Goal: Task Accomplishment & Management: Manage account settings

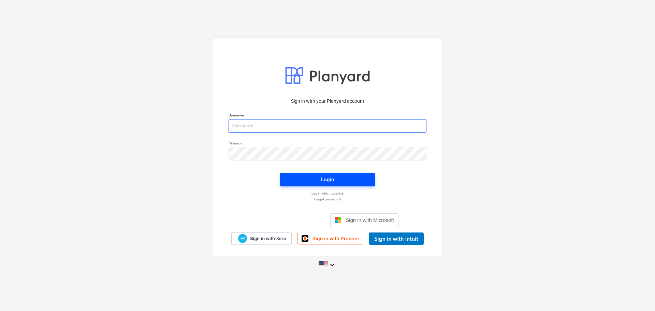
type input "[PERSON_NAME][EMAIL_ADDRESS][DOMAIN_NAME]"
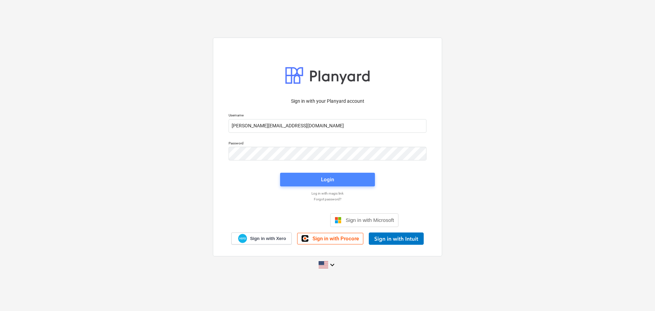
click at [303, 179] on span "Login" at bounding box center [327, 179] width 78 height 9
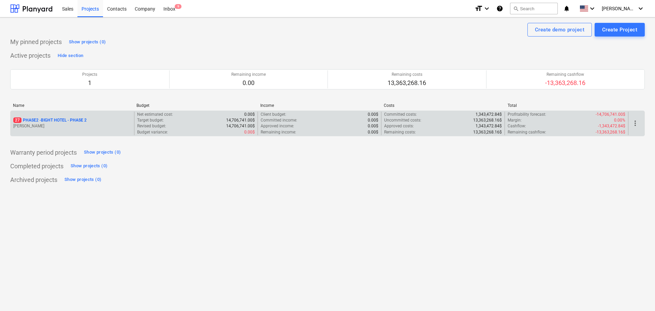
click at [75, 117] on div "27 PHASE2 - BIGHT HOTEL - PHASE 2 [PERSON_NAME]" at bounding box center [73, 124] width 124 height 24
click at [63, 120] on p "27 PHASE2 - BIGHT HOTEL - PHASE 2" at bounding box center [49, 120] width 73 height 6
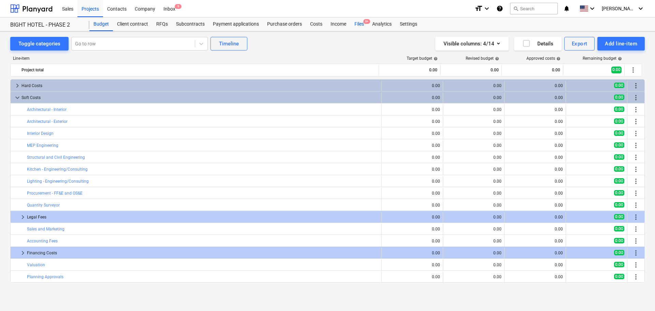
click at [355, 23] on div "Files 9+" at bounding box center [359, 24] width 18 height 14
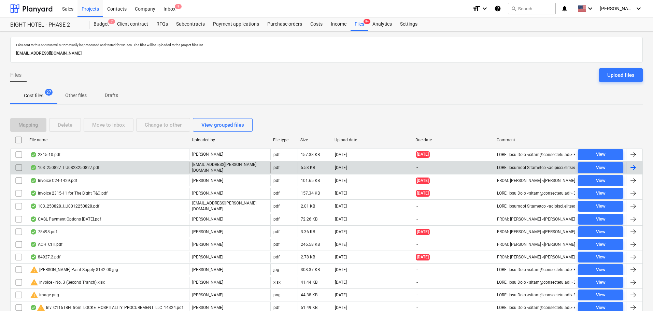
click at [15, 165] on input "checkbox" at bounding box center [18, 167] width 11 height 11
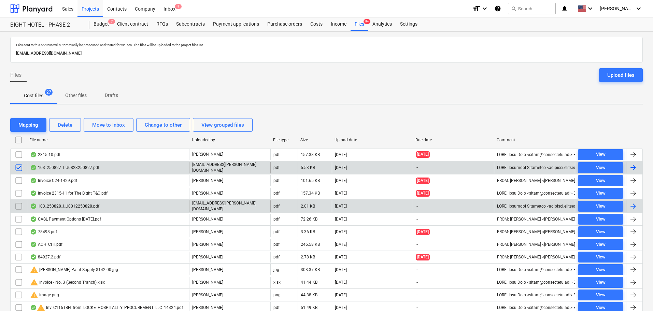
click at [19, 206] on input "checkbox" at bounding box center [18, 206] width 11 height 11
click at [54, 124] on button "Delete" at bounding box center [65, 125] width 32 height 14
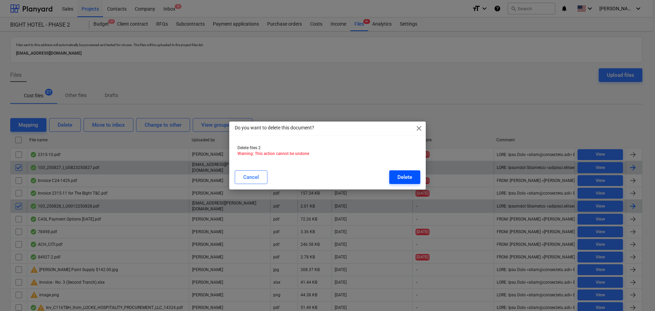
click at [406, 178] on div "Delete" at bounding box center [405, 177] width 15 height 9
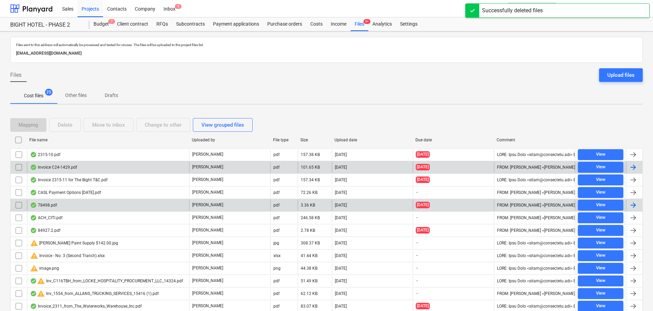
click at [306, 112] on div "Mapping Delete Move to inbox Change to other View grouped files File name Uploa…" at bounding box center [326, 294] width 632 height 368
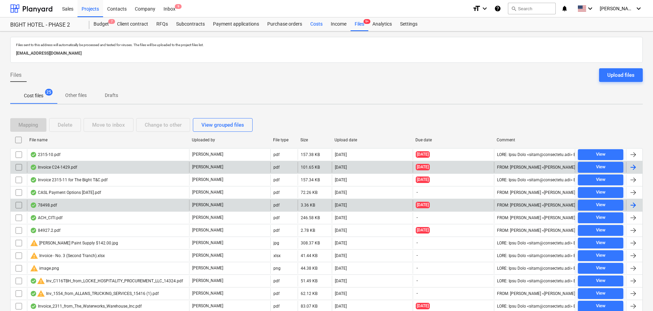
click at [314, 24] on div "Costs" at bounding box center [316, 24] width 20 height 14
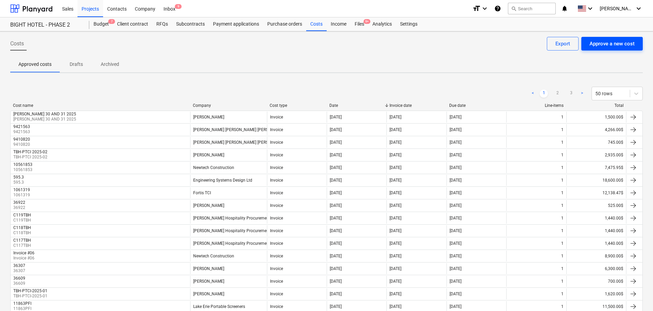
click at [619, 45] on div "Approve a new cost" at bounding box center [611, 43] width 45 height 9
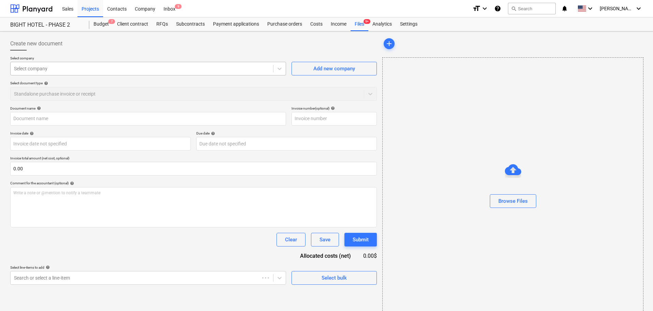
click at [105, 71] on div at bounding box center [142, 68] width 256 height 7
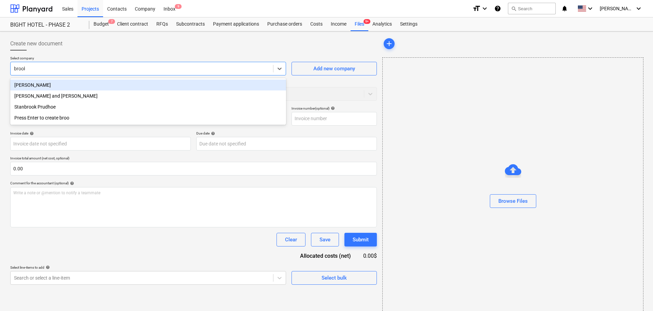
type input "[PERSON_NAME]"
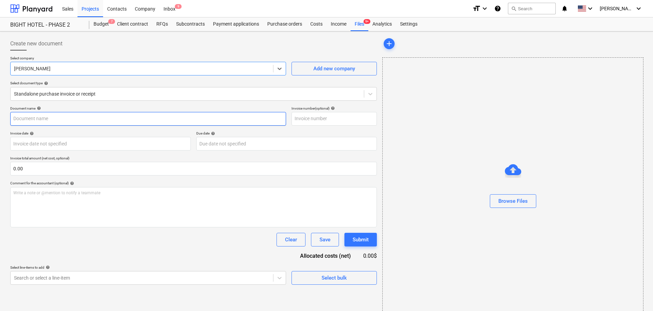
click at [158, 119] on input "text" at bounding box center [148, 119] width 276 height 14
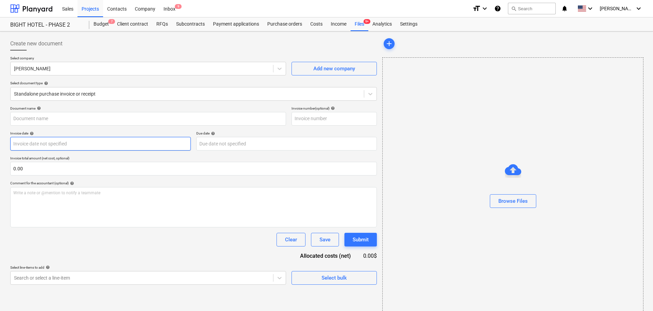
click at [94, 144] on body "Sales Projects Contacts Company Inbox 9 format_size keyboard_arrow_down help se…" at bounding box center [326, 155] width 653 height 311
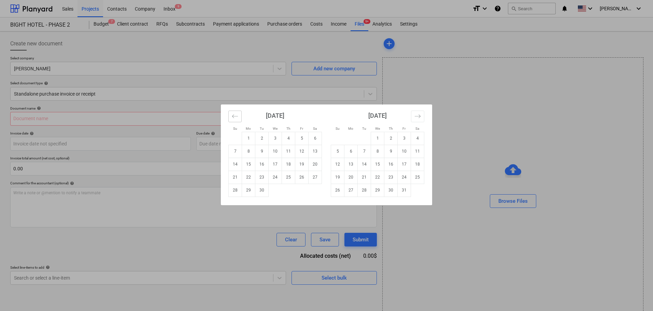
click at [229, 114] on div "[DATE] 1 2 3 4 5 6 7 8 9 10 11 12 13 14 15 16 17 18 19 20 21 22 23 24 25 26 27 …" at bounding box center [326, 154] width 211 height 101
click at [229, 116] on button "Move backward to switch to the previous month." at bounding box center [234, 117] width 13 height 12
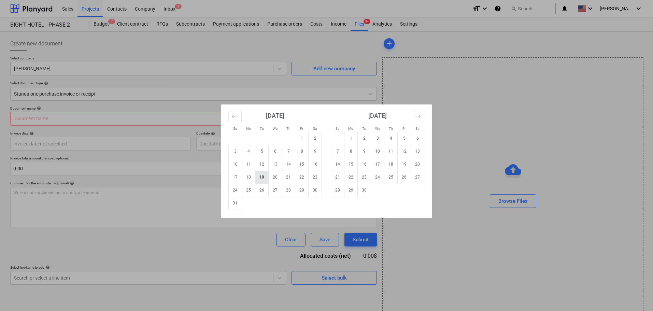
click at [258, 178] on td "19" at bounding box center [261, 177] width 13 height 13
type input "[DATE]"
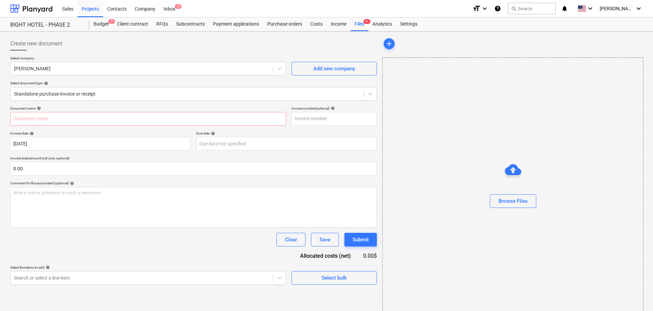
click at [232, 102] on div "Select company [PERSON_NAME] Add new company Select document type help Standalo…" at bounding box center [193, 81] width 366 height 50
click at [196, 122] on input "text" at bounding box center [148, 119] width 276 height 14
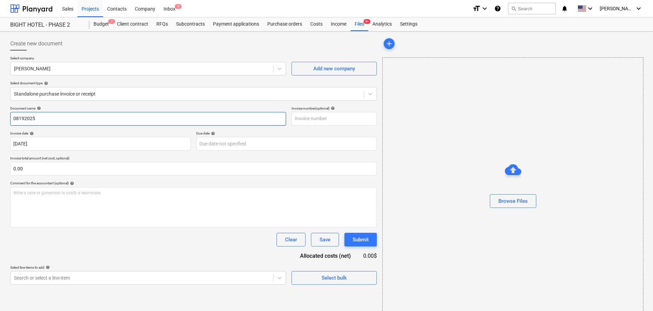
type input "08192025"
click at [94, 119] on input "08192025" at bounding box center [148, 119] width 276 height 14
type input "08192025BJ"
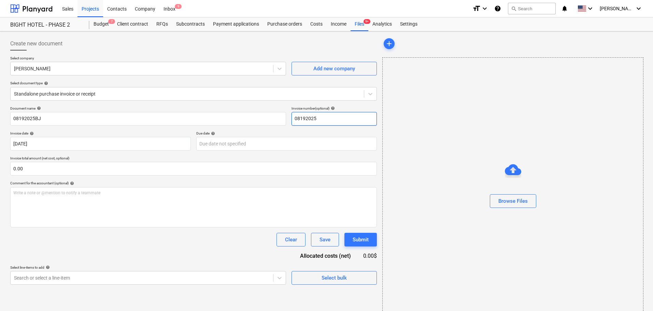
click at [321, 115] on input "08192025" at bounding box center [333, 119] width 85 height 14
paste input "BJ"
type input "08192025BJ"
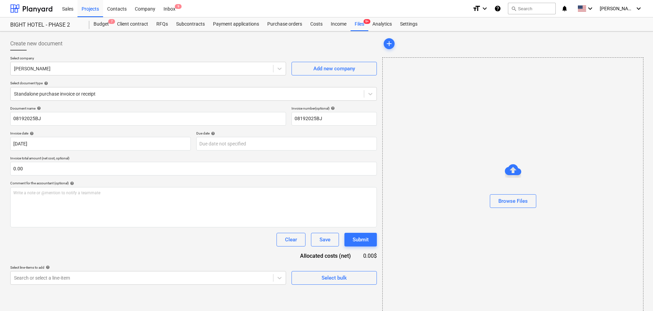
click at [262, 106] on div "Document name help" at bounding box center [148, 108] width 276 height 4
click at [97, 168] on input "text" at bounding box center [193, 169] width 366 height 14
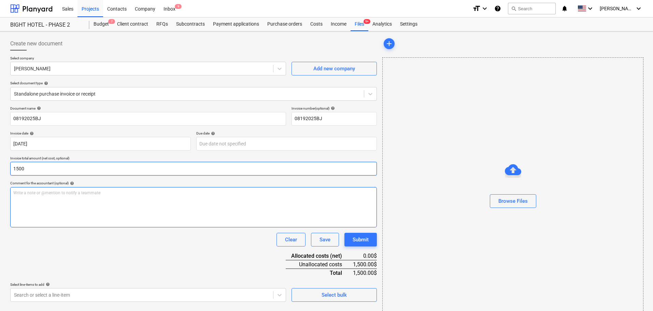
type input "1,500.00"
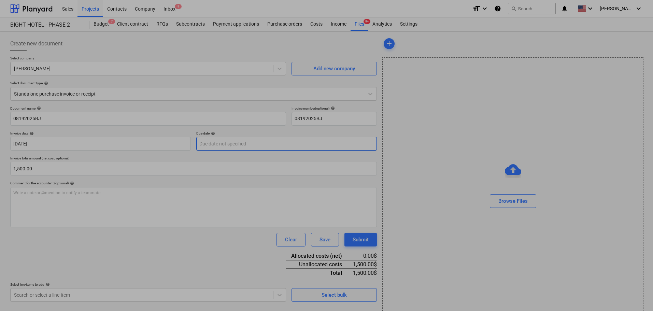
click at [247, 141] on body "Sales Projects Contacts Company Inbox 9 format_size keyboard_arrow_down help se…" at bounding box center [326, 155] width 653 height 311
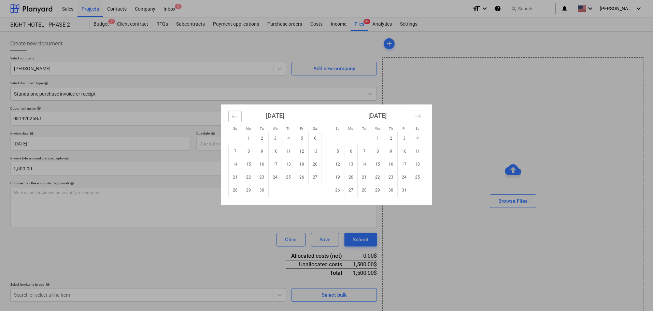
click at [233, 116] on icon "Move backward to switch to the previous month." at bounding box center [235, 116] width 6 height 6
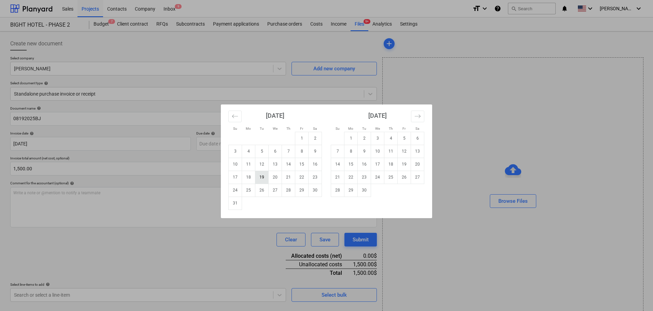
click at [265, 176] on td "19" at bounding box center [261, 177] width 13 height 13
type input "[DATE]"
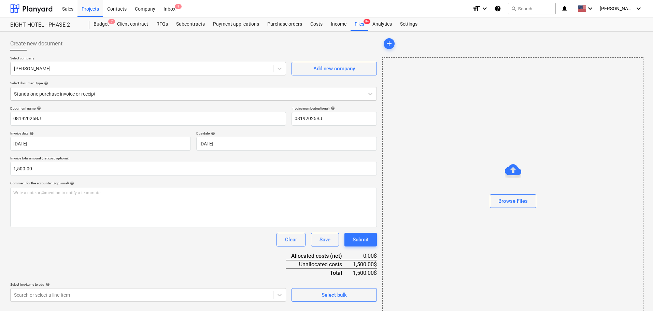
click at [189, 250] on div "Document name help 08192025BJ Invoice number (optional) help 08192025BJ Invoice…" at bounding box center [193, 204] width 366 height 196
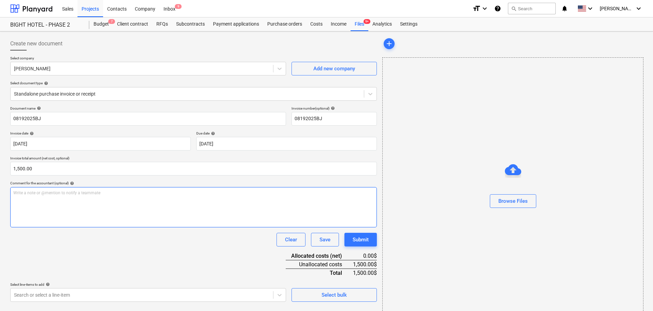
click at [146, 206] on div "Write a note or @mention to notify a teammate [PERSON_NAME]" at bounding box center [193, 207] width 366 height 40
drag, startPoint x: 146, startPoint y: 206, endPoint x: -45, endPoint y: 187, distance: 191.6
click at [0, 187] on html "Sales Projects Contacts Company Inbox 9 format_size keyboard_arrow_down help se…" at bounding box center [326, 155] width 653 height 311
copy span "[PERSON_NAME] Payroll Weeks 32 and 33"
click at [83, 196] on div "[PERSON_NAME] Payroll Weeks 32 and 33" at bounding box center [193, 207] width 366 height 40
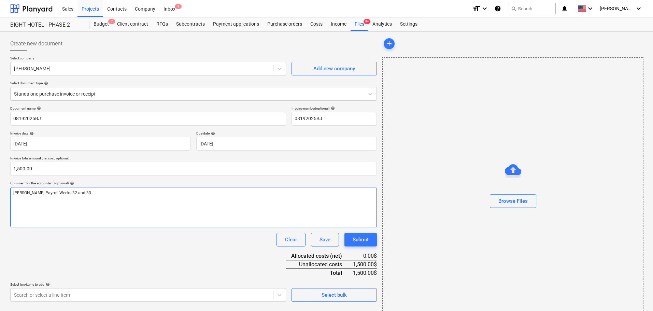
click at [129, 196] on div "[PERSON_NAME] Payroll Weeks 32 and 33" at bounding box center [193, 207] width 366 height 40
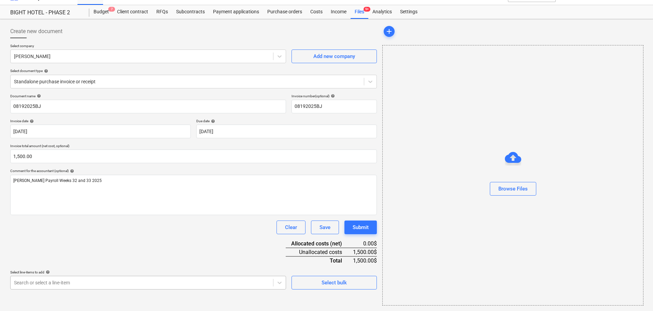
click at [119, 282] on body "Sales Projects Contacts Company Inbox 9 format_size keyboard_arrow_down help se…" at bounding box center [326, 143] width 653 height 311
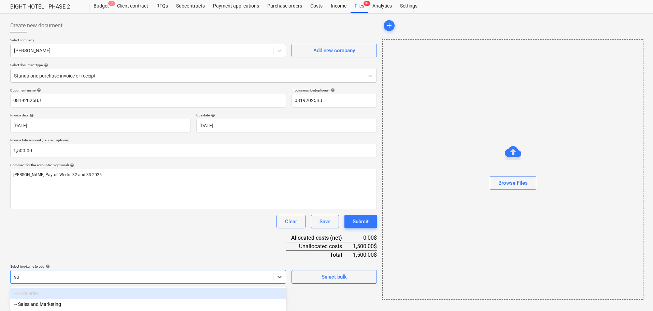
scroll to position [12, 0]
type input "s"
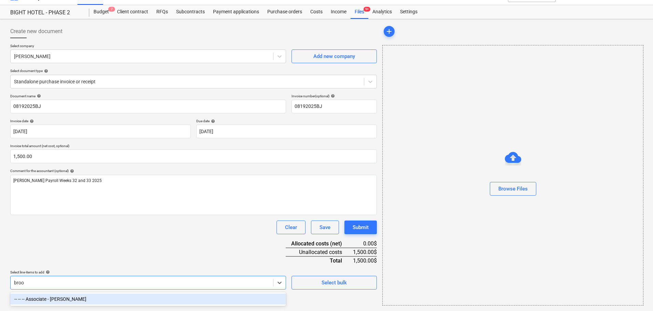
type input "brook"
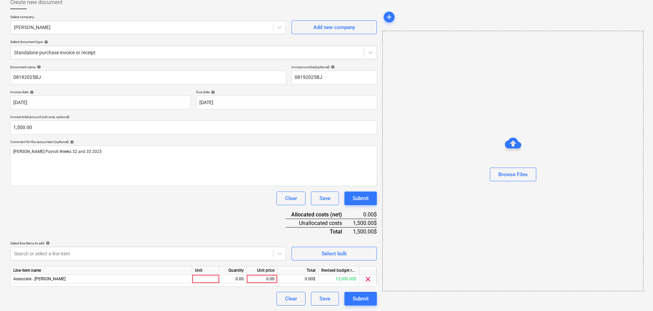
scroll to position [41, 0]
click at [254, 205] on div "Document name help 08192025BJ Invoice number (optional) help 08192025BJ Invoice…" at bounding box center [193, 185] width 366 height 241
click at [202, 279] on div at bounding box center [205, 279] width 27 height 9
type input "hrs"
type input "1500"
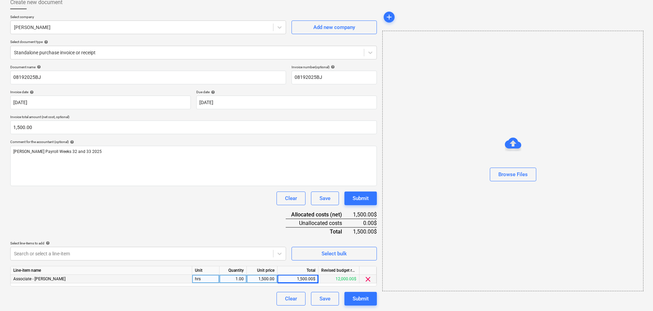
click at [250, 243] on div "Select line-items to add help" at bounding box center [148, 243] width 276 height 4
click at [358, 297] on div "Submit" at bounding box center [360, 298] width 16 height 9
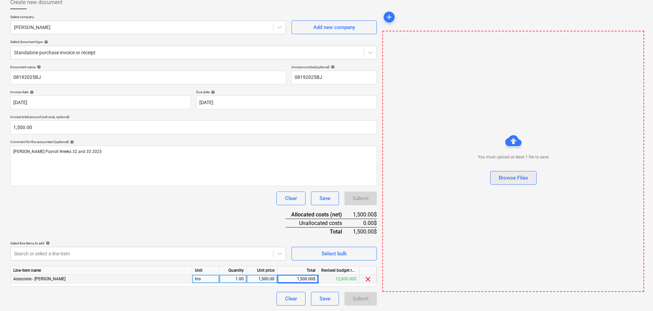
click at [516, 178] on div "Browse Files" at bounding box center [513, 177] width 29 height 9
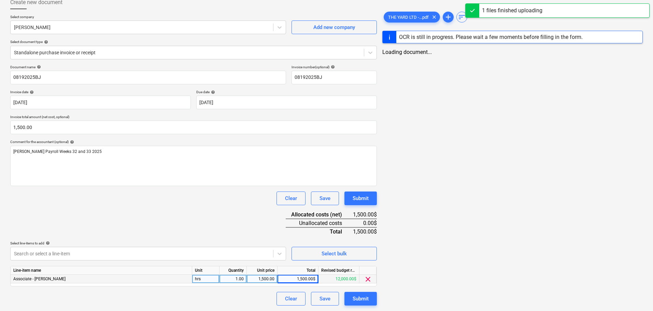
click at [187, 196] on div "Clear Save Submit" at bounding box center [193, 198] width 366 height 14
click at [367, 301] on div "Submit" at bounding box center [360, 298] width 16 height 9
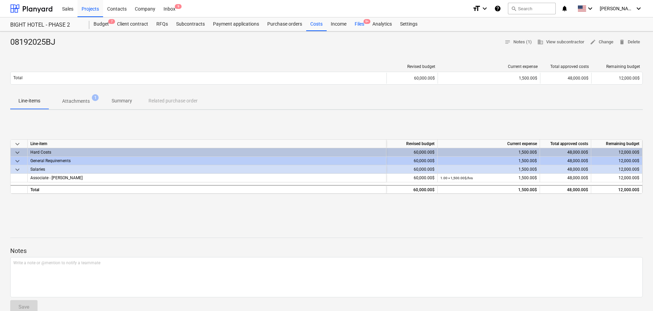
click at [354, 23] on div "Files 9+" at bounding box center [359, 24] width 18 height 14
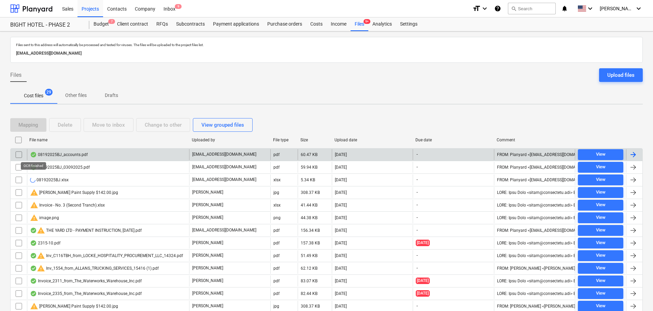
click at [17, 152] on input "checkbox" at bounding box center [18, 154] width 11 height 11
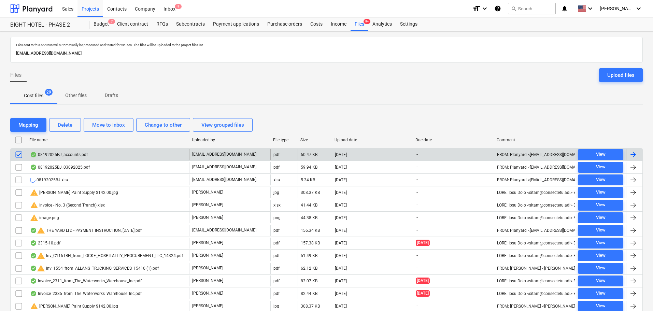
click at [17, 167] on input "checkbox" at bounding box center [18, 167] width 11 height 11
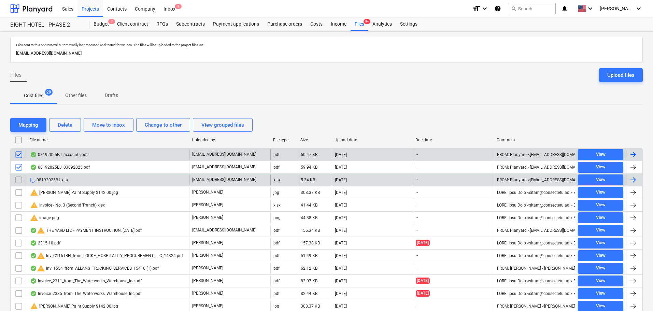
click at [18, 178] on input "checkbox" at bounding box center [18, 179] width 11 height 11
click at [18, 229] on input "checkbox" at bounding box center [18, 230] width 11 height 11
click at [73, 122] on button "Delete" at bounding box center [65, 125] width 32 height 14
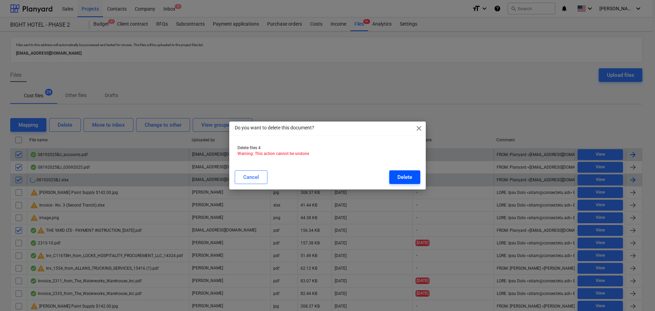
click at [400, 179] on div "Delete" at bounding box center [405, 177] width 15 height 9
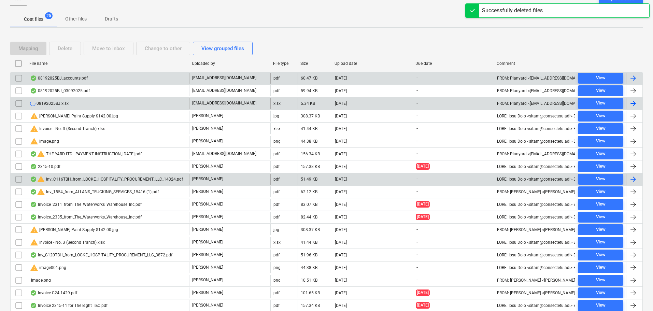
scroll to position [102, 0]
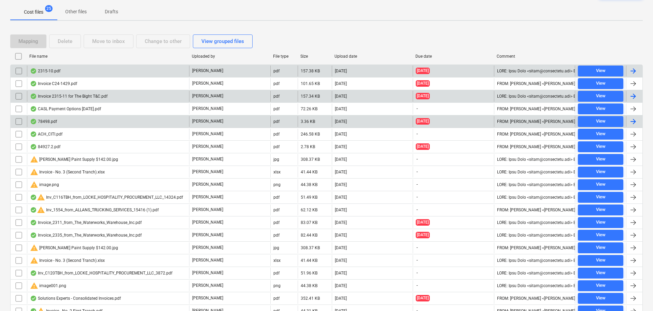
scroll to position [110, 0]
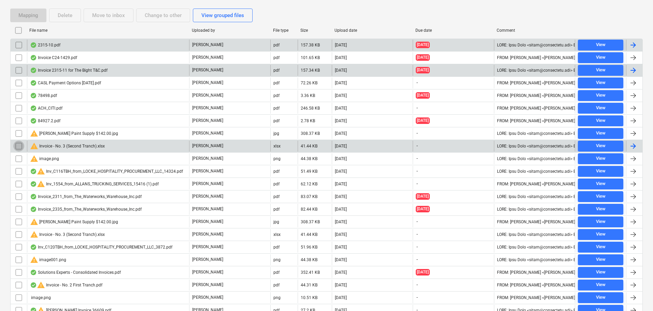
click at [17, 146] on input "checkbox" at bounding box center [18, 146] width 11 height 11
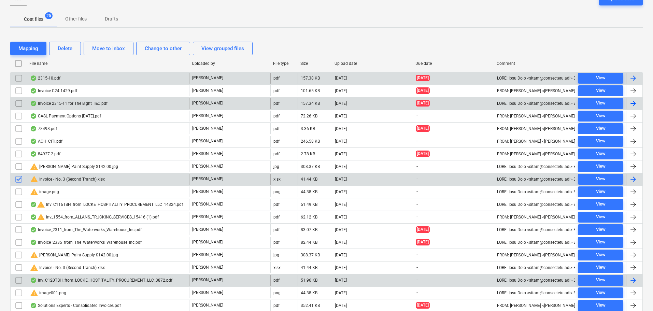
scroll to position [171, 0]
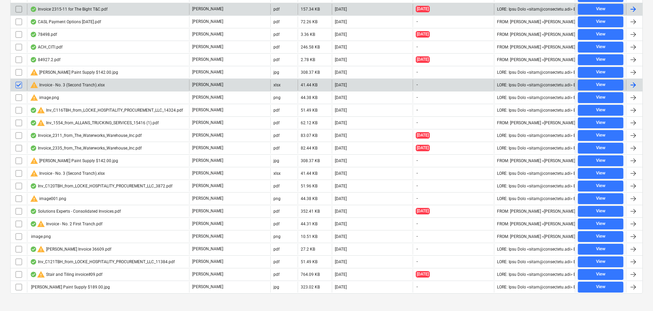
click at [74, 83] on div "warning Invoice - No. 3 (Second Tranch).xlsx" at bounding box center [67, 85] width 75 height 8
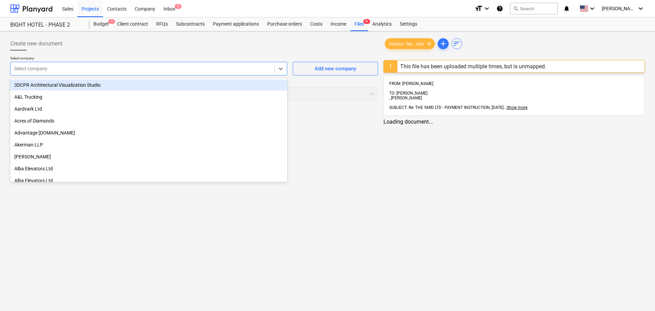
click at [178, 68] on div at bounding box center [142, 68] width 257 height 7
type input "f"
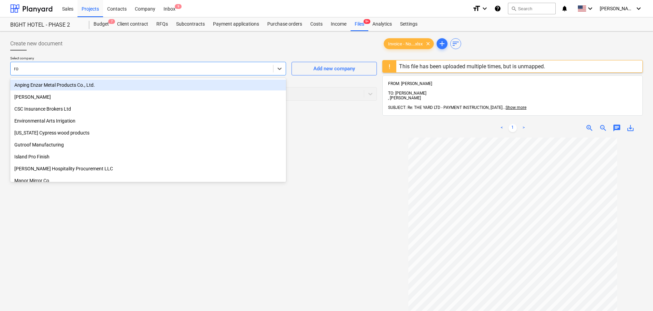
type input "[PERSON_NAME]"
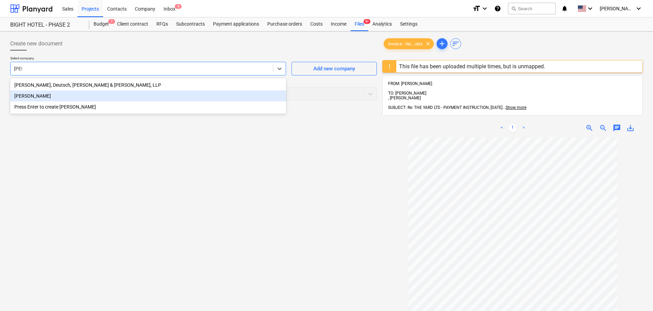
click at [137, 96] on div "[PERSON_NAME]" at bounding box center [148, 95] width 276 height 11
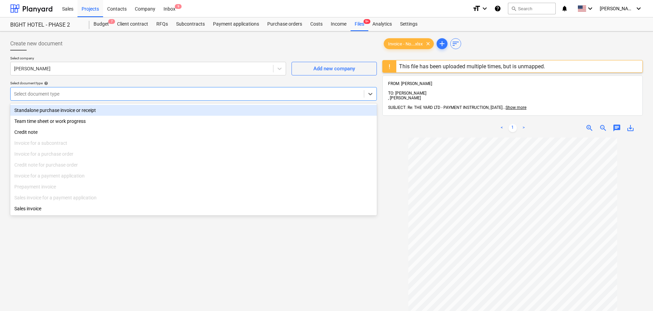
click at [229, 98] on div "Select document type" at bounding box center [187, 94] width 353 height 10
click at [191, 105] on div "Standalone purchase invoice or receipt" at bounding box center [193, 110] width 366 height 11
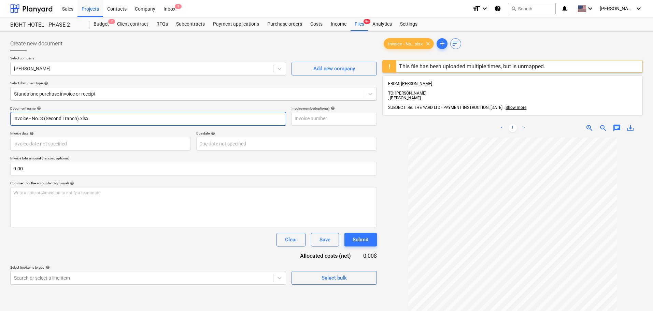
drag, startPoint x: 135, startPoint y: 119, endPoint x: -52, endPoint y: 120, distance: 186.6
click at [0, 120] on html "Sales Projects Contacts Company Inbox 9 format_size keyboard_arrow_down help se…" at bounding box center [326, 155] width 653 height 311
click at [107, 120] on input "Invoice - No. 3 (Second Tranch).xlsx" at bounding box center [148, 119] width 276 height 14
drag, startPoint x: 120, startPoint y: 118, endPoint x: -64, endPoint y: 115, distance: 184.6
click at [0, 115] on html "Sales Projects Contacts Company Inbox 9 format_size keyboard_arrow_down help se…" at bounding box center [326, 155] width 653 height 311
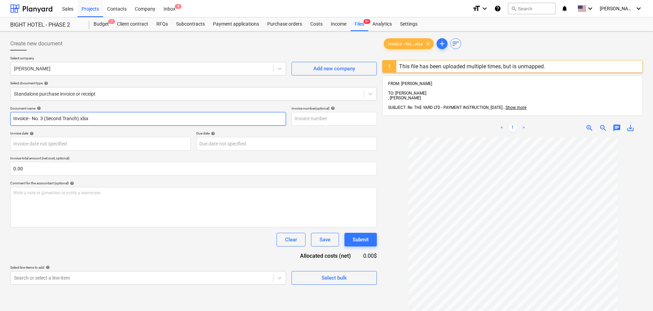
paste input "TBH- PTCI 2025-03"
type input "TBH- PTCI 2025-03"
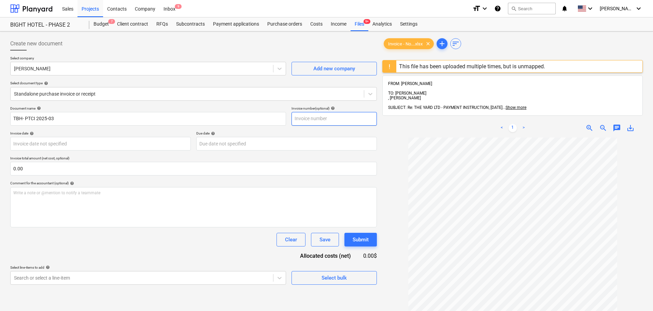
click at [323, 119] on input "text" at bounding box center [333, 119] width 85 height 14
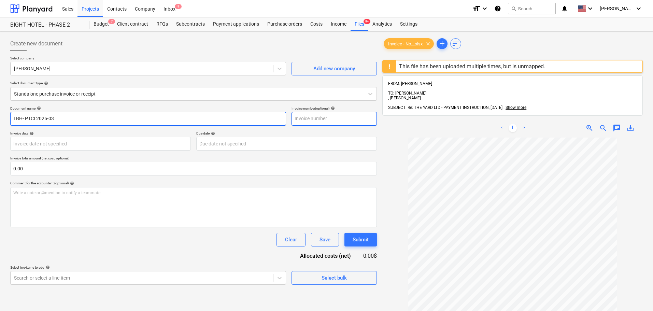
paste input "TBH- PTCI 2025-03"
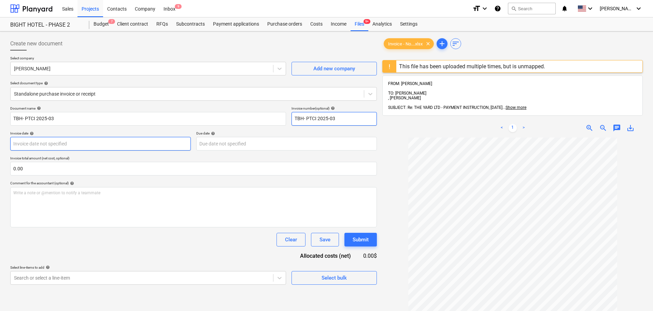
type input "TBH- PTCI 2025-03"
click at [92, 139] on body "Sales Projects Contacts Company Inbox 9 format_size keyboard_arrow_down help se…" at bounding box center [326, 155] width 653 height 311
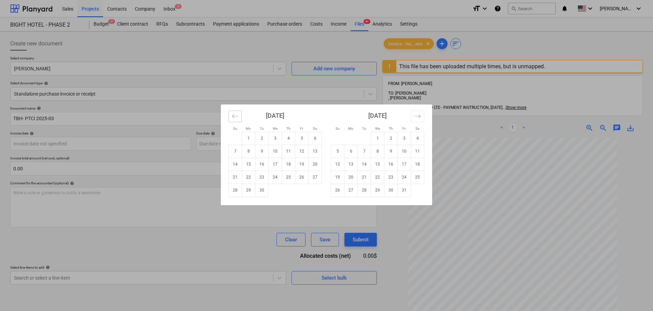
click at [237, 114] on icon "Move backward to switch to the previous month." at bounding box center [235, 116] width 6 height 6
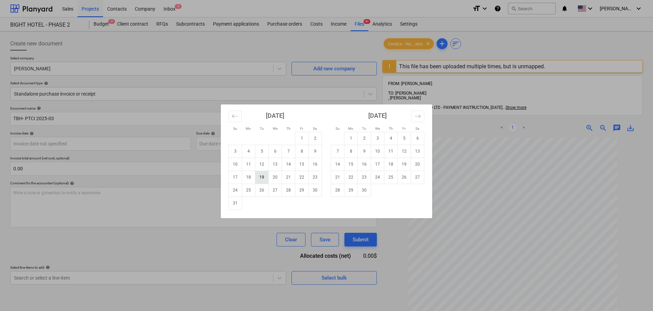
click at [262, 179] on td "19" at bounding box center [261, 177] width 13 height 13
type input "[DATE]"
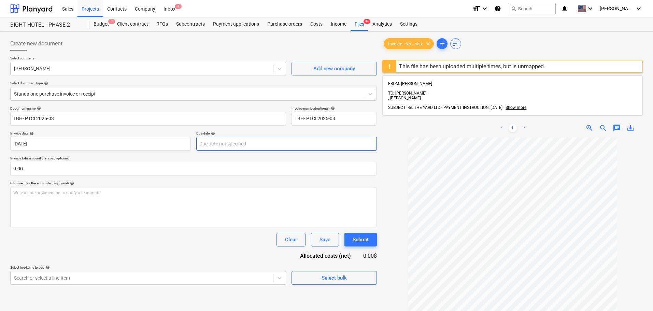
click at [212, 141] on body "Sales Projects Contacts Company Inbox 9 format_size keyboard_arrow_down help se…" at bounding box center [326, 155] width 653 height 311
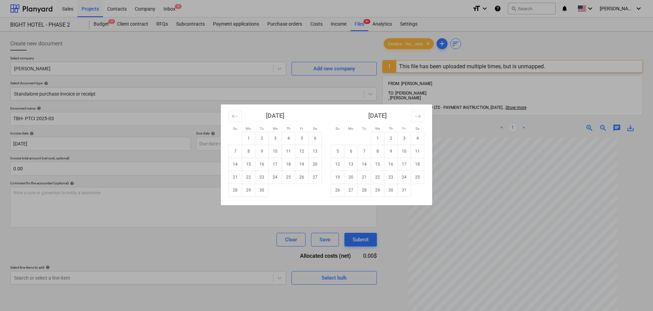
click at [227, 116] on div "[DATE] 1 2 3 4 5 6 7 8 9 10 11 12 13 14 15 16 17 18 19 20 21 22 23 24 25 26 27 …" at bounding box center [275, 150] width 102 height 92
click at [232, 116] on icon "Move backward to switch to the previous month." at bounding box center [235, 115] width 6 height 3
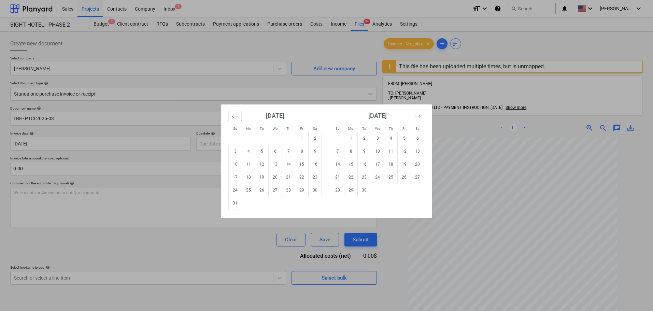
click at [264, 175] on td "19" at bounding box center [261, 177] width 13 height 13
type input "[DATE]"
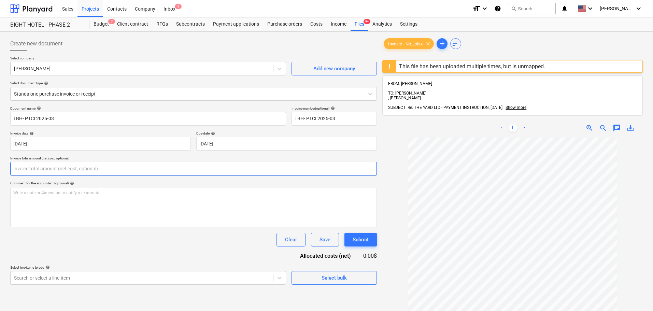
click at [107, 170] on input "text" at bounding box center [193, 169] width 366 height 14
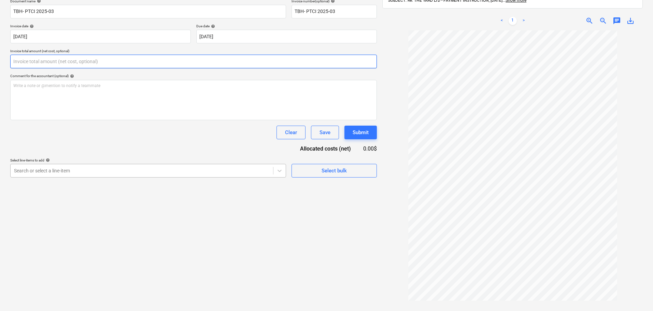
scroll to position [110, 0]
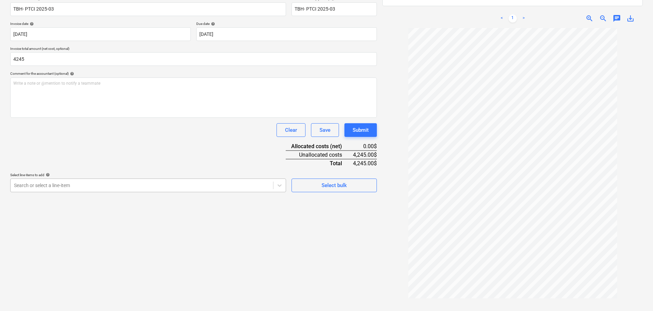
type input "4,245.00"
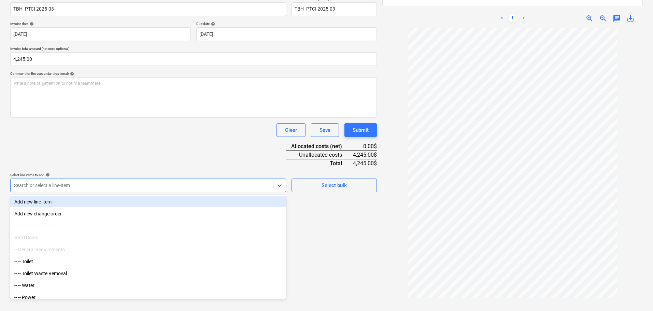
click at [71, 185] on div at bounding box center [142, 185] width 256 height 7
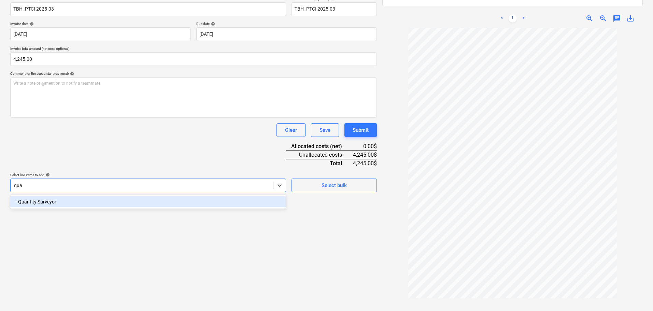
type input "quan"
click at [78, 203] on div "-- Quantity Surveyor" at bounding box center [148, 201] width 276 height 11
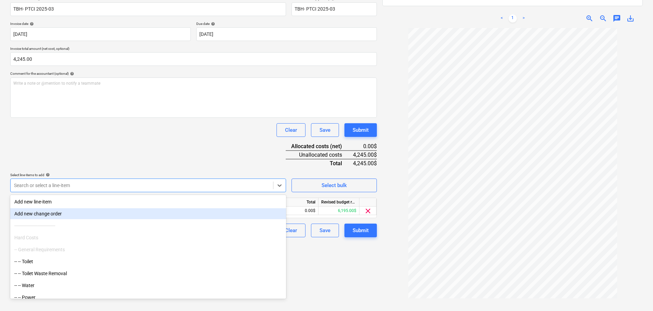
click at [216, 139] on div "Document name help TBH- PTCI 2025-03 Invoice number (optional) help TBH- PTCI 2…" at bounding box center [193, 117] width 366 height 241
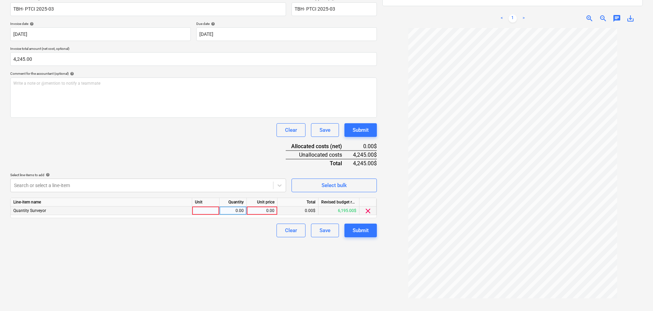
click at [208, 208] on div at bounding box center [205, 210] width 27 height 9
type input "hrs"
type input "4245"
click at [222, 281] on div "Create new document Select company [PERSON_NAME] Add new company Select documen…" at bounding box center [194, 124] width 372 height 398
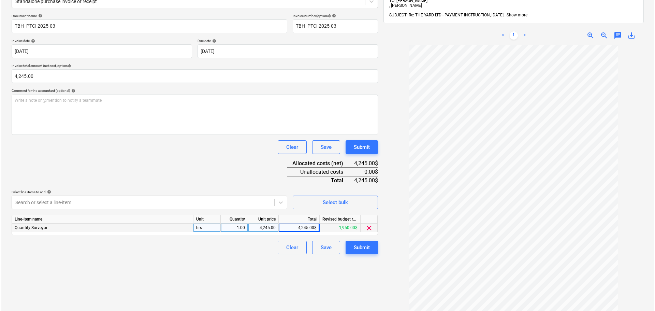
scroll to position [102, 0]
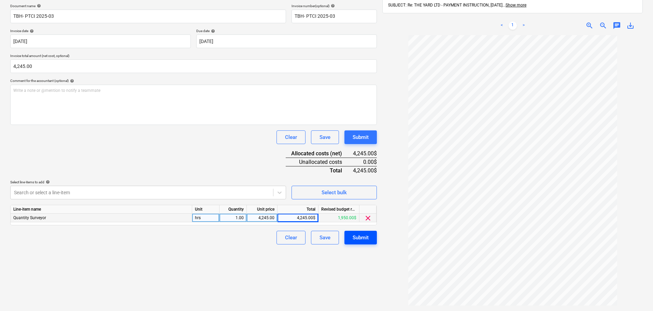
click at [368, 238] on div "Submit" at bounding box center [360, 237] width 16 height 9
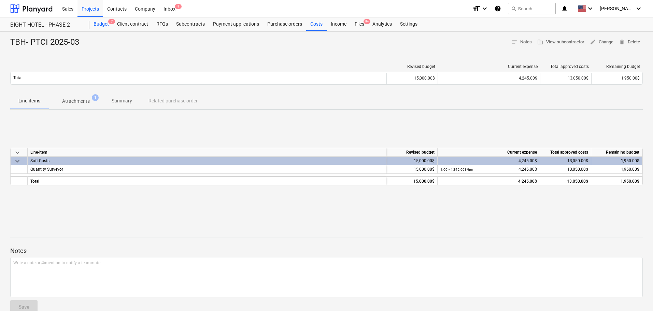
click at [103, 29] on div "Budget 7" at bounding box center [101, 24] width 24 height 14
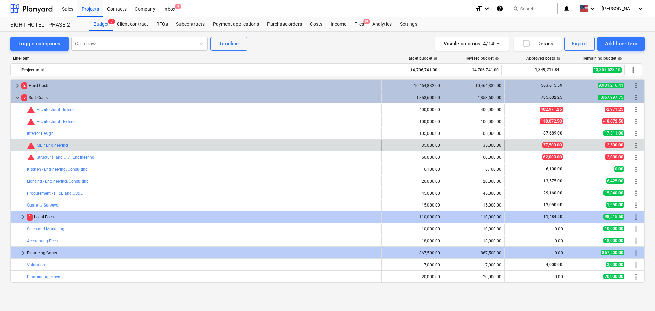
scroll to position [14, 0]
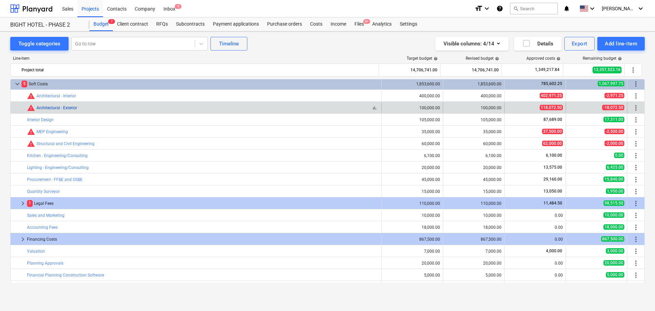
click at [59, 107] on link "Architectural - Exterior" at bounding box center [57, 107] width 41 height 5
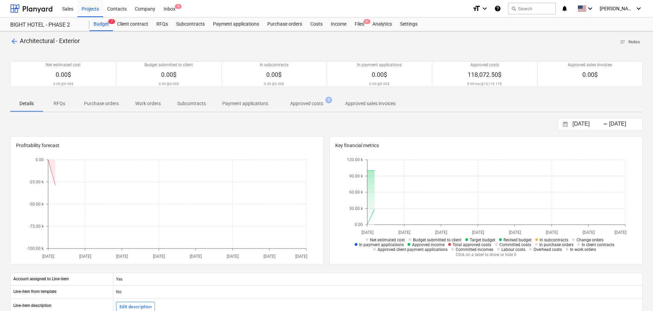
click at [311, 108] on span "Approved costs 9" at bounding box center [306, 103] width 60 height 12
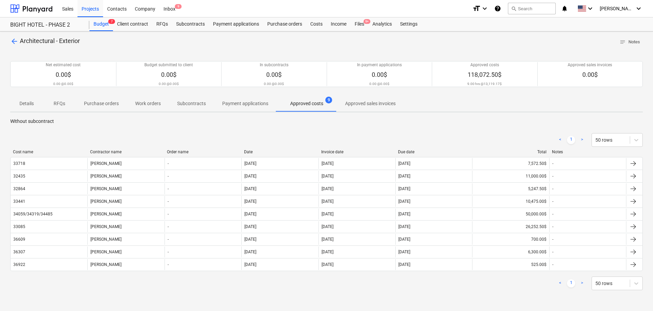
click at [16, 41] on span "arrow_back" at bounding box center [14, 41] width 8 height 8
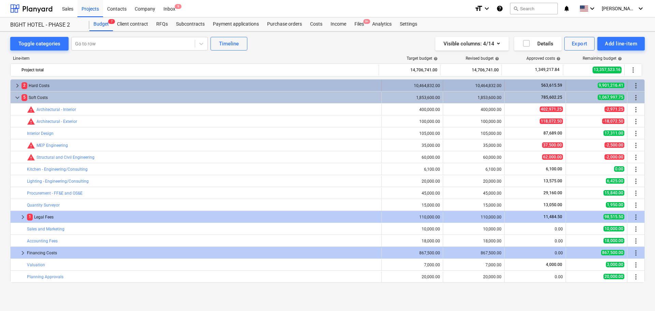
click at [15, 87] on span "keyboard_arrow_right" at bounding box center [17, 86] width 8 height 8
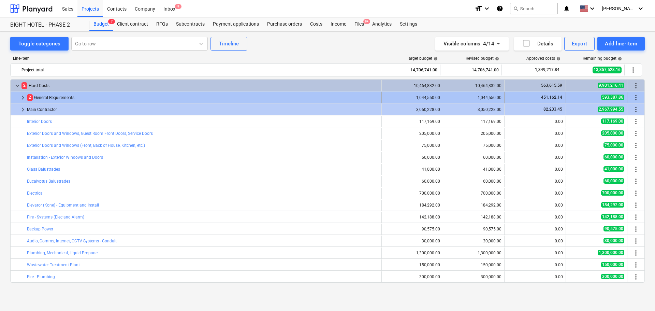
click at [23, 98] on span "keyboard_arrow_right" at bounding box center [23, 97] width 8 height 8
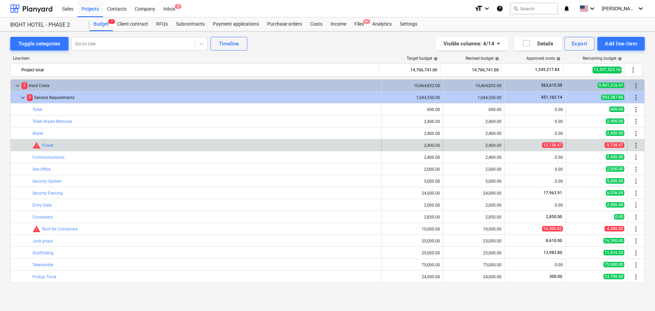
click at [538, 145] on div "12,138.47" at bounding box center [535, 145] width 56 height 6
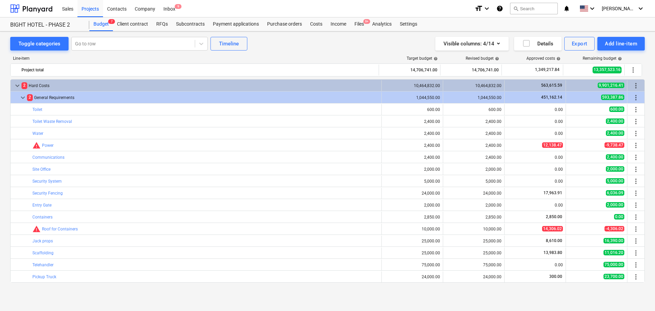
click at [356, 21] on div "Files 9+" at bounding box center [359, 24] width 18 height 14
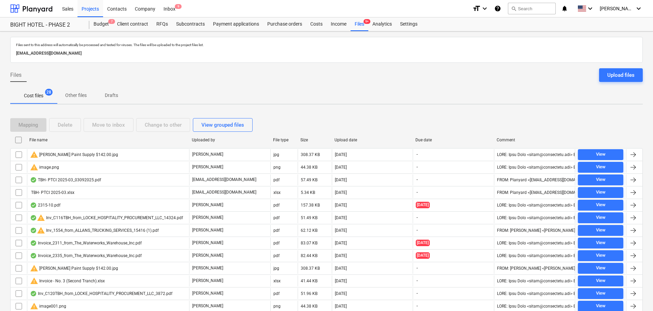
scroll to position [214, 0]
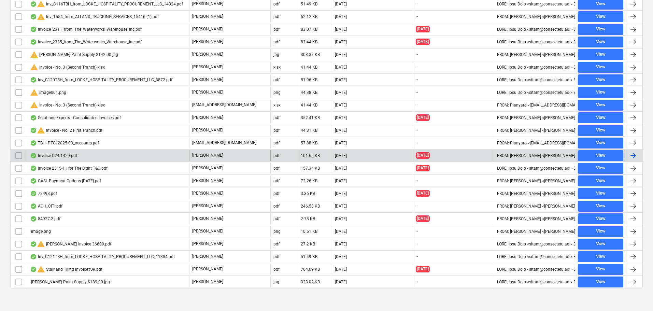
click at [78, 156] on div "Invoice C24-1429.pdf" at bounding box center [108, 155] width 162 height 11
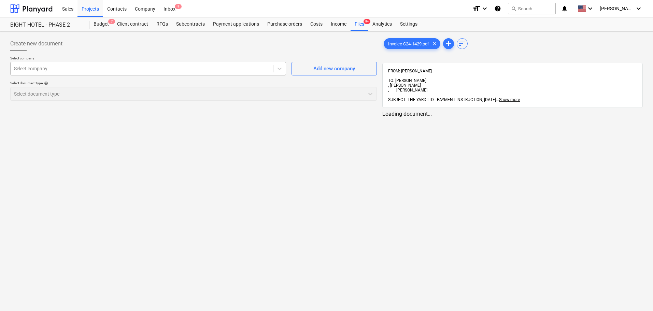
click at [117, 63] on div "Select company" at bounding box center [148, 69] width 276 height 14
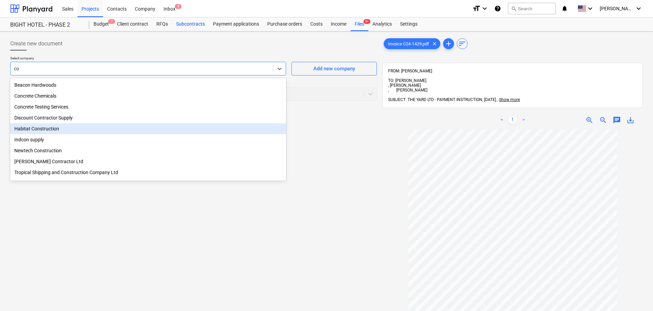
type input "c"
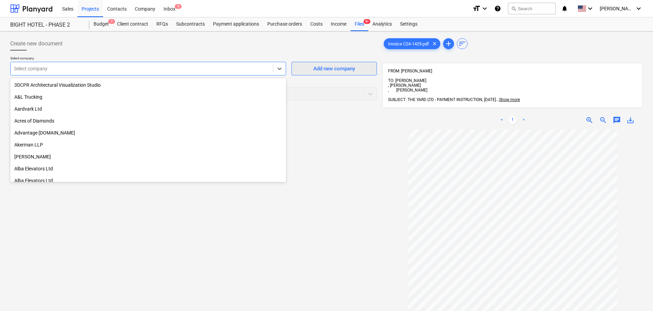
click at [326, 73] on button "Add new company" at bounding box center [333, 69] width 85 height 14
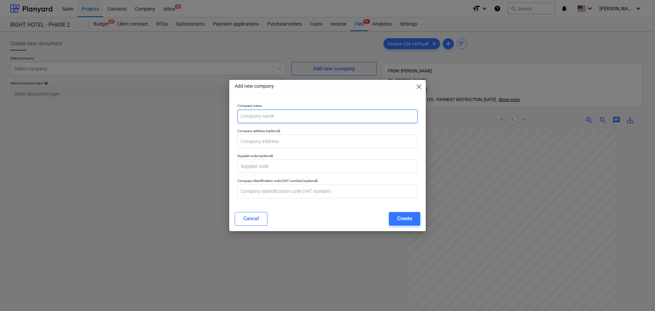
click at [294, 120] on input "text" at bounding box center [327, 117] width 180 height 14
paste input "Construction Advisory Services Ltd"
type input "Construction Advisory Services Ltd"
click at [404, 221] on div "Create" at bounding box center [404, 218] width 15 height 9
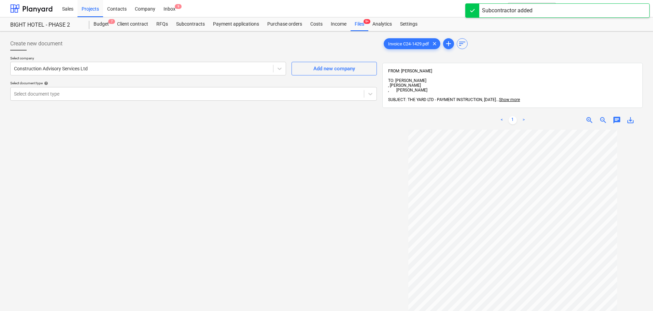
click at [95, 101] on div "Select company Construction Advisory Services Ltd Add new company Select docume…" at bounding box center [193, 81] width 366 height 50
click at [91, 92] on div at bounding box center [187, 93] width 346 height 7
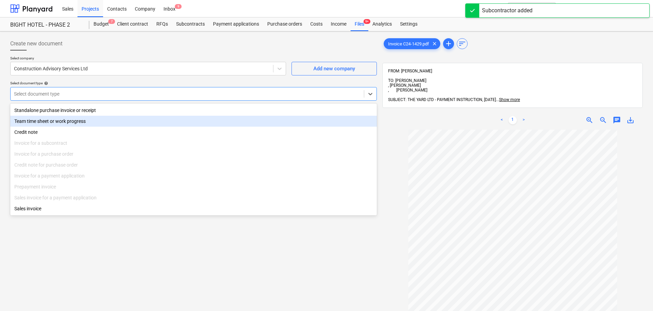
click at [74, 112] on div "Standalone purchase invoice or receipt" at bounding box center [193, 110] width 366 height 11
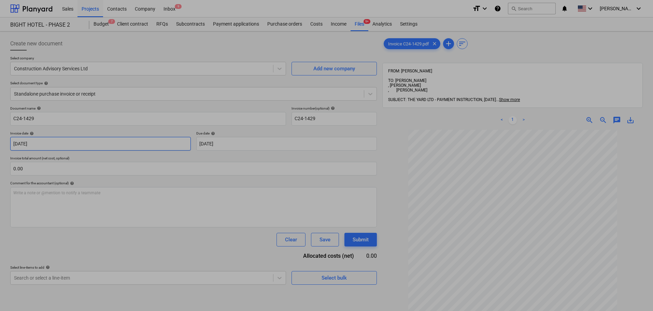
click at [67, 143] on body "Sales Projects Contacts Company Inbox 9 format_size keyboard_arrow_down help se…" at bounding box center [326, 155] width 653 height 311
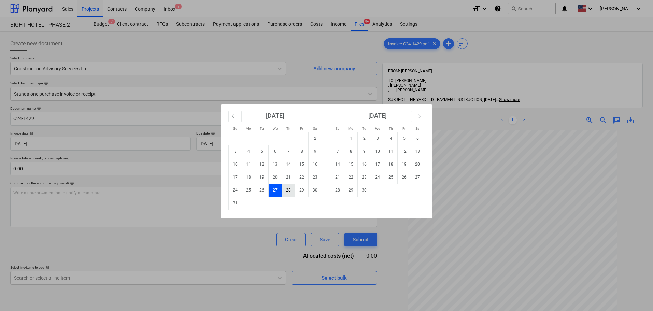
click at [288, 190] on td "28" at bounding box center [288, 190] width 13 height 13
type input "[DATE]"
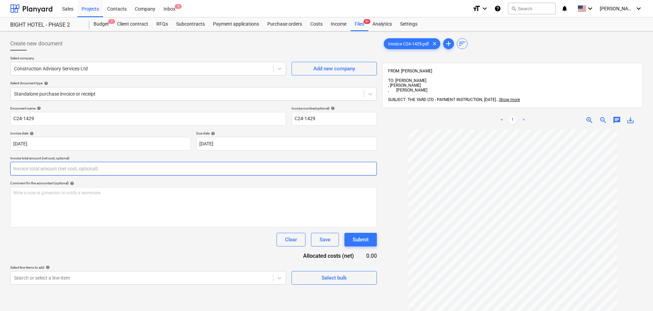
click at [209, 171] on input "text" at bounding box center [193, 169] width 366 height 14
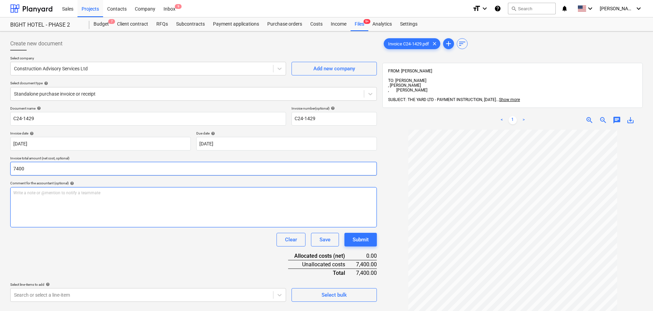
type input "7,400.00"
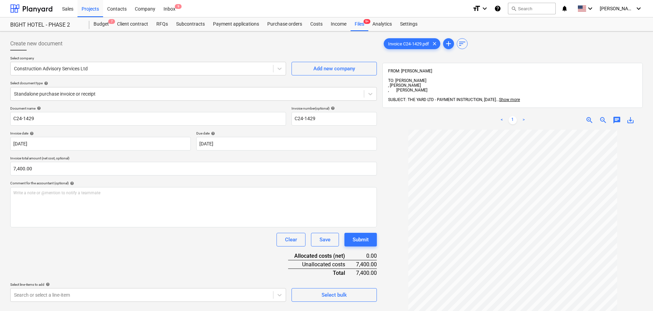
click at [140, 253] on div "Document name help C24-1429 Invoice number (optional) help C24-1429 Invoice dat…" at bounding box center [193, 204] width 366 height 196
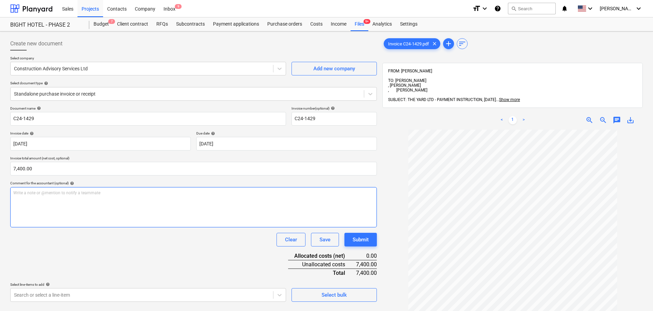
click at [128, 205] on div "Write a note or @mention to notify a teammate [PERSON_NAME]" at bounding box center [193, 207] width 366 height 40
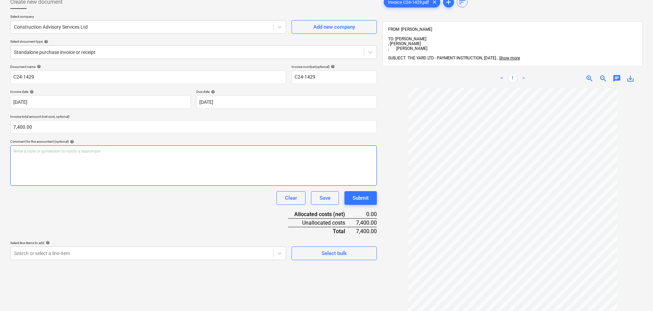
scroll to position [97, 0]
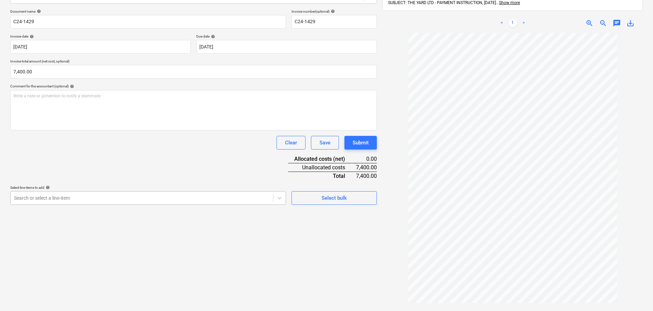
click at [122, 197] on div at bounding box center [142, 197] width 256 height 7
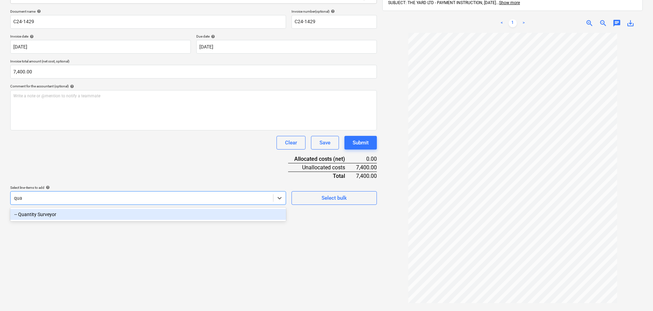
type input "quan"
click at [95, 217] on div "-- Quantity Surveyor" at bounding box center [148, 214] width 276 height 11
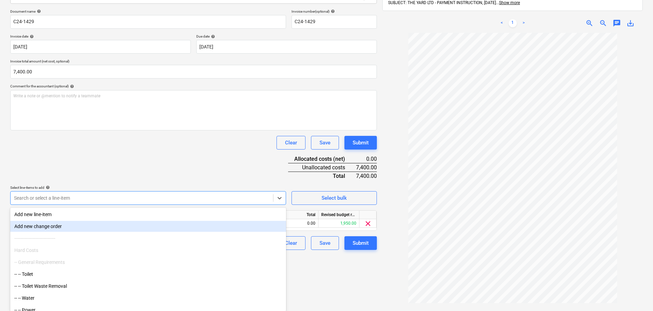
click at [258, 159] on div "Document name help C24-1429 Invoice number (optional) help C24-1429 Invoice dat…" at bounding box center [193, 129] width 366 height 241
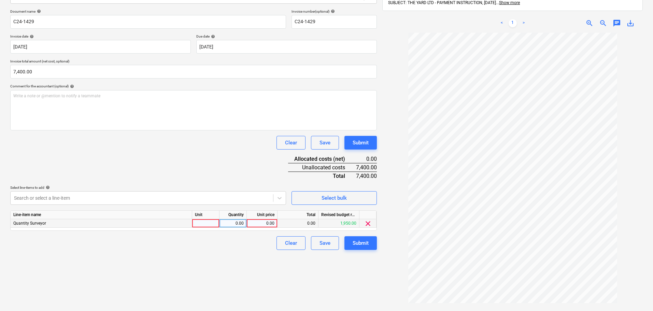
click at [215, 222] on div at bounding box center [205, 223] width 27 height 9
type input "hrs"
type input "7400"
click at [346, 271] on div "Create new document Select company Construction Advisory Services Ltd Add new c…" at bounding box center [194, 132] width 372 height 390
click at [360, 242] on div "Submit" at bounding box center [360, 243] width 16 height 9
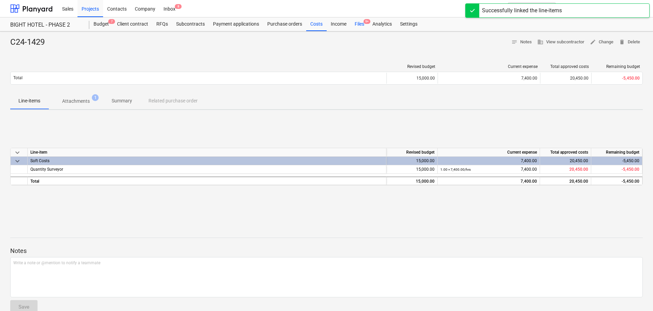
click at [358, 25] on div "Files 9+" at bounding box center [359, 24] width 18 height 14
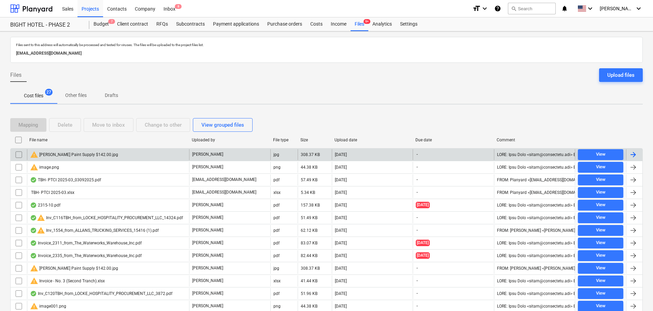
click at [17, 156] on input "checkbox" at bounding box center [18, 154] width 11 height 11
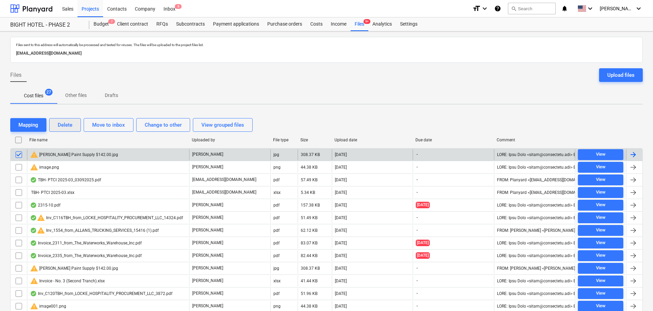
click at [67, 130] on button "Delete" at bounding box center [65, 125] width 32 height 14
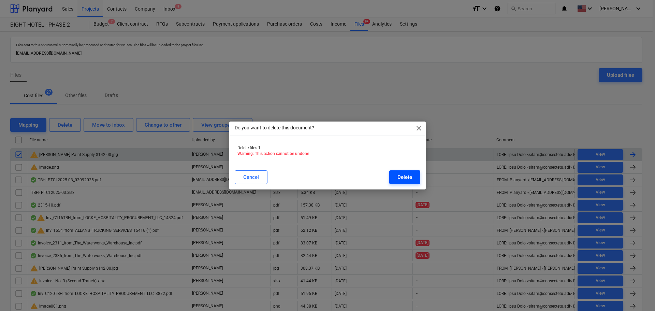
click at [417, 174] on button "Delete" at bounding box center [404, 177] width 31 height 14
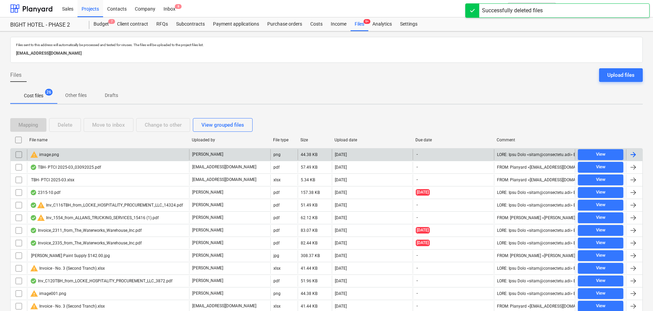
click at [67, 154] on div "warning image.png" at bounding box center [108, 154] width 162 height 11
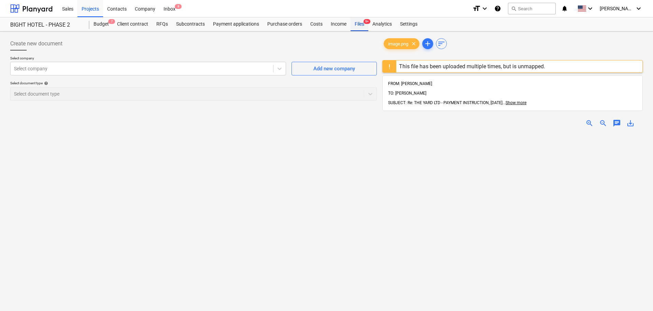
click at [358, 25] on div "Files 9+" at bounding box center [359, 24] width 18 height 14
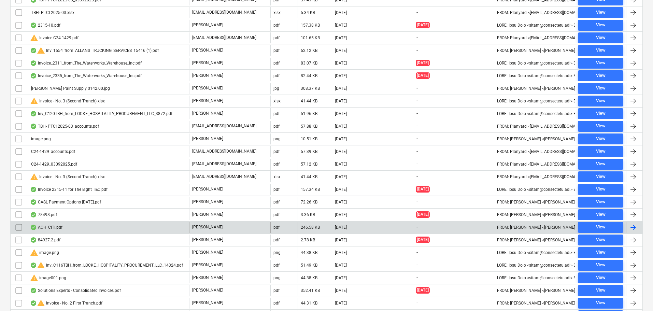
scroll to position [205, 0]
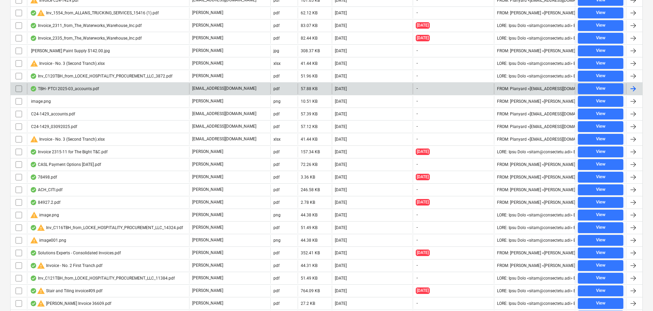
click at [21, 88] on input "checkbox" at bounding box center [18, 88] width 11 height 11
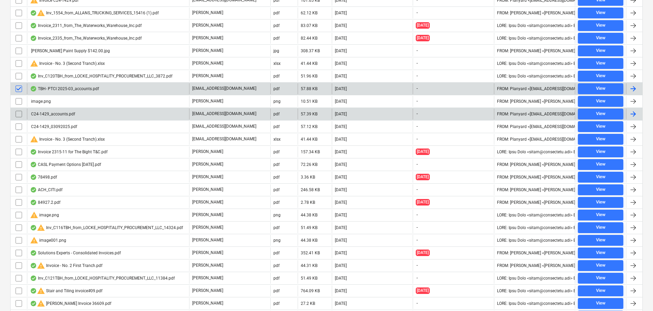
click at [19, 114] on input "checkbox" at bounding box center [18, 114] width 11 height 11
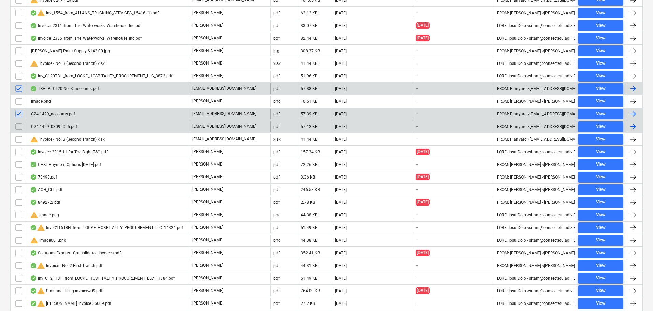
click at [18, 126] on input "checkbox" at bounding box center [18, 126] width 11 height 11
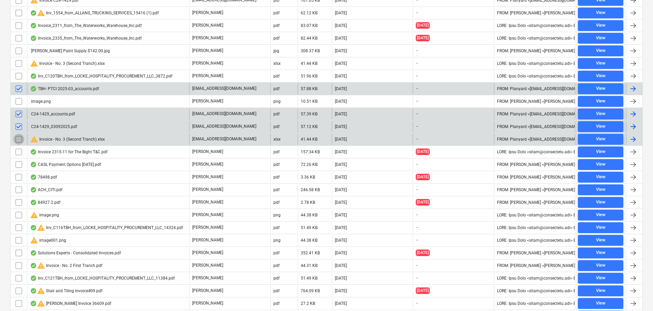
click at [18, 139] on input "checkbox" at bounding box center [18, 139] width 11 height 11
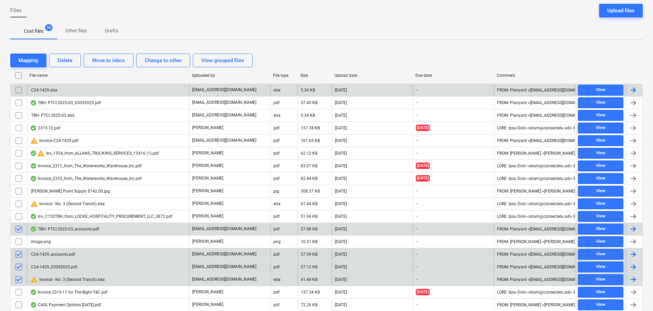
scroll to position [0, 0]
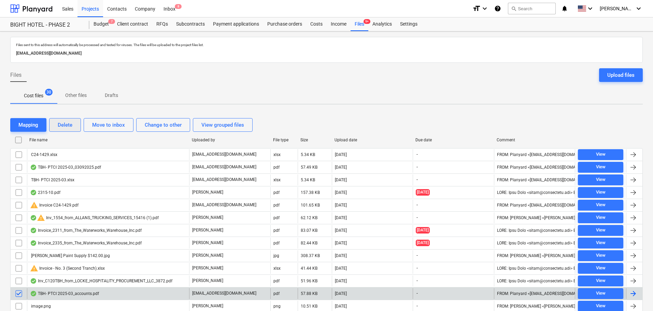
click at [72, 126] on div "Delete" at bounding box center [65, 124] width 15 height 9
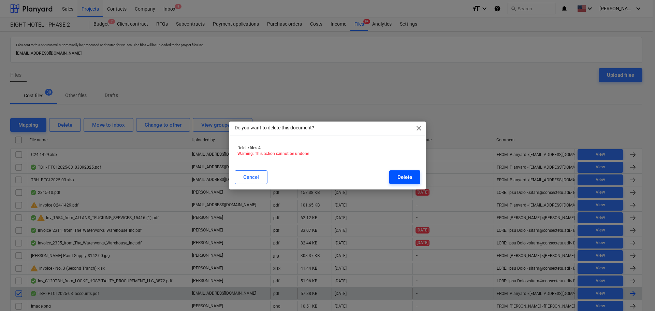
click at [397, 171] on button "Delete" at bounding box center [404, 177] width 31 height 14
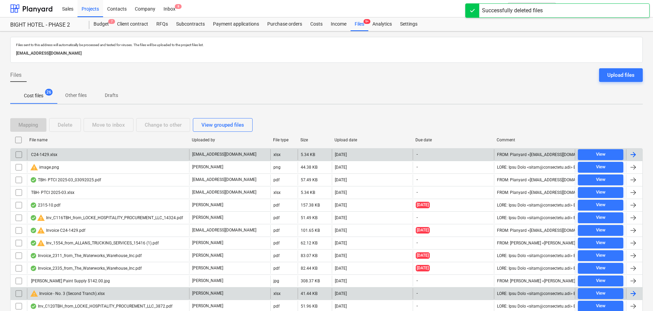
click at [20, 155] on input "checkbox" at bounding box center [18, 154] width 11 height 11
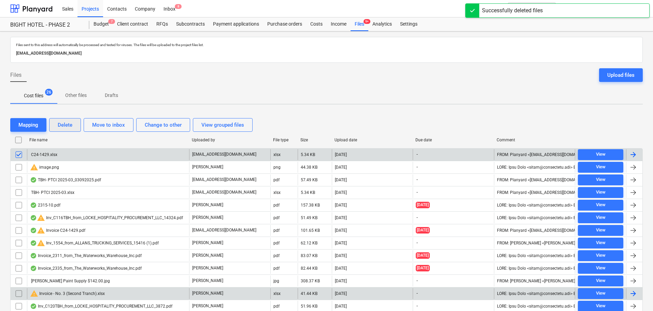
click at [68, 126] on div "Delete" at bounding box center [65, 124] width 15 height 9
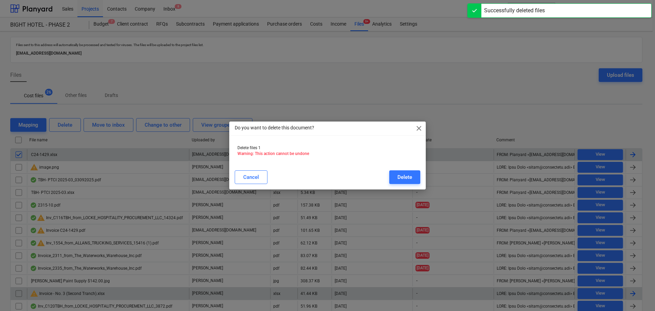
drag, startPoint x: 405, startPoint y: 175, endPoint x: 233, endPoint y: 175, distance: 172.0
click at [405, 175] on div "Delete" at bounding box center [405, 177] width 15 height 9
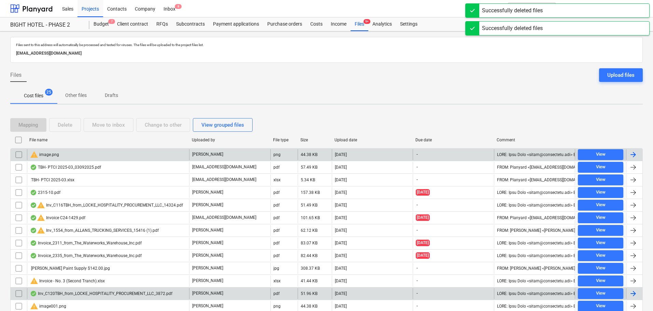
click at [16, 155] on input "checkbox" at bounding box center [18, 154] width 11 height 11
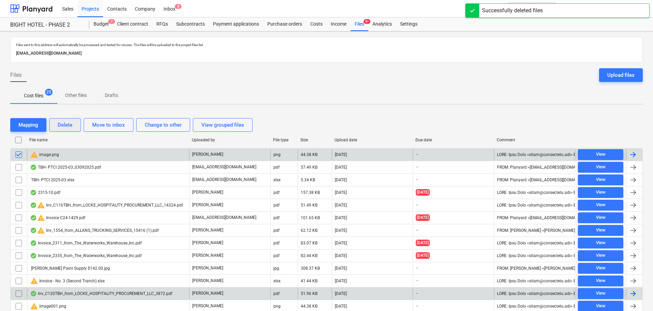
click at [69, 127] on div "Delete" at bounding box center [65, 124] width 15 height 9
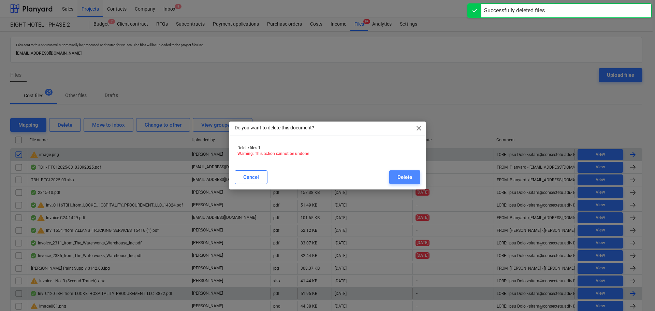
click at [406, 175] on div "Delete" at bounding box center [405, 177] width 15 height 9
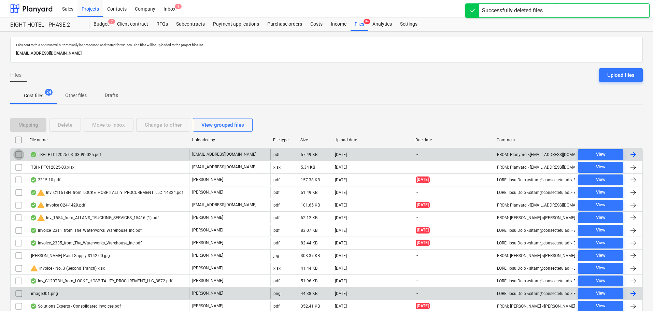
click at [15, 155] on input "checkbox" at bounding box center [18, 154] width 11 height 11
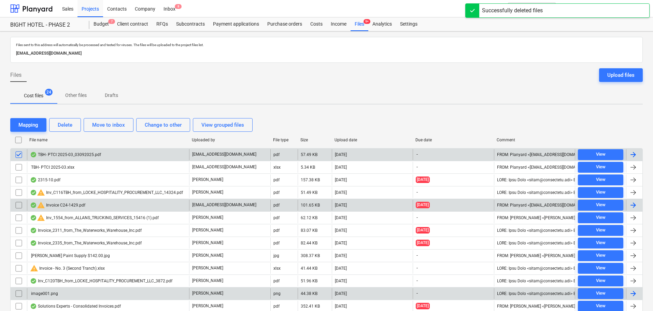
click at [17, 169] on input "checkbox" at bounding box center [18, 167] width 11 height 11
click at [19, 206] on input "checkbox" at bounding box center [18, 205] width 11 height 11
click at [67, 126] on div "Delete" at bounding box center [65, 124] width 15 height 9
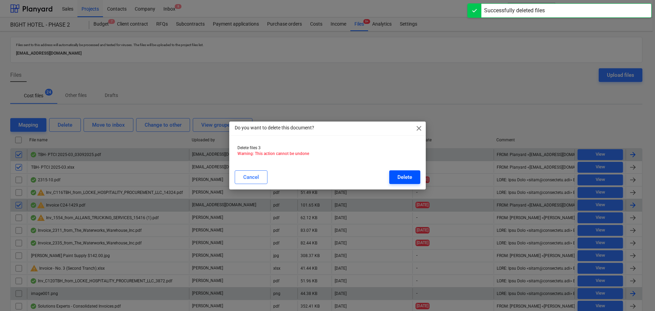
click at [419, 181] on button "Delete" at bounding box center [404, 177] width 31 height 14
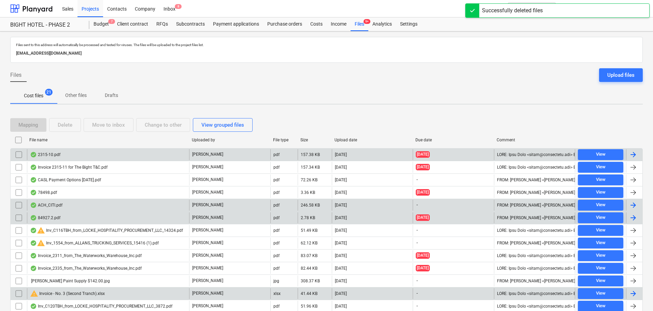
click at [19, 217] on input "checkbox" at bounding box center [18, 217] width 11 height 11
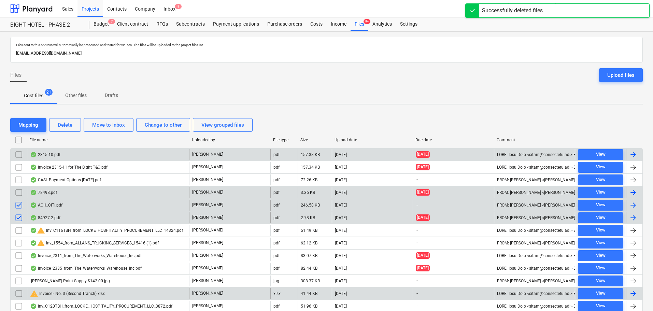
click at [19, 193] on input "checkbox" at bounding box center [18, 192] width 11 height 11
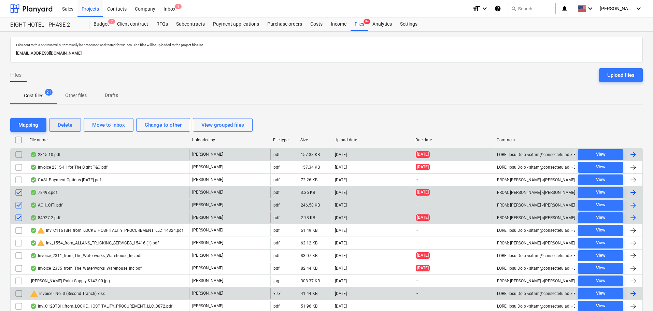
click at [73, 125] on button "Delete" at bounding box center [65, 125] width 32 height 14
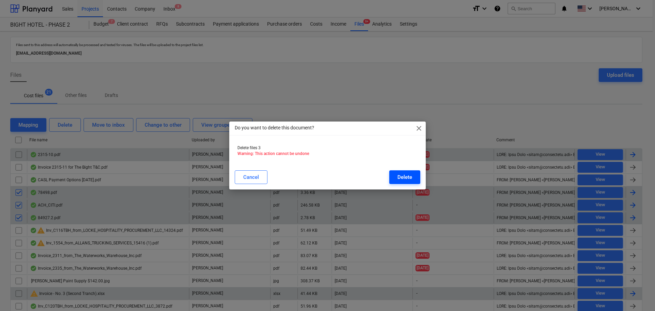
click at [401, 177] on div "Delete" at bounding box center [405, 177] width 15 height 9
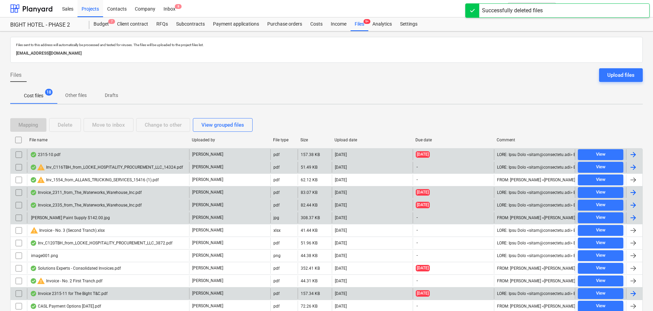
click at [57, 155] on div "2315-10.pdf" at bounding box center [45, 154] width 30 height 5
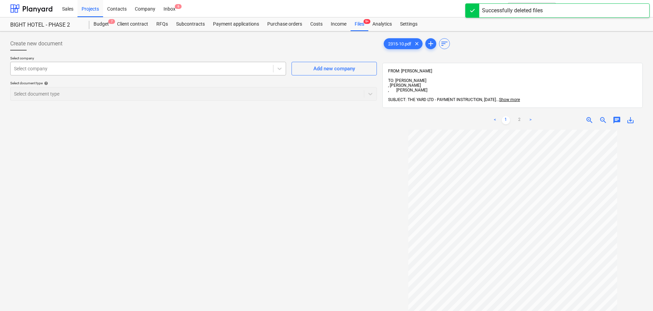
click at [128, 72] on div at bounding box center [142, 68] width 256 height 7
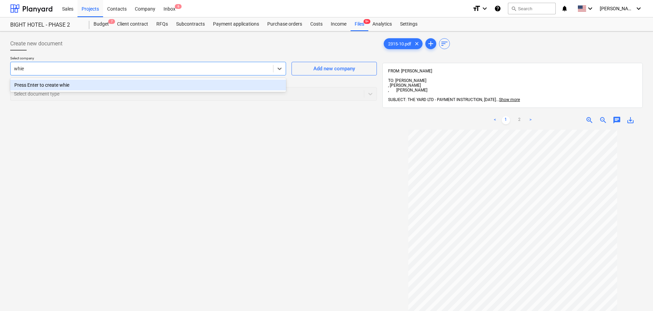
type input "whi"
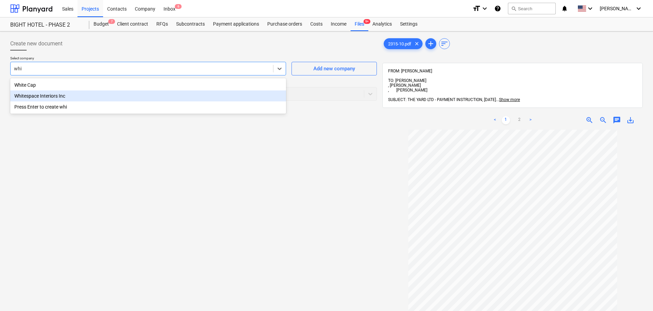
click at [144, 95] on div "Whitespace Interiors Inc" at bounding box center [148, 95] width 276 height 11
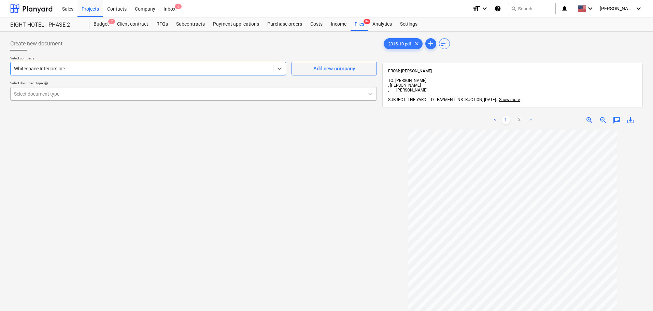
click at [84, 100] on div "Select document type" at bounding box center [193, 94] width 366 height 14
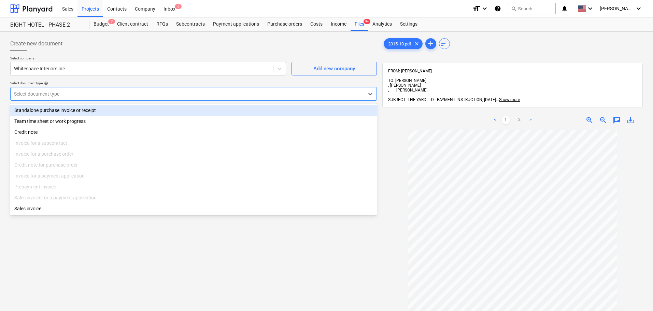
click at [83, 107] on div "Standalone purchase invoice or receipt" at bounding box center [193, 110] width 366 height 11
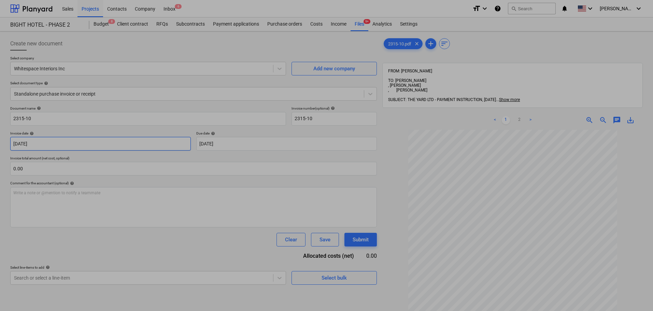
click at [107, 146] on body "Sales Projects Contacts Company Inbox 6 format_size keyboard_arrow_down help se…" at bounding box center [326, 155] width 653 height 311
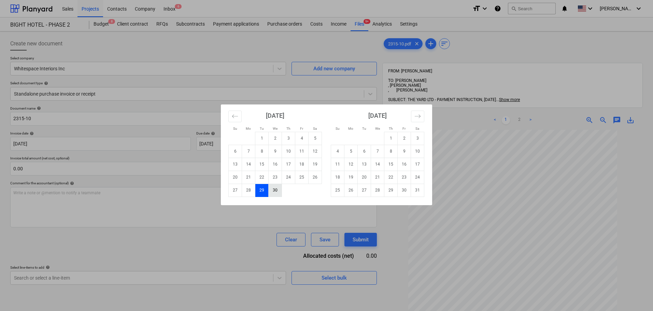
click at [272, 191] on td "30" at bounding box center [275, 190] width 13 height 13
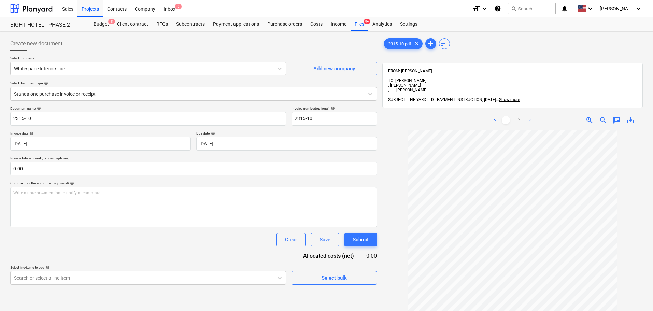
type input "[DATE]"
click at [159, 172] on input "text" at bounding box center [193, 169] width 366 height 14
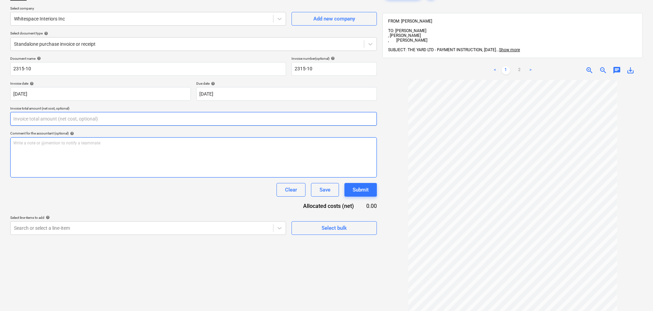
scroll to position [68, 0]
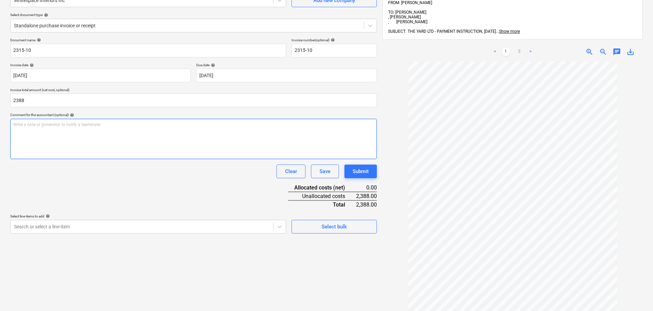
type input "2,388.00"
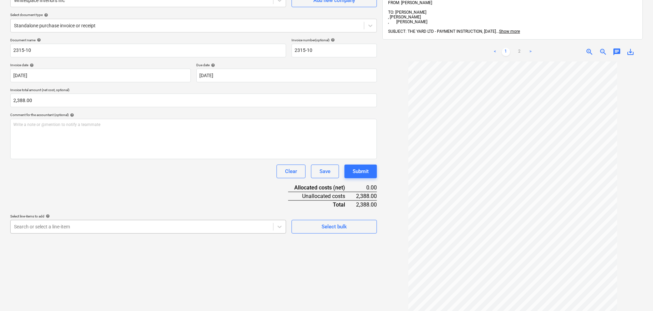
click at [127, 230] on body "Sales Projects Contacts Company Inbox 6 format_size keyboard_arrow_down help se…" at bounding box center [326, 87] width 653 height 311
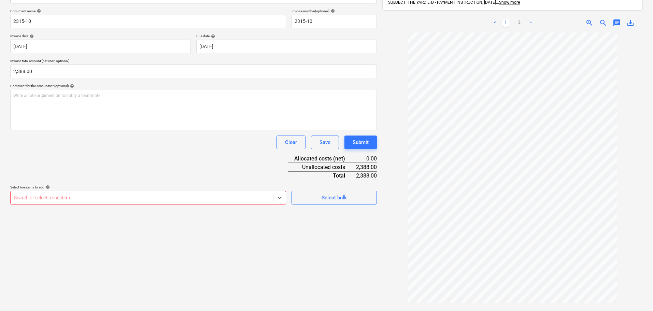
scroll to position [97, 0]
click at [113, 193] on div "Search or select a line-item" at bounding box center [142, 198] width 262 height 10
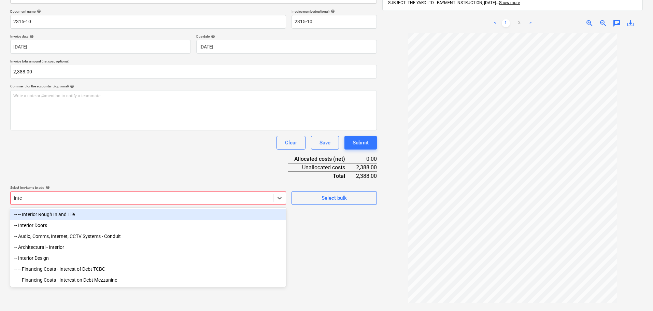
type input "inter"
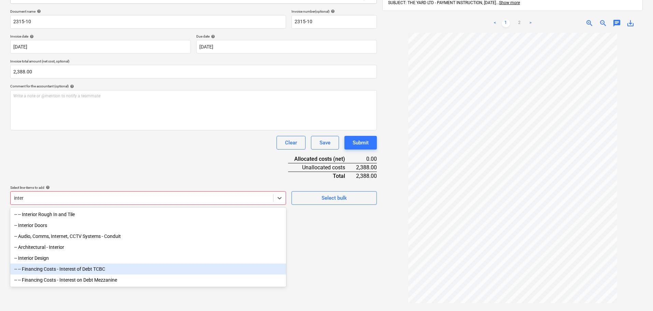
click at [97, 265] on div "-- -- Financing Costs - Interest of Debt TCBC" at bounding box center [148, 268] width 276 height 11
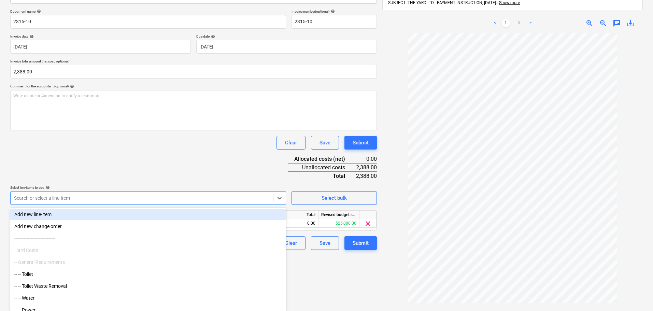
click at [86, 200] on div at bounding box center [142, 197] width 256 height 7
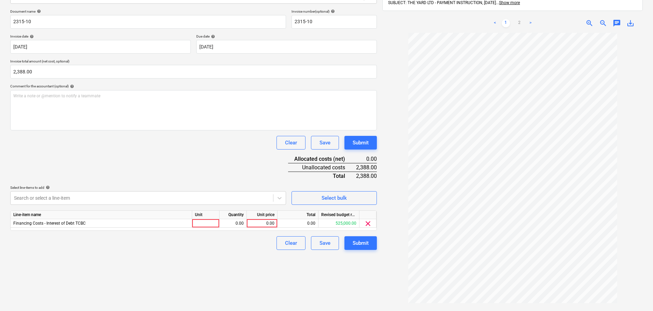
click at [175, 191] on p "Select line-items to add help" at bounding box center [148, 188] width 276 height 6
click at [167, 202] on div "Search or select a line-item" at bounding box center [142, 198] width 262 height 10
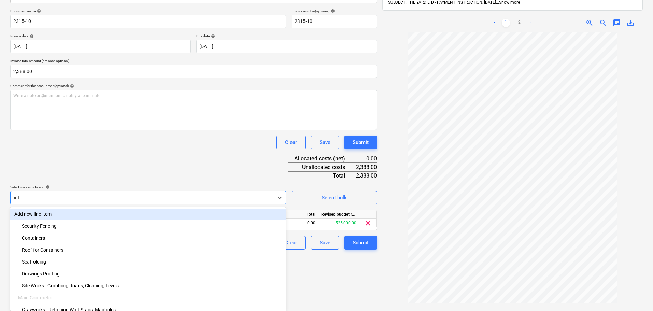
scroll to position [97, 0]
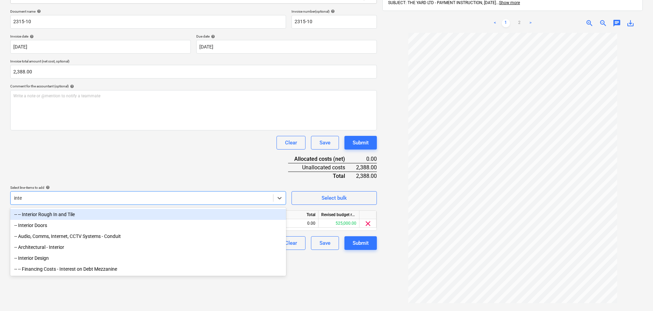
type input "inter"
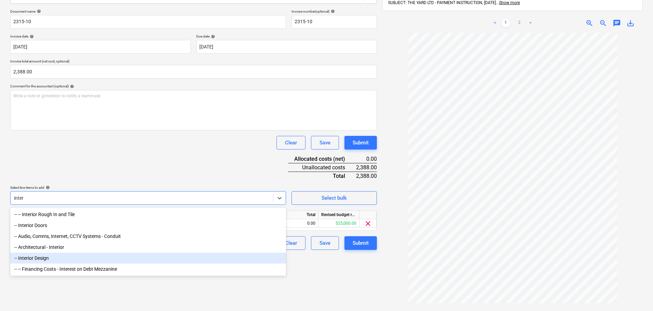
click at [106, 260] on div "-- Interior Design" at bounding box center [148, 258] width 276 height 11
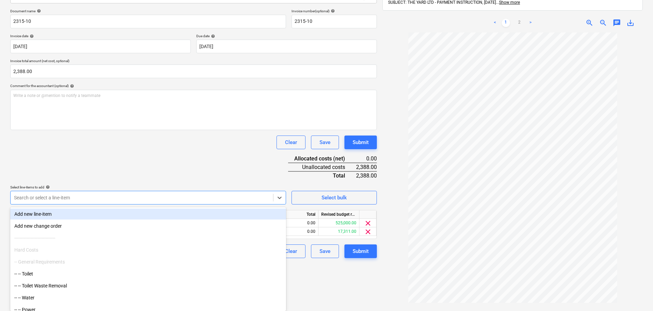
click at [382, 231] on div "2315-10.pdf clear add sort FROM: [PERSON_NAME] TO: [PERSON_NAME] , [PERSON_NAME…" at bounding box center [512, 132] width 266 height 390
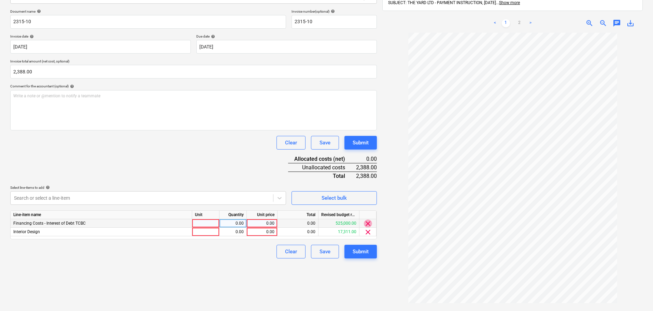
click at [366, 225] on span "clear" at bounding box center [368, 223] width 8 height 8
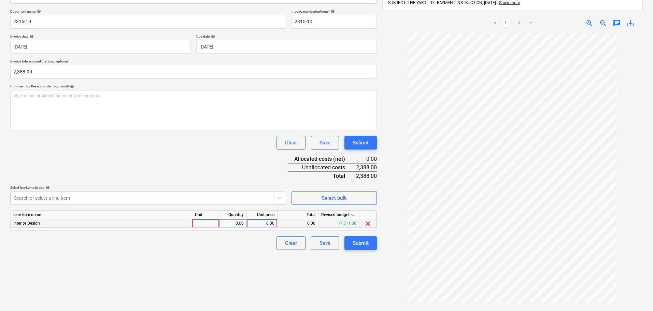
click at [215, 223] on div at bounding box center [205, 223] width 27 height 9
type input "hrs"
type input "2388"
click at [235, 257] on div "Create new document Select company Whitespace Interiors Inc Add new company Sel…" at bounding box center [194, 132] width 372 height 390
click at [351, 242] on button "Submit" at bounding box center [360, 243] width 32 height 14
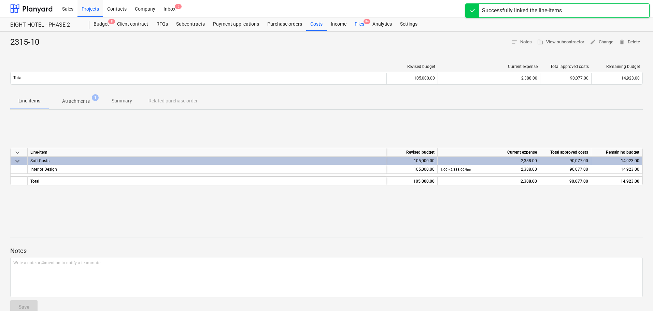
drag, startPoint x: 354, startPoint y: 28, endPoint x: 361, endPoint y: 30, distance: 7.2
click at [354, 28] on div "Files 9+" at bounding box center [359, 24] width 18 height 14
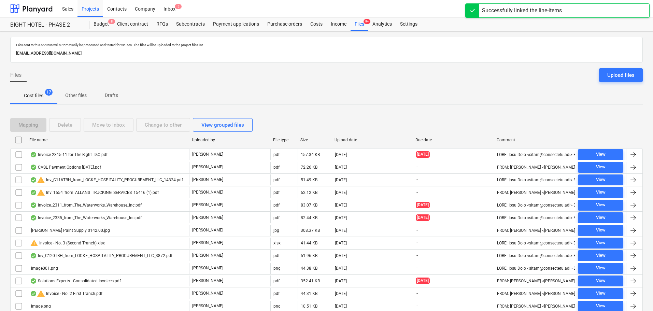
click at [339, 139] on div "Upload date" at bounding box center [372, 140] width 76 height 5
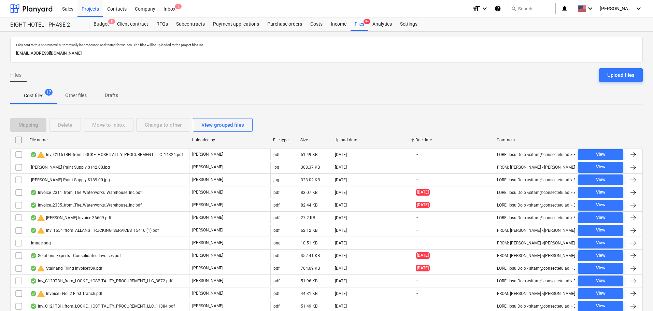
checkbox input "false"
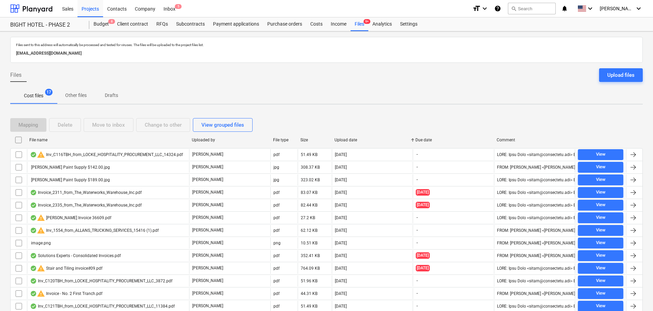
checkbox input "false"
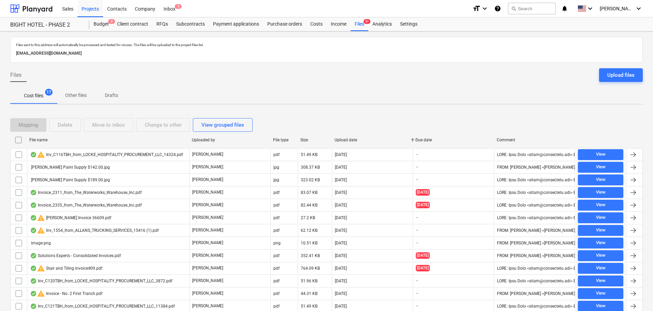
checkbox input "false"
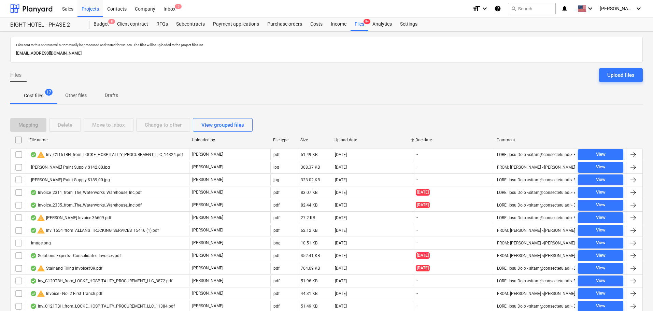
checkbox input "false"
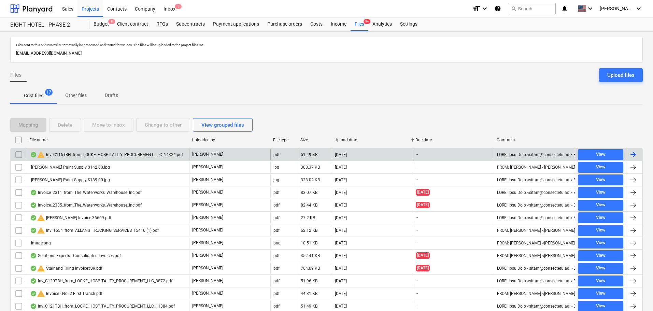
click at [107, 153] on div "warning Inv_C116TBH_from_LOCKE_HOSPITALITY_PROCUREMENT_LLC_14324.pdf" at bounding box center [106, 154] width 153 height 8
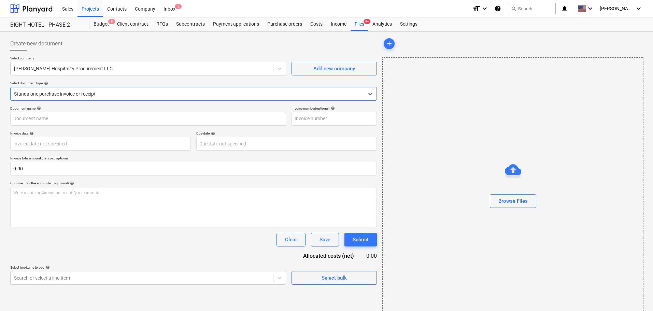
type input "C116TBH"
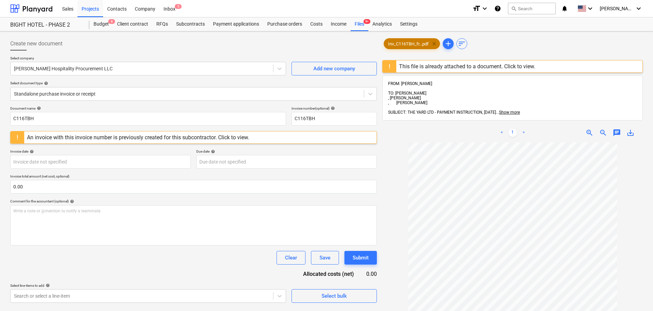
click at [435, 46] on span "clear" at bounding box center [434, 44] width 8 height 8
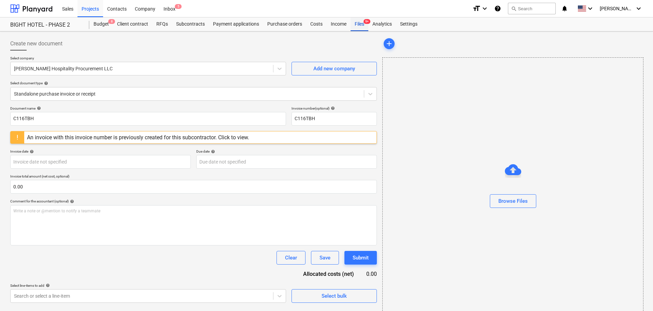
click at [359, 22] on div "Files 9+" at bounding box center [359, 24] width 18 height 14
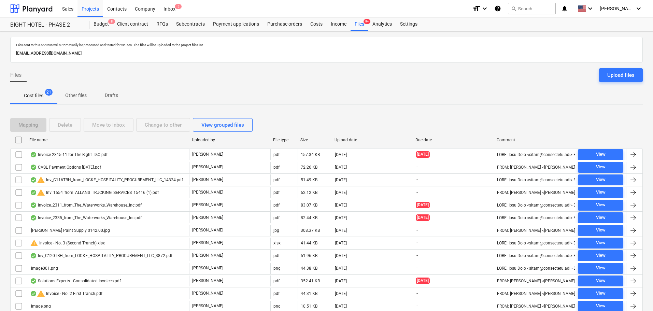
click at [337, 141] on div at bounding box center [332, 139] width 12 height 11
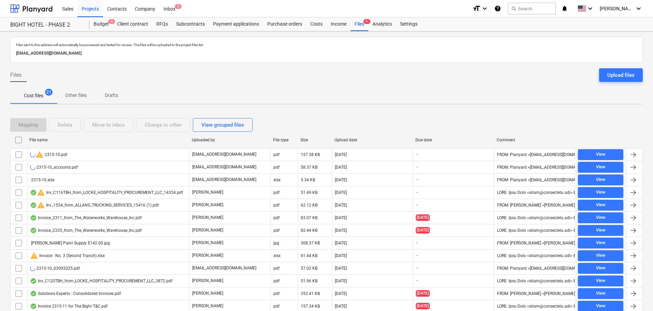
click at [340, 141] on div "Upload date" at bounding box center [372, 140] width 76 height 5
checkbox input "false"
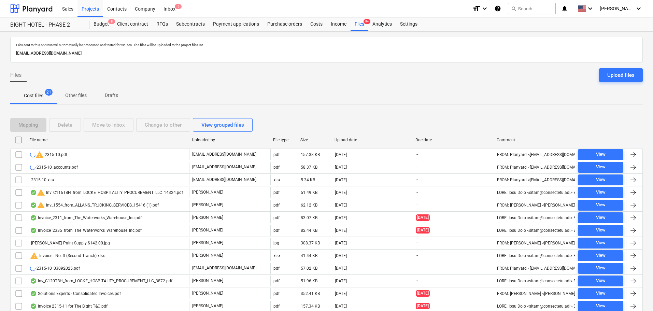
checkbox input "false"
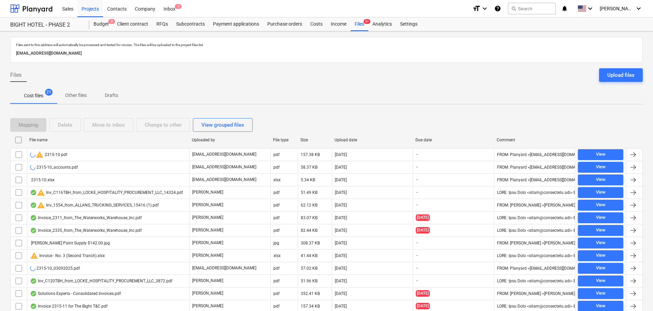
checkbox input "false"
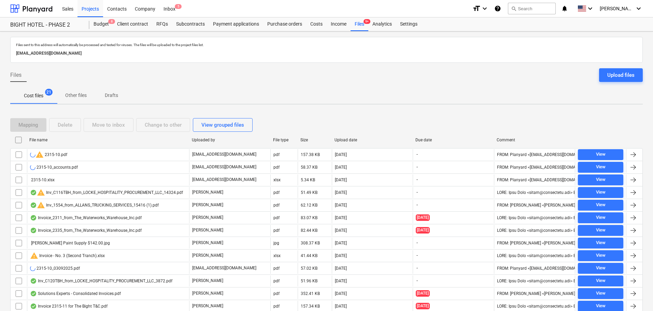
checkbox input "false"
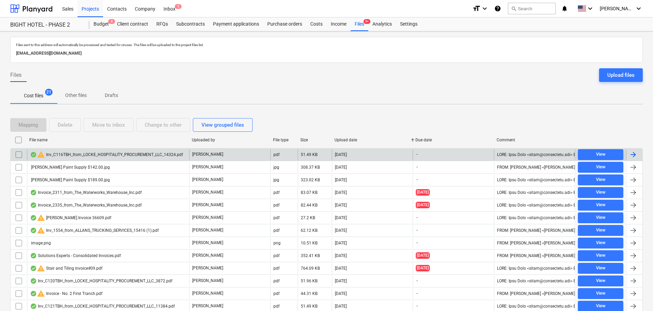
click at [19, 153] on input "checkbox" at bounding box center [18, 154] width 11 height 11
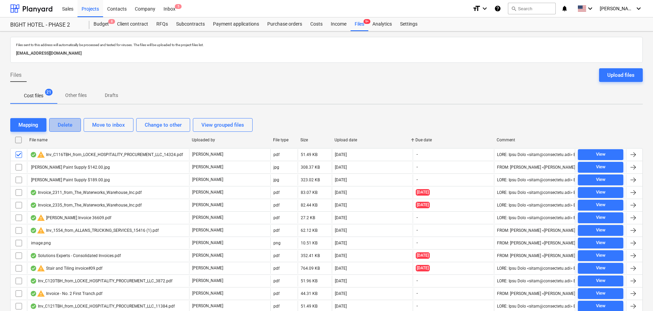
click at [69, 126] on div "Delete" at bounding box center [65, 124] width 15 height 9
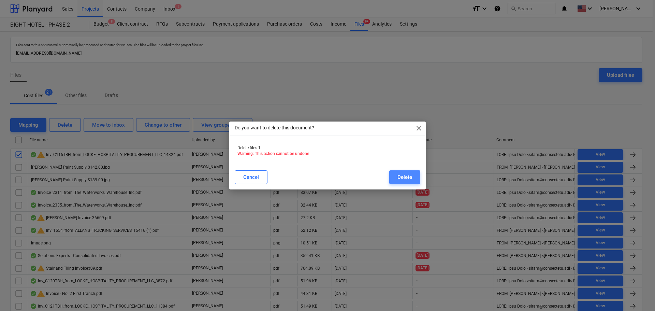
click at [399, 178] on div "Delete" at bounding box center [405, 177] width 15 height 9
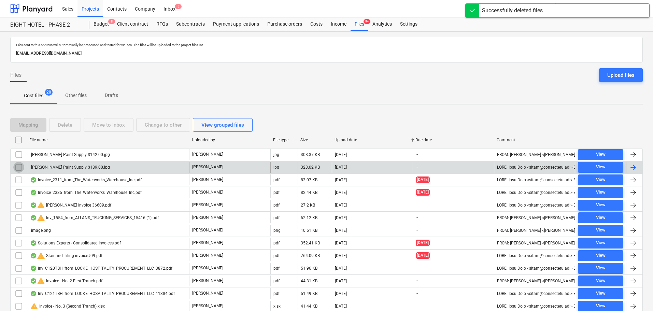
click at [17, 165] on input "checkbox" at bounding box center [18, 167] width 11 height 11
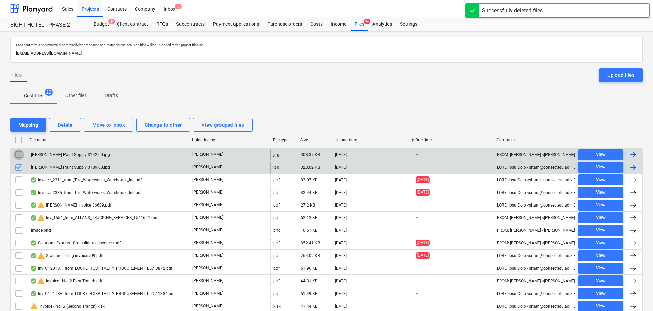
click at [19, 155] on input "checkbox" at bounding box center [18, 154] width 11 height 11
click at [59, 125] on div "Delete" at bounding box center [65, 124] width 15 height 9
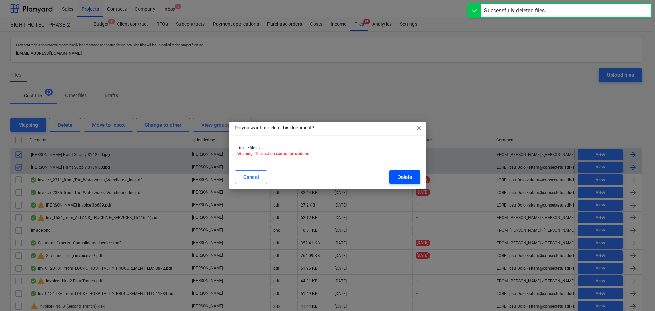
click at [402, 174] on div "Delete" at bounding box center [405, 177] width 15 height 9
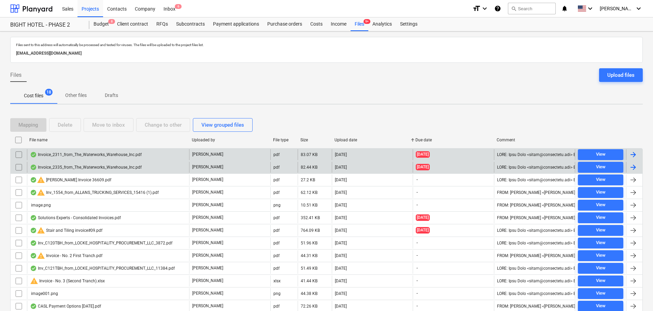
click at [52, 153] on div "Invoice_2311_from_The_Waterworks_Warehouse_Inc.pdf" at bounding box center [86, 154] width 112 height 5
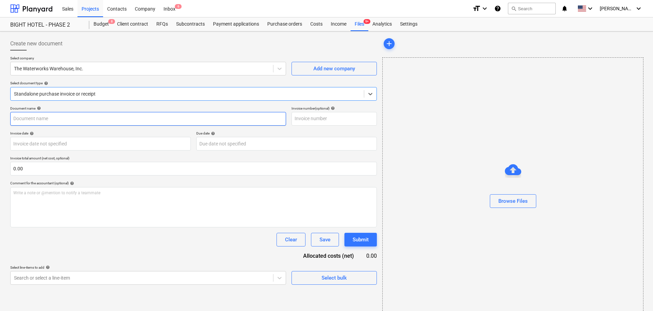
type input "2311"
type input "[DATE]"
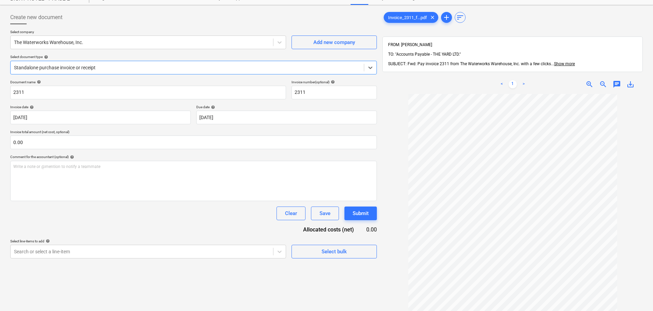
scroll to position [97, 0]
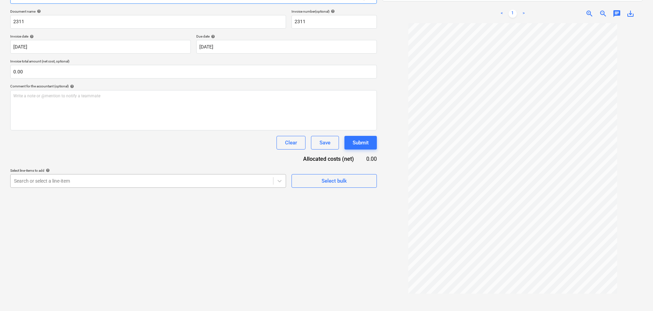
click at [84, 181] on div at bounding box center [142, 180] width 256 height 7
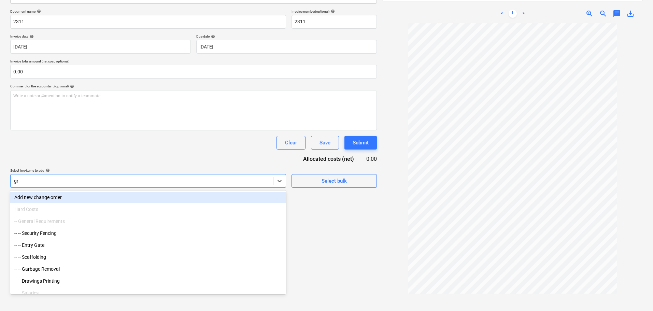
type input "gra"
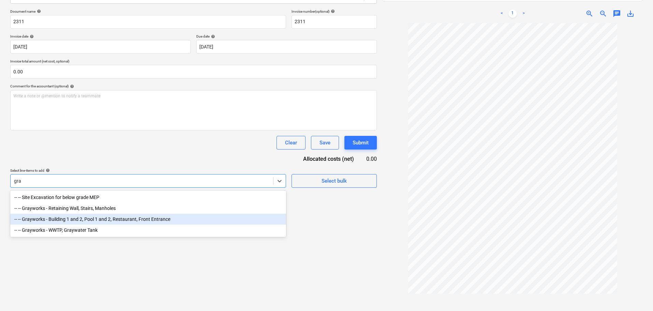
click at [104, 219] on div "-- -- Grayworks - Building 1 and 2, Pool 1 and 2, Restaurant, Front Entrance" at bounding box center [148, 219] width 276 height 11
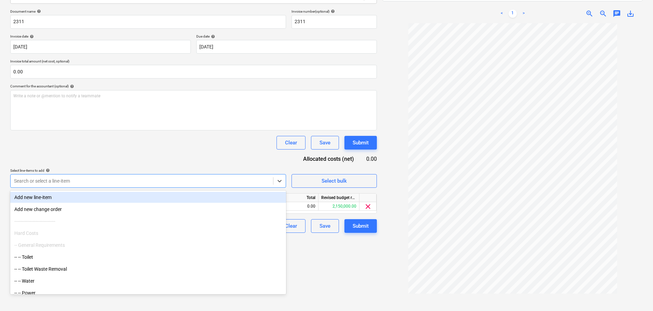
click at [116, 158] on div "Document name help 2311 Invoice number (optional) help 2311 Invoice date help […" at bounding box center [193, 120] width 366 height 223
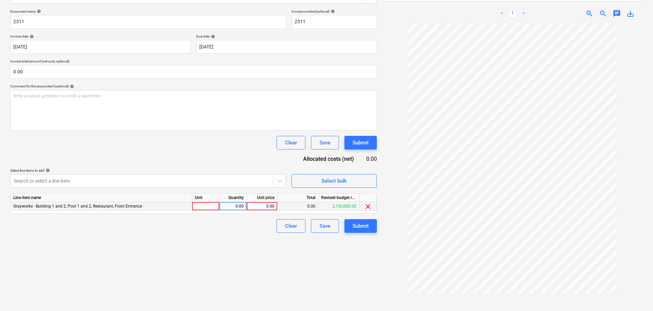
click at [205, 204] on div at bounding box center [205, 206] width 27 height 9
type input "pcs"
type input "5541"
click at [187, 142] on div "Clear Save Submit" at bounding box center [193, 143] width 366 height 14
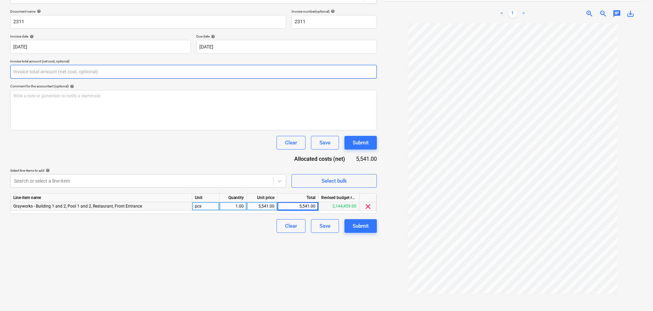
click at [134, 74] on input "text" at bounding box center [193, 72] width 366 height 14
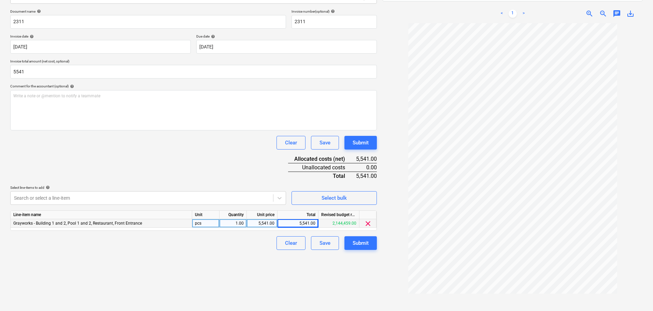
type input "5,541.00"
click at [134, 147] on div "Clear Save Submit" at bounding box center [193, 143] width 366 height 14
click at [315, 277] on div "Create new document Select company The Waterworks Warehouse, Inc. Add new compa…" at bounding box center [194, 127] width 372 height 380
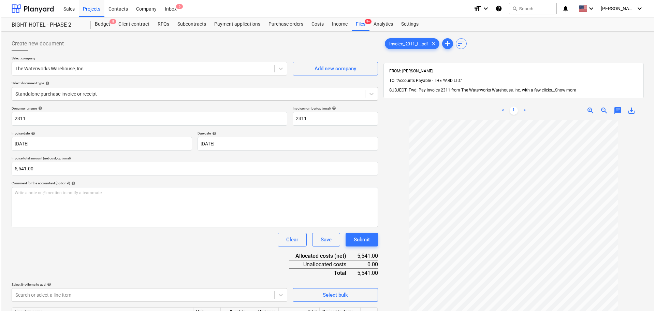
scroll to position [68, 0]
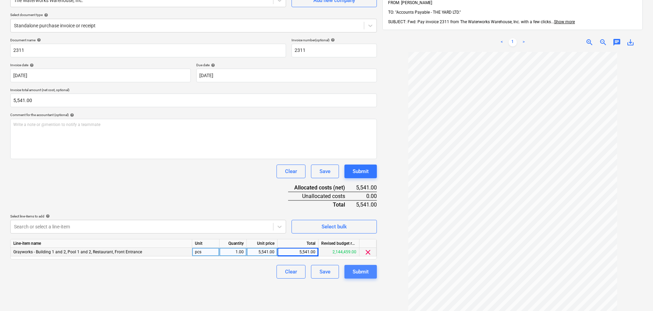
click at [358, 274] on div "Submit" at bounding box center [360, 271] width 16 height 9
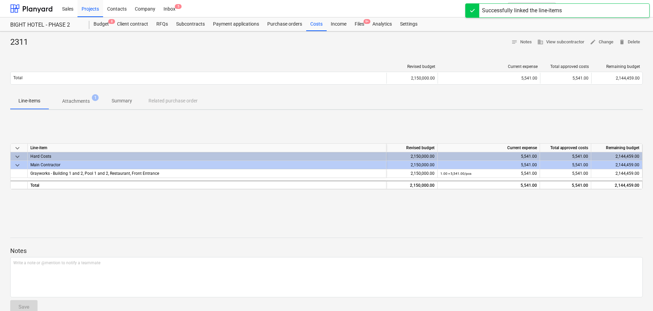
drag, startPoint x: 359, startPoint y: 19, endPoint x: 357, endPoint y: 16, distance: 4.6
click at [359, 19] on div "Files 9+" at bounding box center [359, 24] width 18 height 14
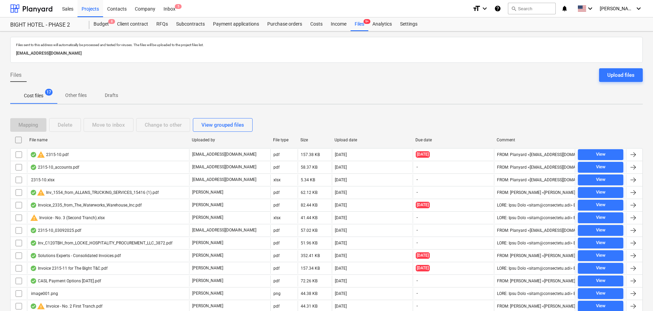
click at [346, 140] on div "Upload date" at bounding box center [372, 140] width 76 height 5
checkbox input "false"
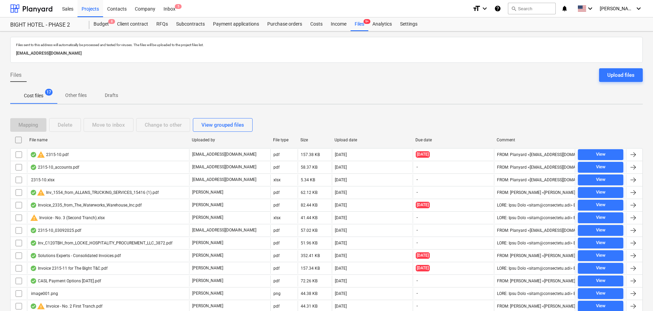
checkbox input "false"
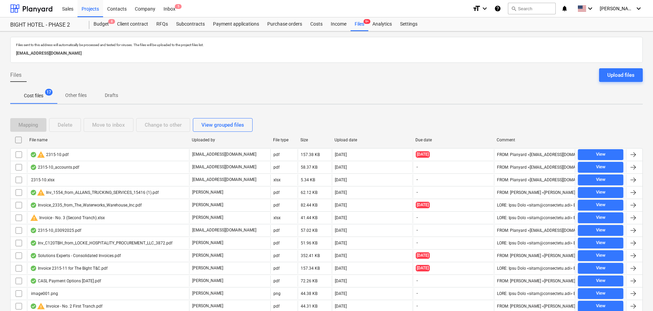
checkbox input "false"
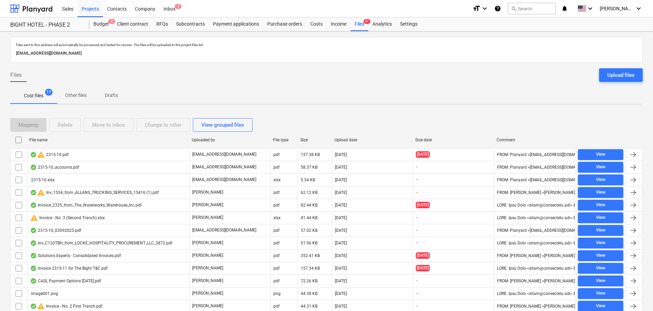
checkbox input "false"
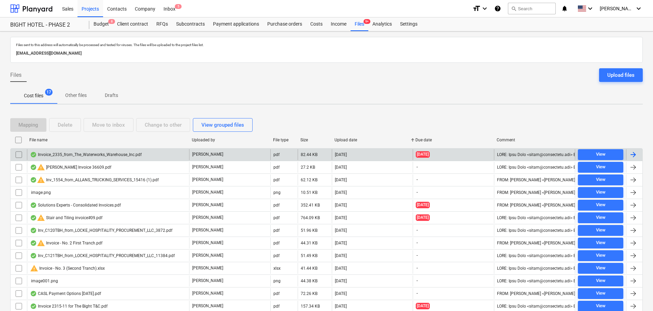
click at [63, 156] on div "Invoice_2335_from_The_Waterworks_Warehouse_Inc.pdf" at bounding box center [86, 154] width 112 height 5
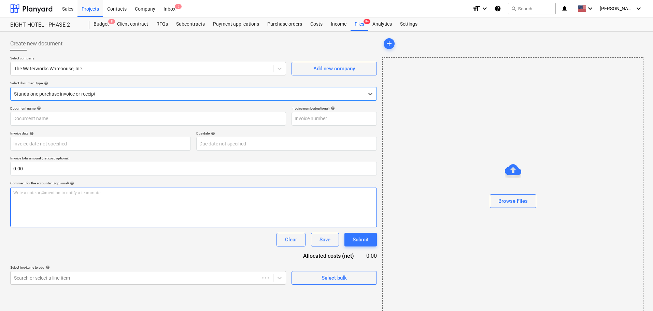
type input "2335"
type input "[DATE]"
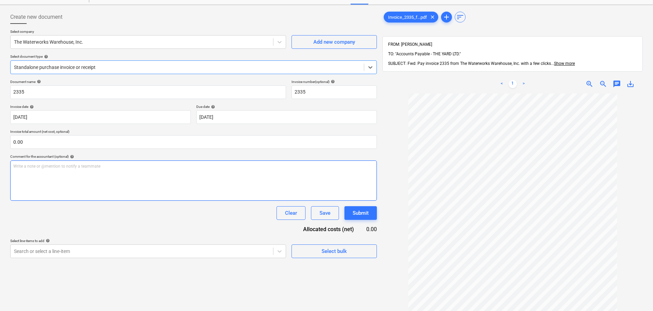
scroll to position [97, 0]
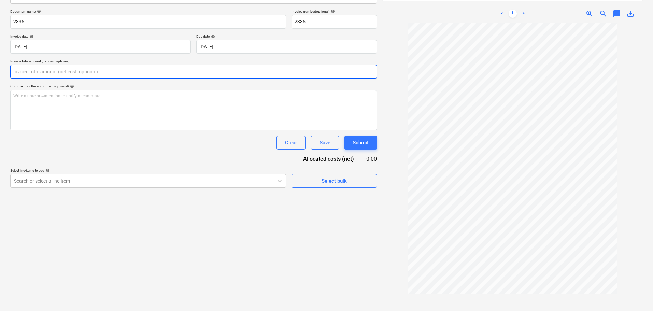
drag, startPoint x: 71, startPoint y: 72, endPoint x: -29, endPoint y: 77, distance: 100.5
click at [0, 77] on html "Sales Projects Contacts Company Inbox 5 format_size keyboard_arrow_down help se…" at bounding box center [326, 58] width 653 height 311
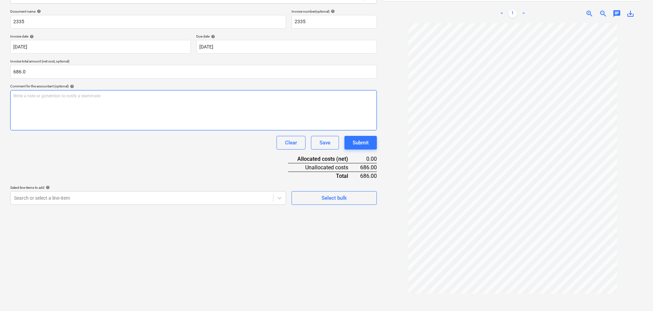
type input "686.00"
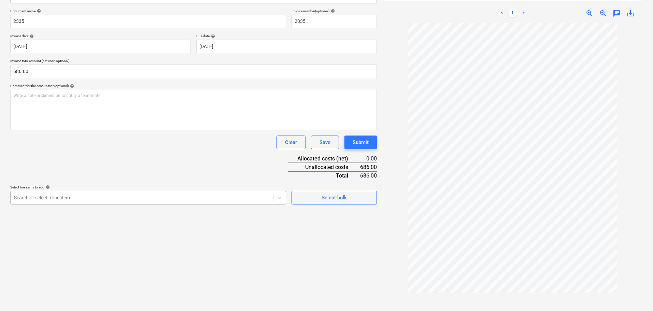
click at [30, 199] on div at bounding box center [142, 197] width 256 height 7
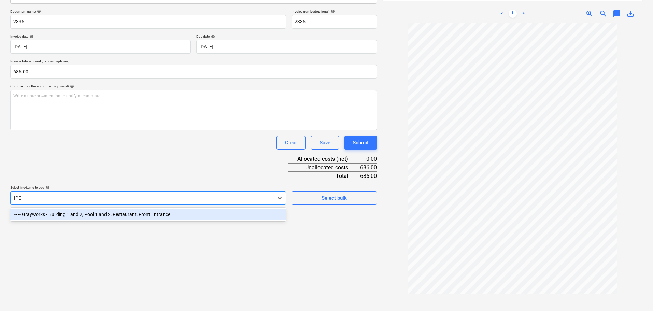
type input "buil"
click at [60, 220] on div "-- -- Grayworks - Building 1 and 2, Pool 1 and 2, Restaurant, Front Entrance" at bounding box center [148, 214] width 276 height 11
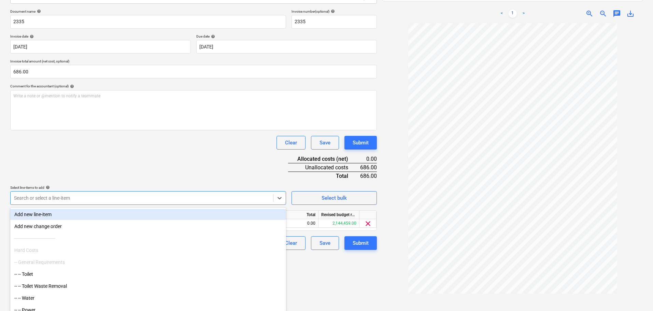
click at [215, 165] on div "Document name help 2335 Invoice number (optional) help 2335 Invoice date help […" at bounding box center [193, 129] width 366 height 241
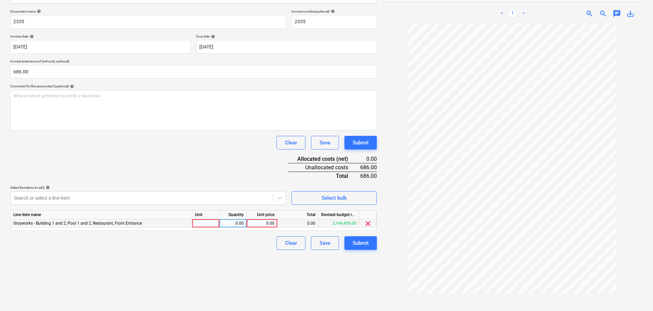
click at [210, 219] on div "Line-item name Unit Quantity Unit price Total Revised budget remaining Graywork…" at bounding box center [193, 220] width 366 height 20
click at [210, 219] on div at bounding box center [205, 223] width 27 height 9
type input "pcs"
type input "686.50"
click at [234, 274] on div "Create new document Select company The Waterworks Warehouse, Inc. Add new compa…" at bounding box center [194, 127] width 372 height 380
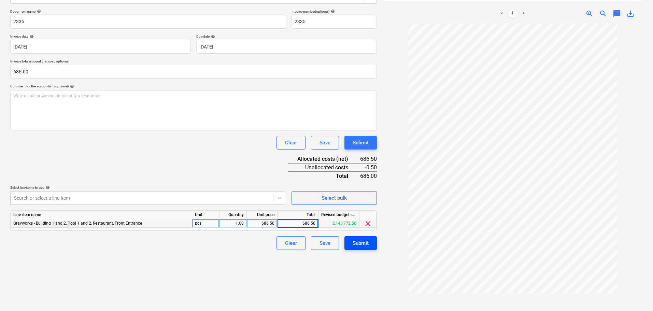
click at [364, 243] on div "Submit" at bounding box center [360, 243] width 16 height 9
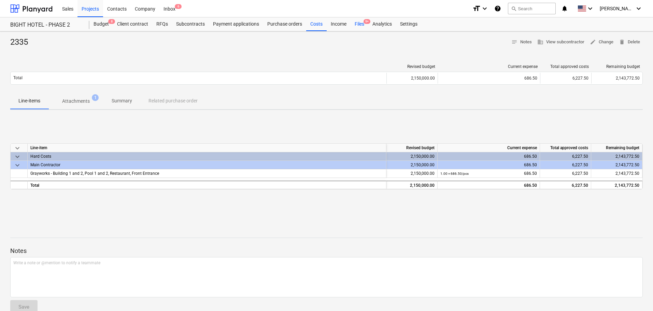
click at [355, 26] on div "Files 9+" at bounding box center [359, 24] width 18 height 14
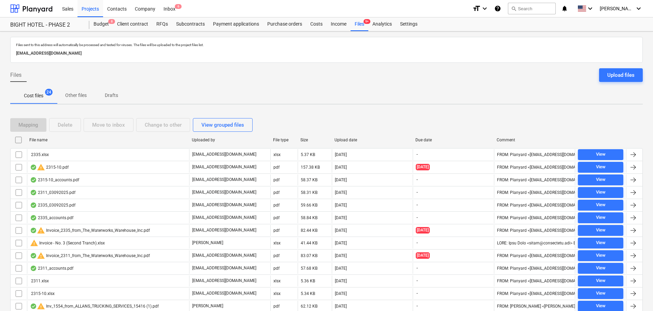
click at [52, 137] on div "File name" at bounding box center [108, 139] width 162 height 11
checkbox input "false"
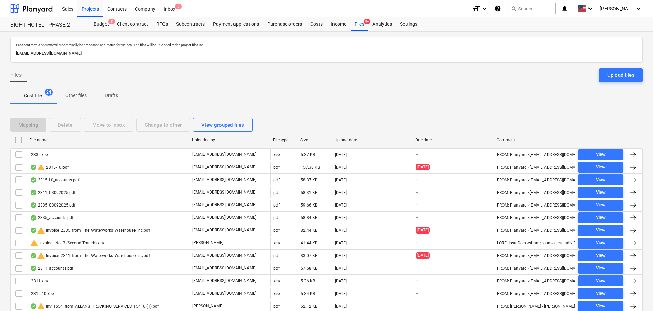
checkbox input "false"
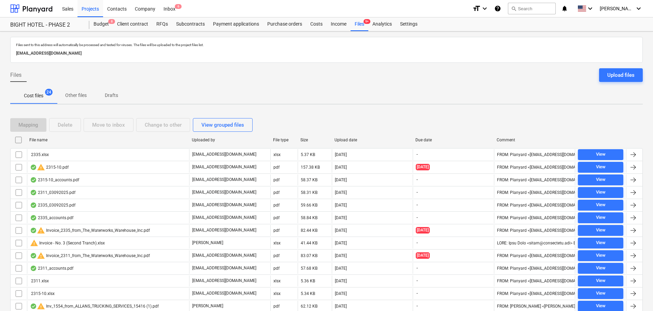
checkbox input "false"
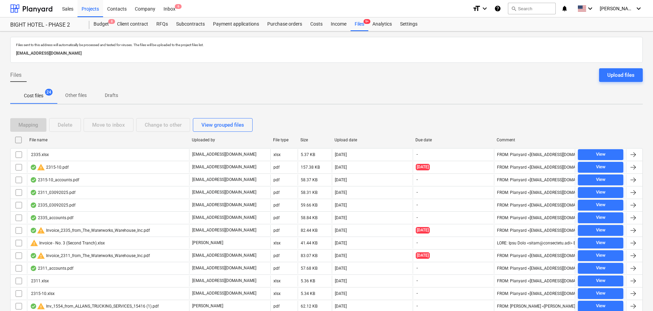
checkbox input "false"
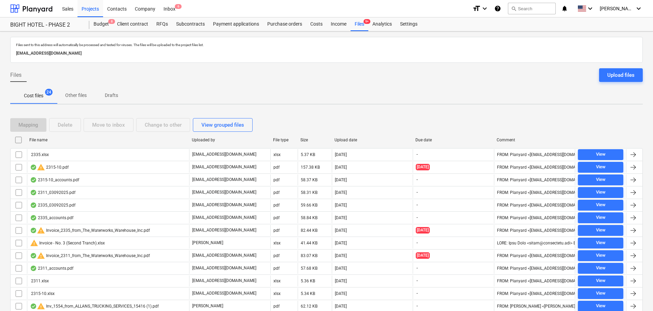
checkbox input "false"
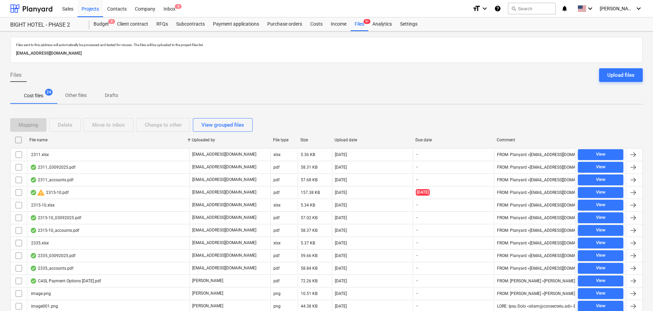
click at [339, 141] on div "Upload date" at bounding box center [372, 140] width 76 height 5
checkbox input "false"
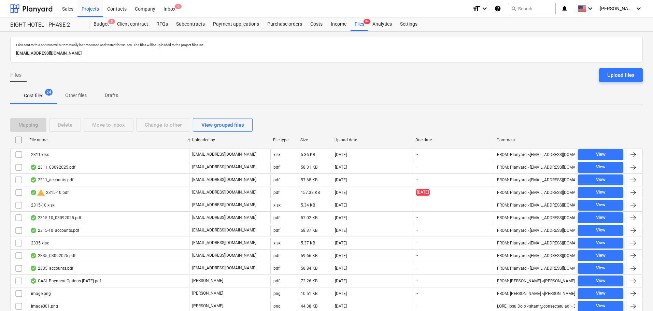
checkbox input "false"
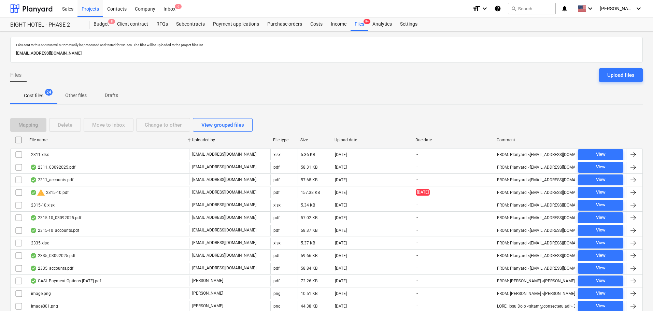
checkbox input "false"
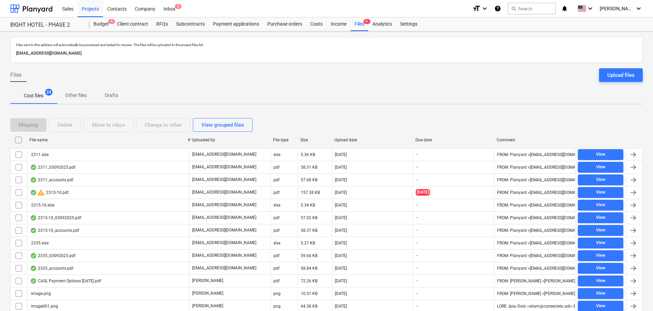
checkbox input "false"
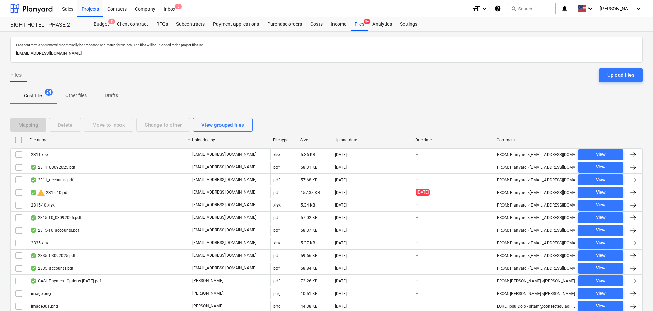
checkbox input "false"
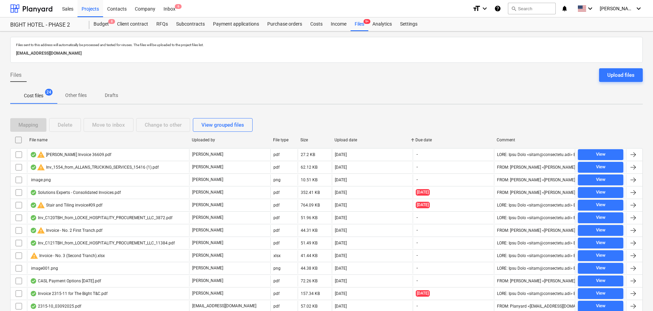
click at [340, 145] on div "Upload date" at bounding box center [372, 139] width 81 height 11
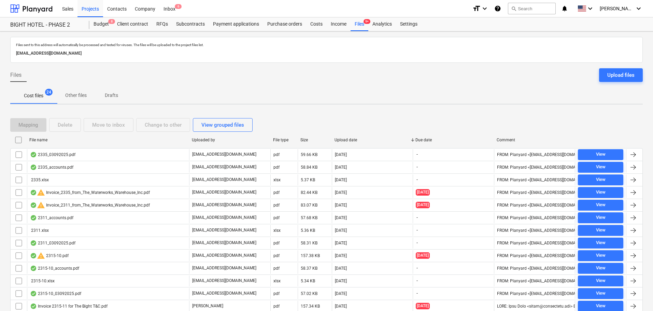
checkbox input "false"
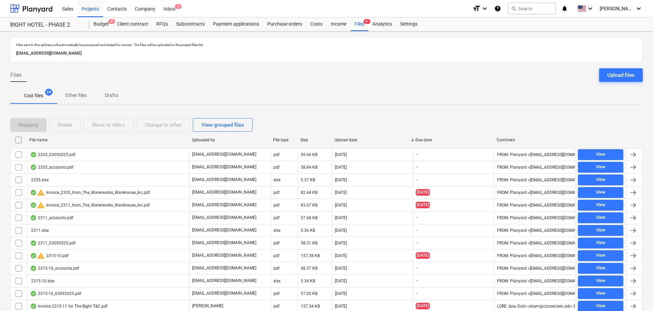
checkbox input "false"
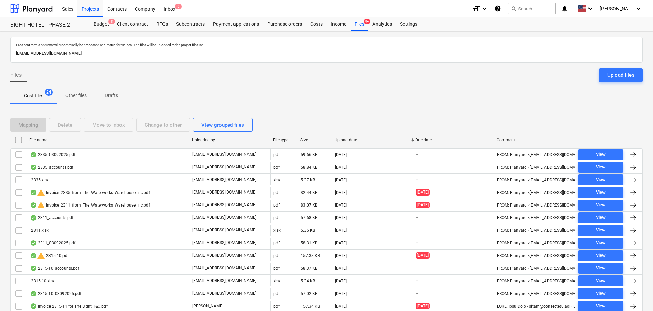
checkbox input "false"
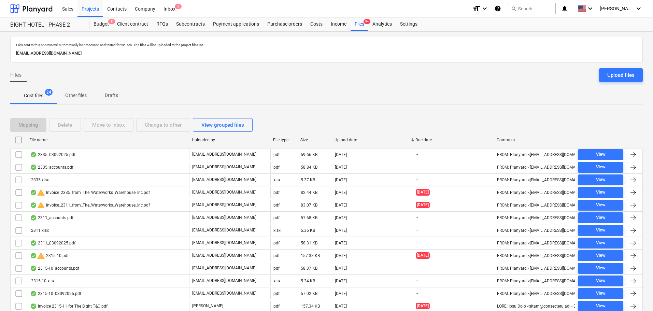
checkbox input "false"
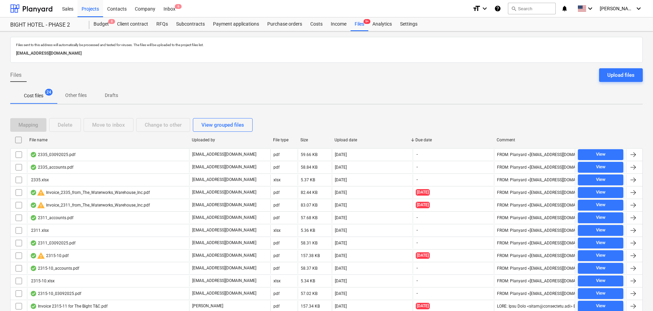
checkbox input "false"
click at [340, 142] on div "Upload date" at bounding box center [372, 139] width 81 height 11
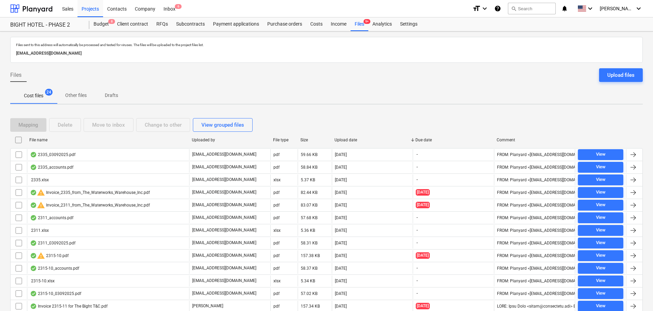
checkbox input "false"
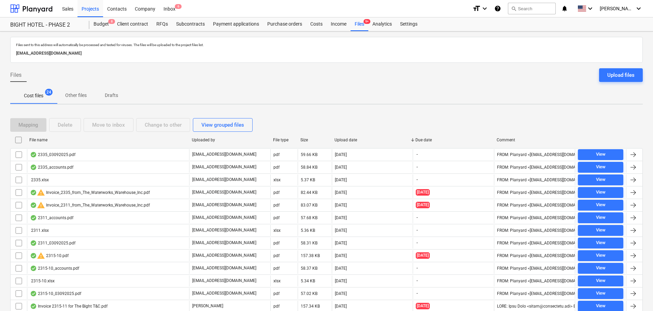
checkbox input "false"
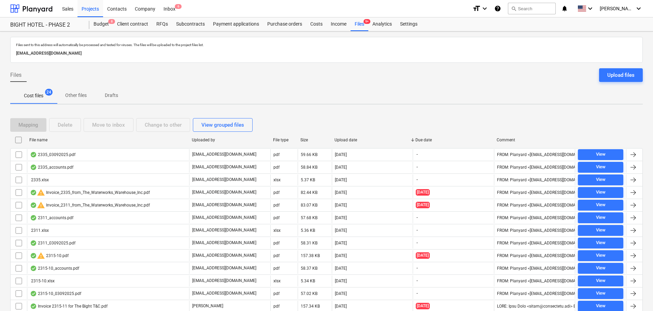
checkbox input "false"
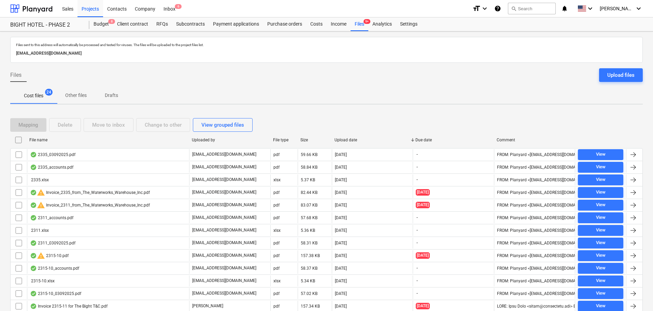
checkbox input "false"
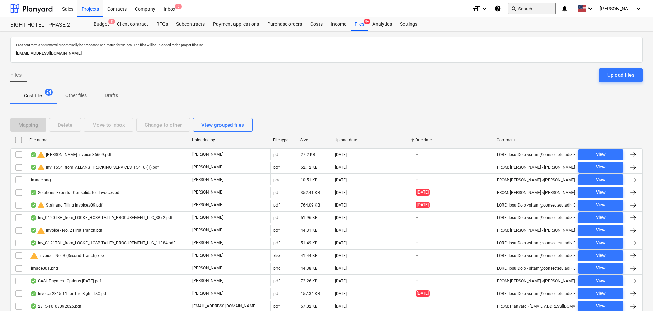
click at [556, 10] on button "search Search" at bounding box center [532, 9] width 48 height 12
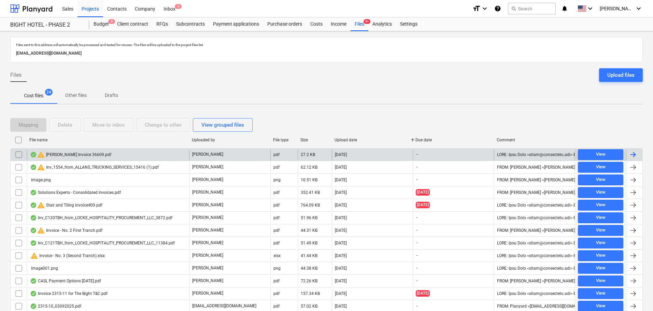
click at [17, 157] on input "checkbox" at bounding box center [18, 154] width 11 height 11
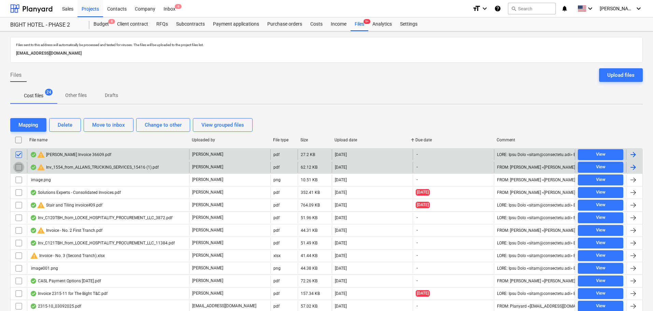
click at [21, 167] on input "checkbox" at bounding box center [18, 167] width 11 height 11
click at [59, 127] on div "Delete" at bounding box center [65, 124] width 15 height 9
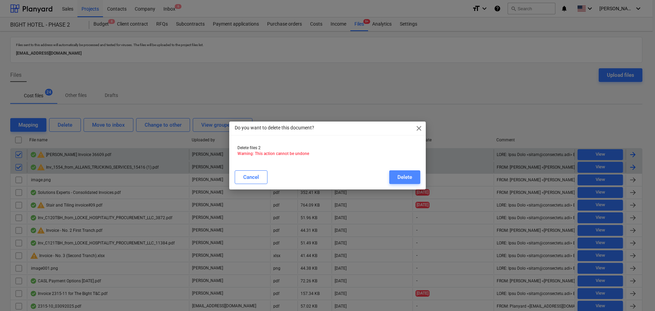
click at [396, 177] on button "Delete" at bounding box center [404, 177] width 31 height 14
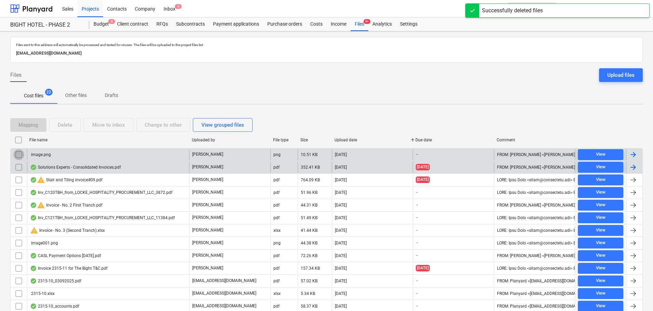
click at [16, 155] on input "checkbox" at bounding box center [18, 154] width 11 height 11
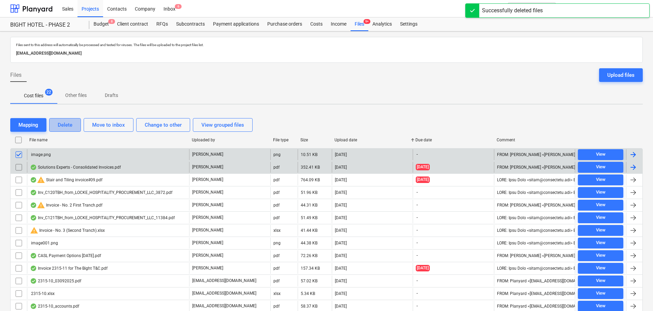
click at [60, 125] on div "Delete" at bounding box center [65, 124] width 15 height 9
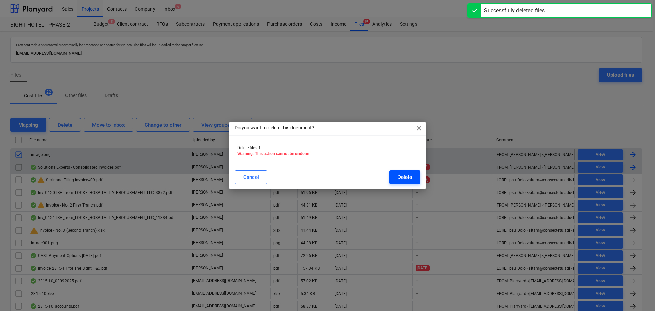
click at [399, 175] on div "Delete" at bounding box center [405, 177] width 15 height 9
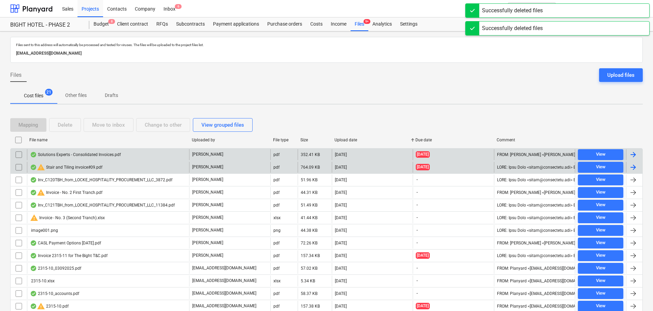
click at [16, 153] on input "checkbox" at bounding box center [18, 154] width 11 height 11
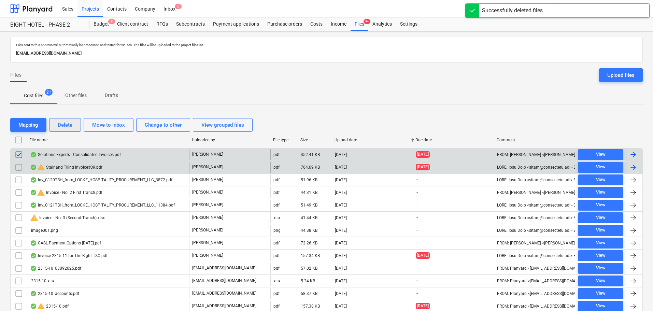
click at [65, 125] on div "Delete" at bounding box center [65, 124] width 15 height 9
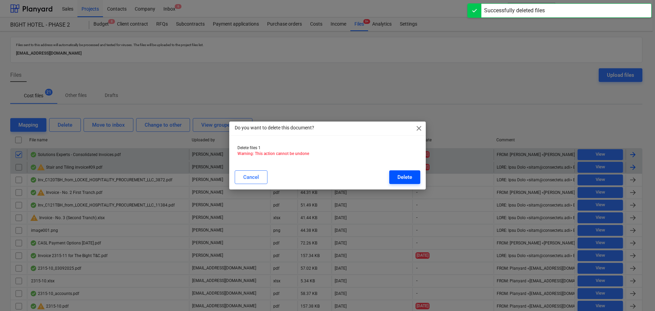
click at [408, 176] on div "Delete" at bounding box center [405, 177] width 15 height 9
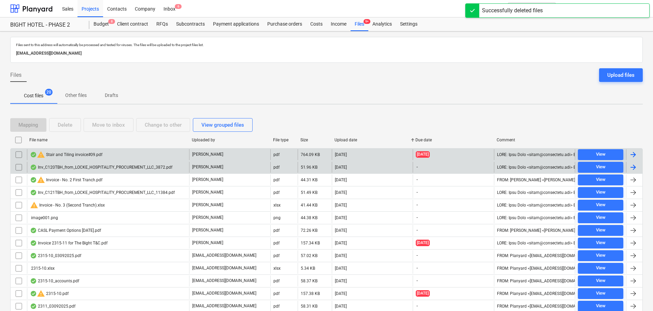
click at [102, 151] on div "warning Stair and Tiling invoice#09.pdf" at bounding box center [108, 154] width 162 height 11
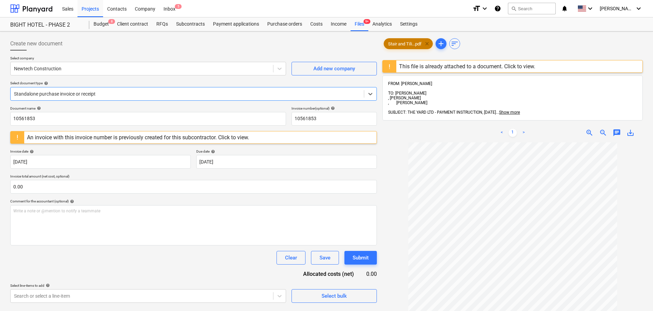
click at [429, 44] on span "clear" at bounding box center [427, 44] width 8 height 8
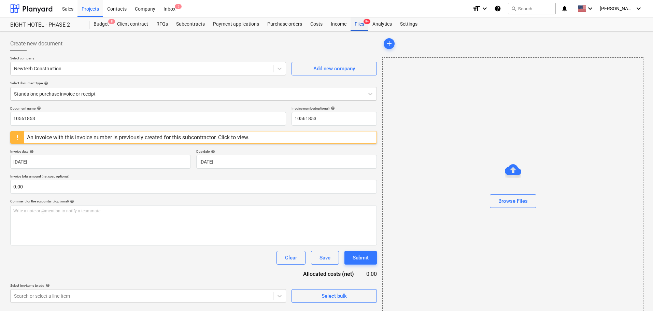
click at [355, 26] on div "Files 9+" at bounding box center [359, 24] width 18 height 14
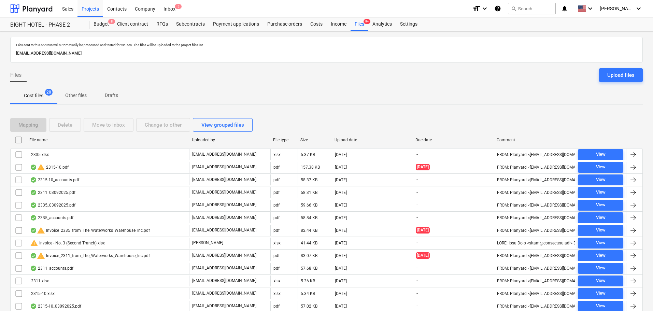
click at [353, 141] on div "Upload date" at bounding box center [372, 140] width 76 height 5
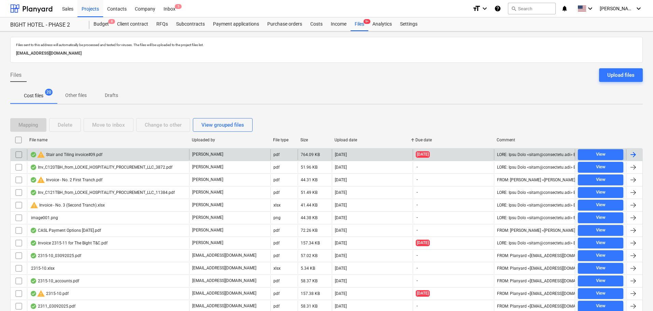
click at [19, 156] on input "checkbox" at bounding box center [18, 154] width 11 height 11
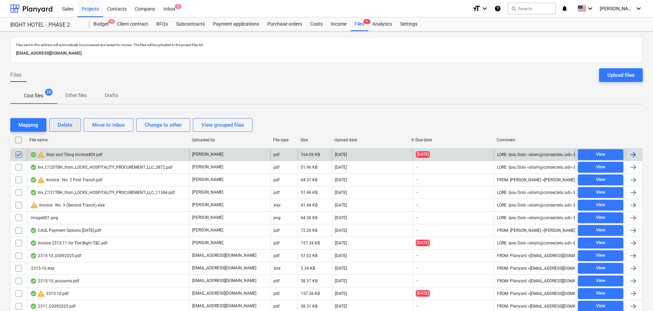
click at [75, 126] on button "Delete" at bounding box center [65, 125] width 32 height 14
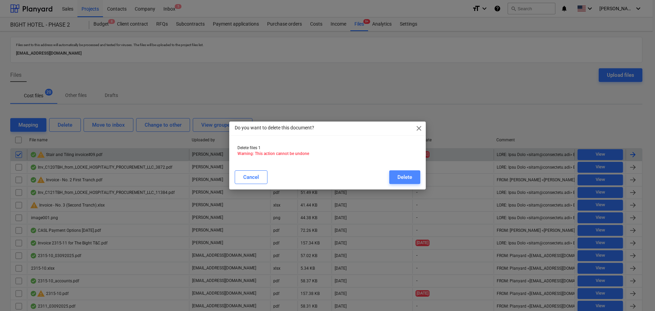
click at [393, 175] on button "Delete" at bounding box center [404, 177] width 31 height 14
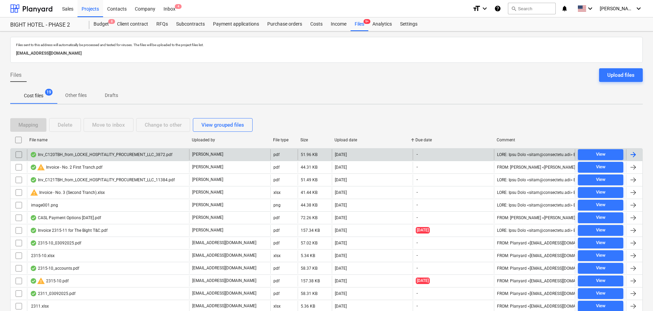
click at [159, 154] on div "Inv_C120TBH_from_LOCKE_HOSPITALITY_PROCUREMENT_LLC_3872.pdf" at bounding box center [101, 154] width 142 height 5
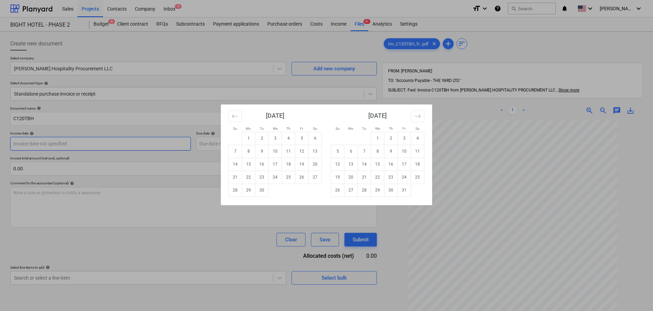
click at [86, 144] on body "Sales Projects Contacts Company Inbox 4 format_size keyboard_arrow_down help se…" at bounding box center [326, 155] width 653 height 311
click at [236, 115] on icon "Move backward to switch to the previous month." at bounding box center [235, 116] width 6 height 6
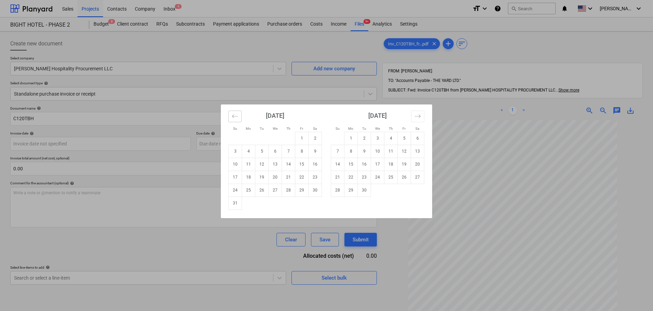
click at [236, 115] on icon "Move backward to switch to the previous month." at bounding box center [235, 116] width 6 height 6
click at [233, 118] on icon "Move backward to switch to the previous month." at bounding box center [235, 116] width 6 height 6
click at [263, 139] on td "1" at bounding box center [261, 138] width 13 height 13
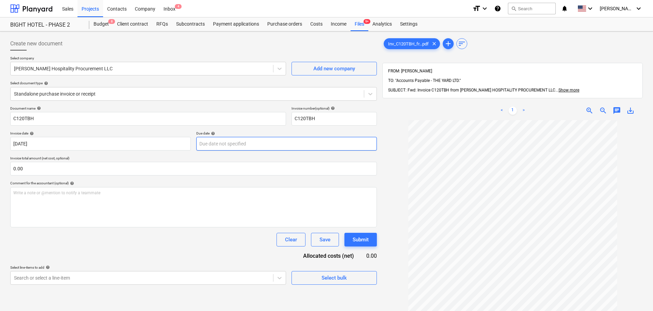
click at [218, 145] on body "Sales Projects Contacts Company Inbox 4 format_size keyboard_arrow_down help se…" at bounding box center [326, 155] width 653 height 311
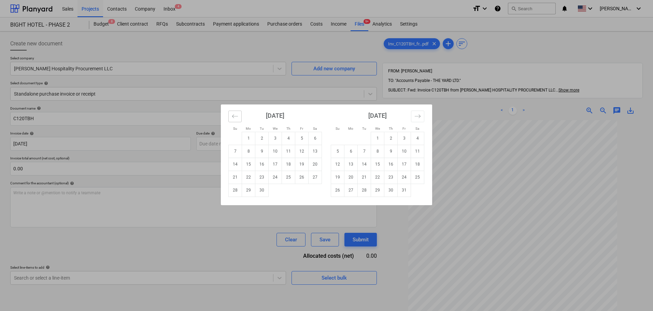
click at [236, 116] on icon "Move backward to switch to the previous month." at bounding box center [235, 116] width 6 height 6
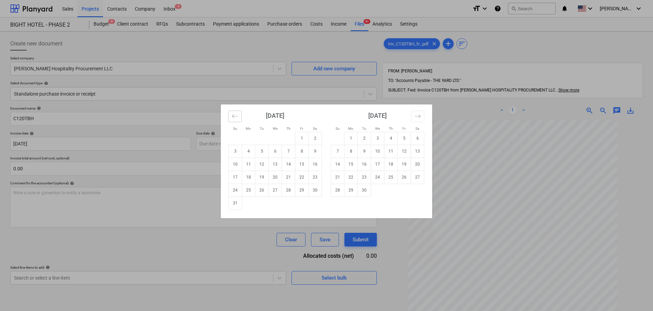
click at [235, 116] on icon "Move backward to switch to the previous month." at bounding box center [235, 115] width 6 height 3
click at [258, 134] on td "1" at bounding box center [261, 138] width 13 height 13
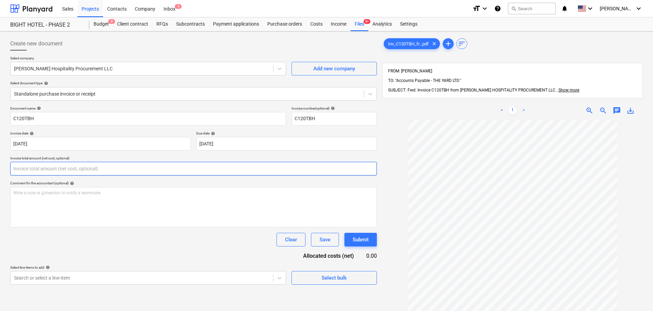
click at [218, 171] on input "text" at bounding box center [193, 169] width 366 height 14
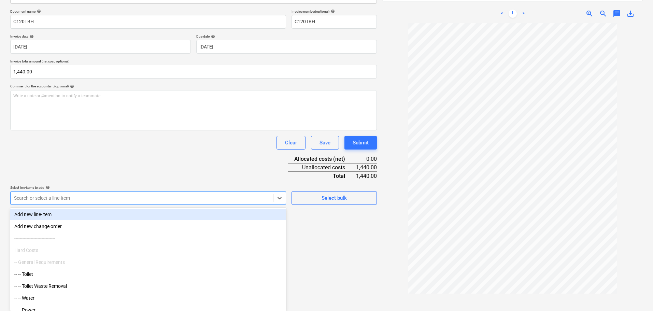
scroll to position [97, 0]
click at [138, 196] on div at bounding box center [142, 197] width 256 height 7
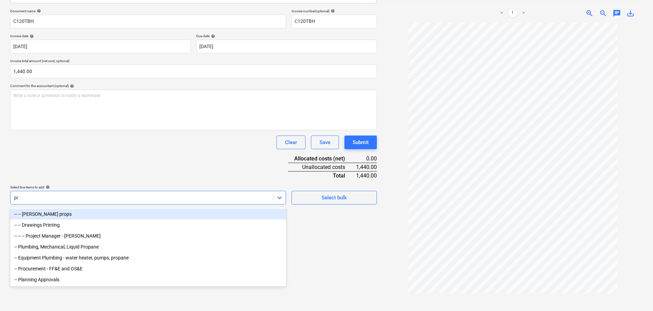
scroll to position [97, 0]
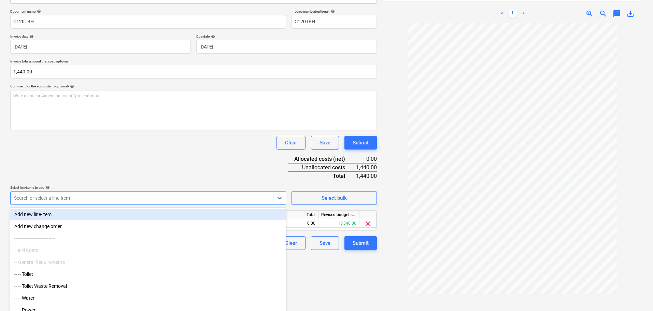
click at [155, 160] on div "Document name help C120TBH Invoice number (optional) help C120TBH Invoice date …" at bounding box center [193, 129] width 366 height 241
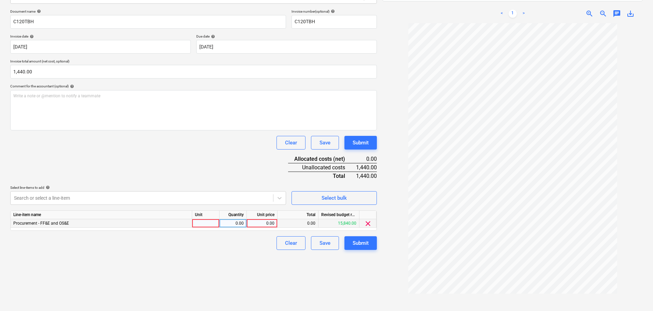
click at [205, 221] on div at bounding box center [205, 223] width 27 height 9
click at [225, 262] on div "Create new document Select company [PERSON_NAME] Hospitality Procurement LLC Ad…" at bounding box center [194, 127] width 372 height 380
click at [370, 244] on button "Submit" at bounding box center [360, 243] width 32 height 14
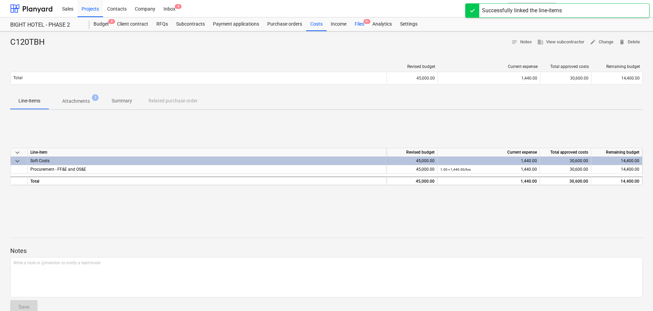
click at [360, 22] on div "Files 9+" at bounding box center [359, 24] width 18 height 14
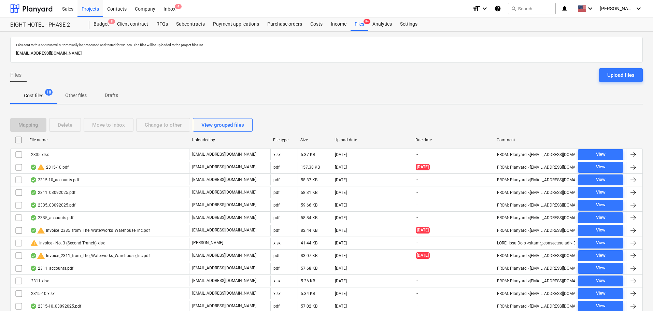
click at [360, 138] on div "Upload date" at bounding box center [372, 140] width 76 height 5
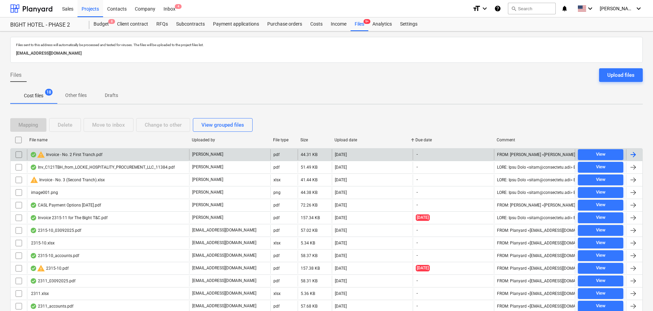
click at [19, 156] on input "checkbox" at bounding box center [18, 154] width 11 height 11
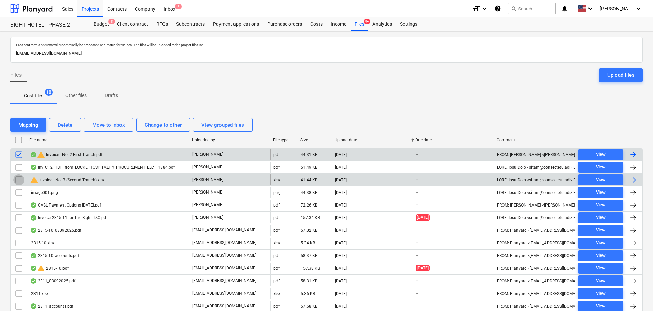
click at [18, 178] on input "checkbox" at bounding box center [18, 179] width 11 height 11
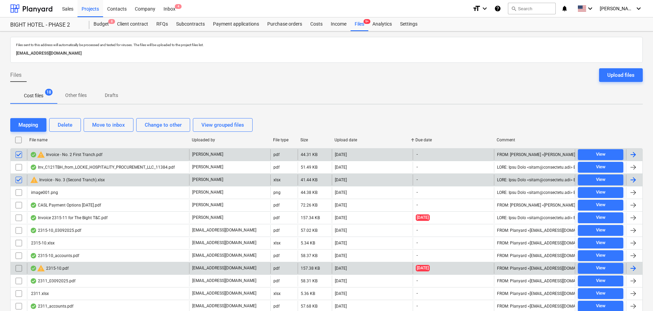
click at [18, 269] on input "checkbox" at bounding box center [18, 268] width 11 height 11
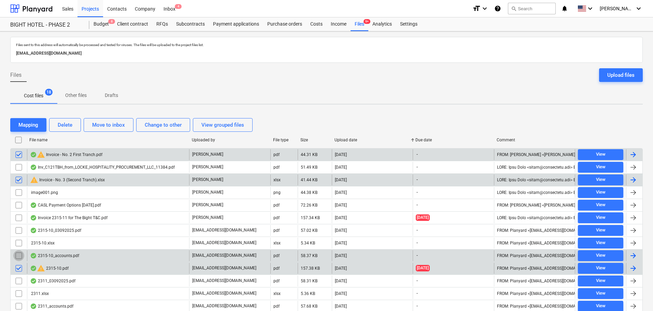
click at [20, 255] on input "checkbox" at bounding box center [18, 255] width 11 height 11
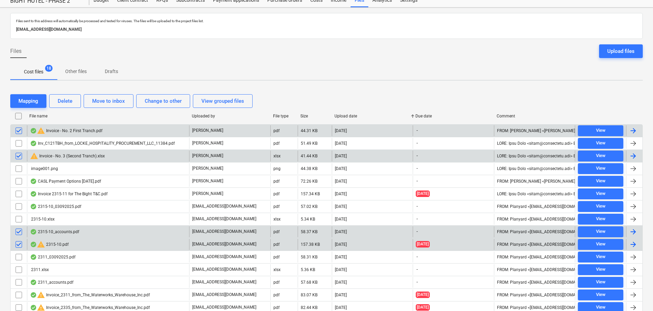
scroll to position [34, 0]
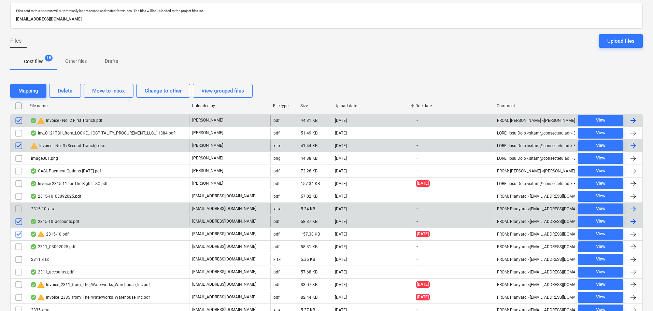
click at [20, 207] on input "checkbox" at bounding box center [18, 208] width 11 height 11
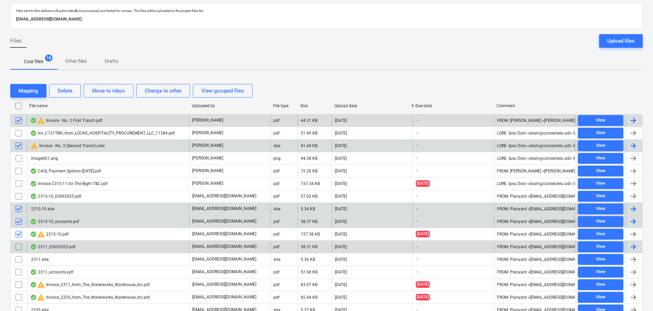
click at [19, 247] on input "checkbox" at bounding box center [18, 246] width 11 height 11
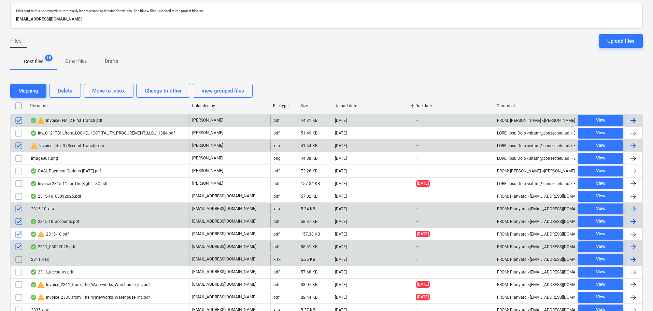
click at [20, 259] on input "checkbox" at bounding box center [18, 259] width 11 height 11
click at [18, 258] on input "checkbox" at bounding box center [18, 259] width 11 height 11
click at [18, 248] on input "checkbox" at bounding box center [18, 246] width 11 height 11
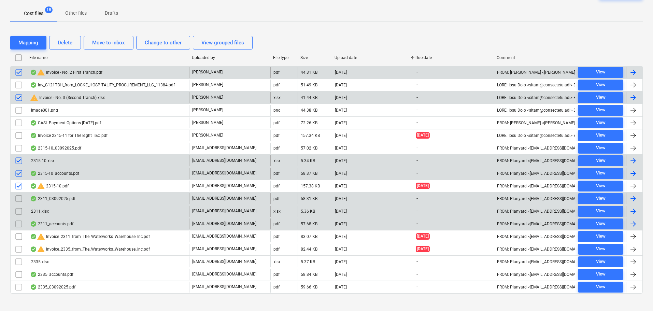
scroll to position [89, 0]
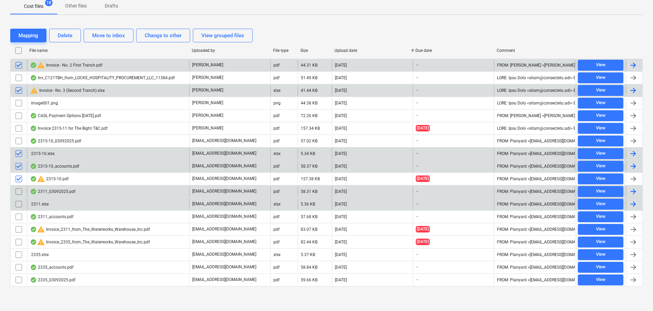
click at [77, 62] on div "warning Invoice - No. 2 First Tranch.pdf" at bounding box center [66, 65] width 72 height 8
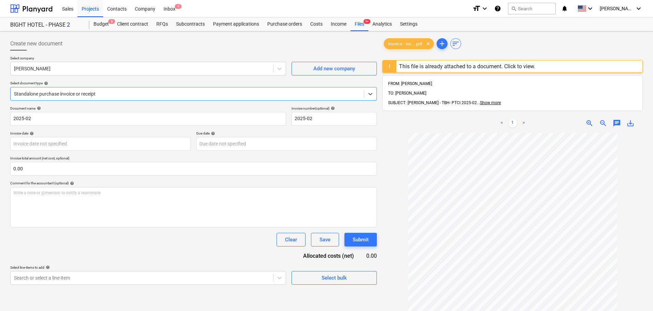
click at [435, 68] on div "This file is already attached to a document. Click to view." at bounding box center [467, 66] width 136 height 6
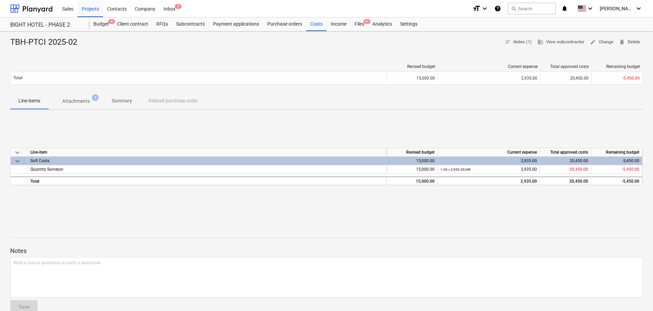
click at [513, 162] on div "2,935.00" at bounding box center [488, 161] width 97 height 9
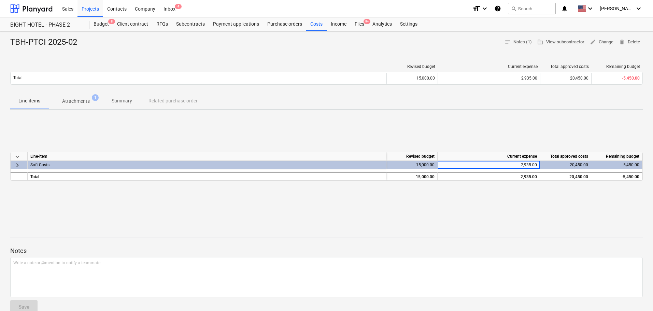
click at [496, 125] on div "keyboard_arrow_down Line-item Revised budget Current expense Total approved cos…" at bounding box center [326, 166] width 632 height 102
click at [357, 25] on div "Files 9+" at bounding box center [359, 24] width 18 height 14
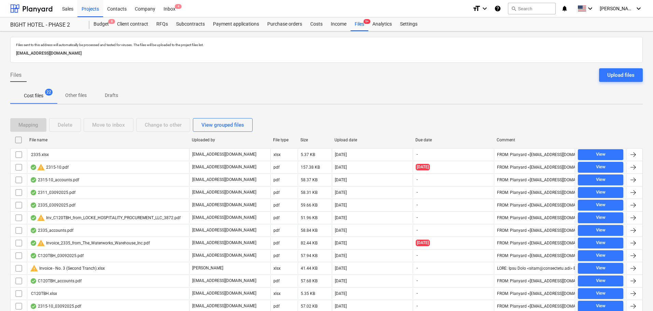
click at [357, 135] on div "Upload date" at bounding box center [372, 139] width 81 height 11
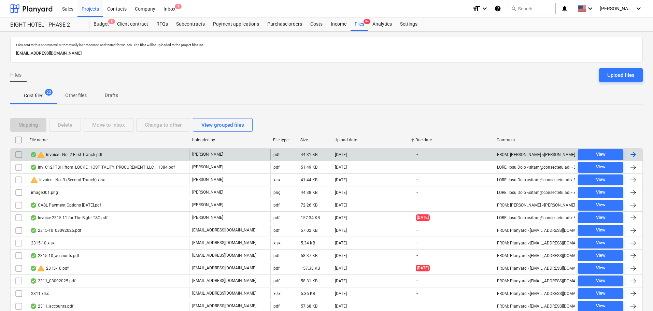
click at [123, 156] on div "warning Invoice - No. 2 First Tranch.pdf" at bounding box center [108, 154] width 162 height 11
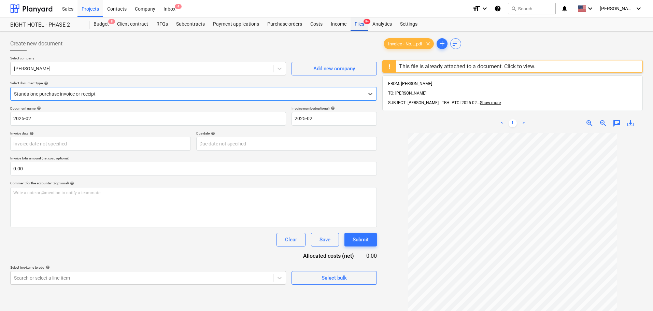
click at [357, 22] on div "Files 9+" at bounding box center [359, 24] width 18 height 14
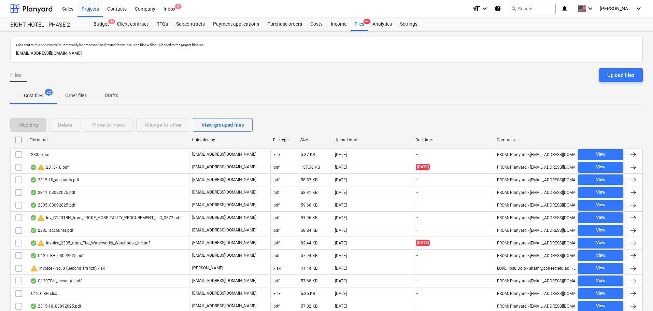
click at [341, 142] on div "Upload date" at bounding box center [372, 140] width 76 height 5
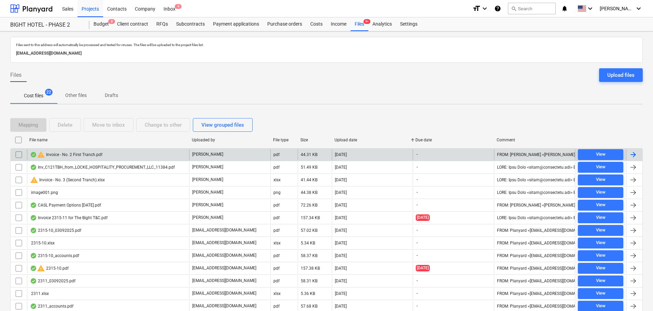
click at [19, 152] on input "checkbox" at bounding box center [18, 154] width 11 height 11
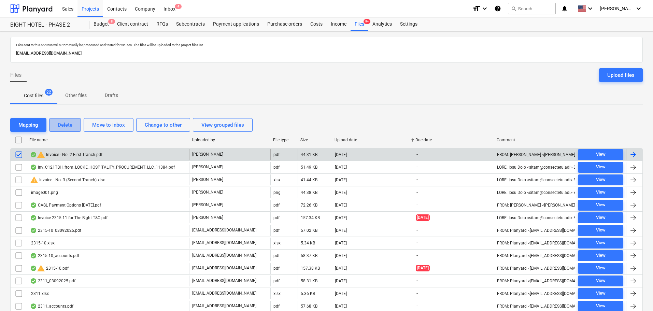
click at [54, 124] on button "Delete" at bounding box center [65, 125] width 32 height 14
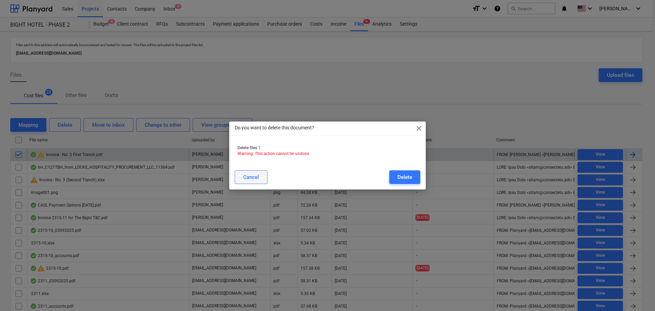
click at [256, 175] on div "Cancel" at bounding box center [251, 177] width 16 height 9
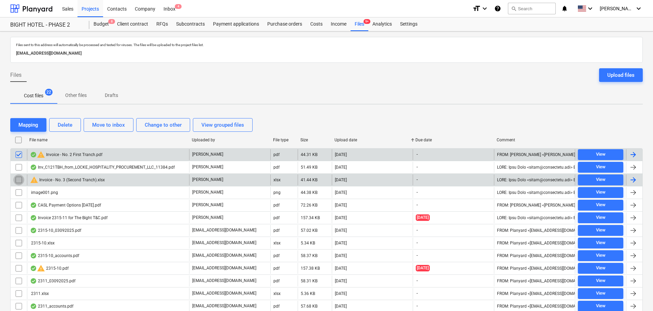
click at [17, 179] on input "checkbox" at bounding box center [18, 179] width 11 height 11
click at [57, 126] on button "Delete" at bounding box center [65, 125] width 32 height 14
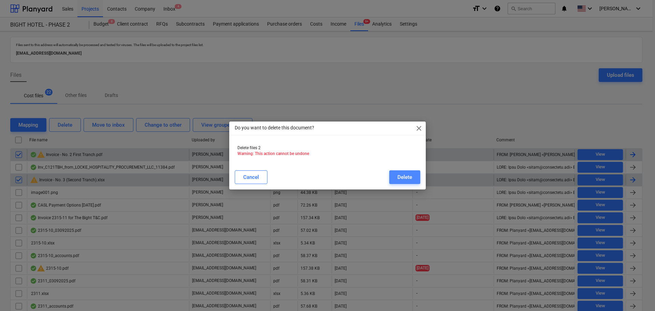
drag, startPoint x: 410, startPoint y: 178, endPoint x: 192, endPoint y: 178, distance: 217.7
click at [409, 178] on div "Delete" at bounding box center [405, 177] width 15 height 9
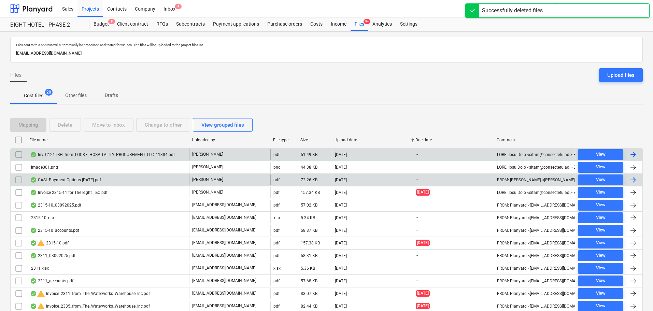
click at [56, 155] on div "Inv_C121TBH_from_LOCKE_HOSPITALITY_PROCUREMENT_LLC_11384.pdf" at bounding box center [102, 154] width 145 height 5
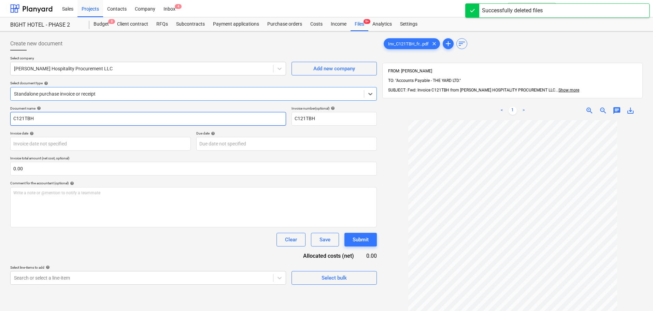
click at [58, 120] on input "C121TBH" at bounding box center [148, 119] width 276 height 14
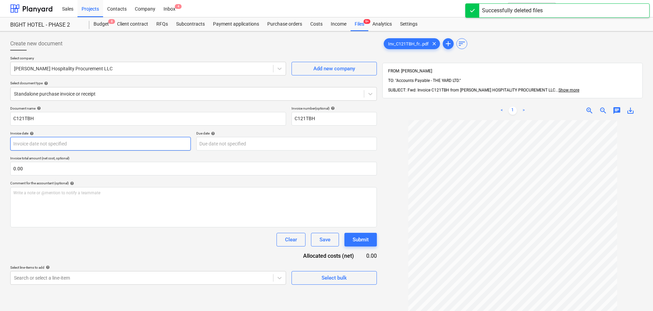
click at [108, 146] on body "Sales Projects Contacts Company Inbox 4 format_size keyboard_arrow_down help se…" at bounding box center [326, 155] width 653 height 311
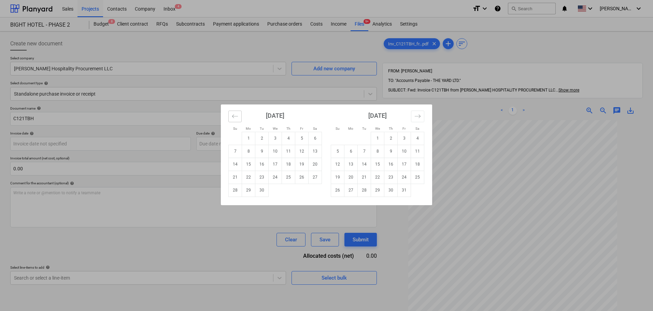
click at [237, 116] on icon "Move backward to switch to the previous month." at bounding box center [235, 116] width 6 height 6
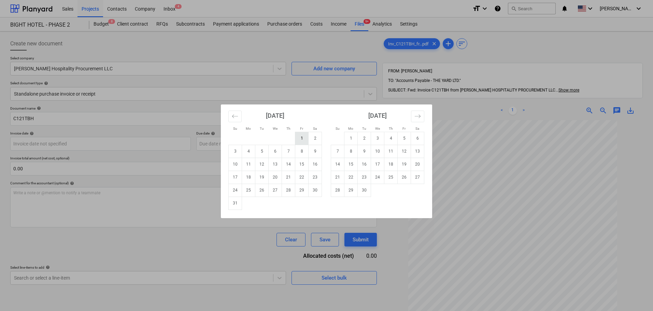
click at [300, 138] on td "1" at bounding box center [301, 138] width 13 height 13
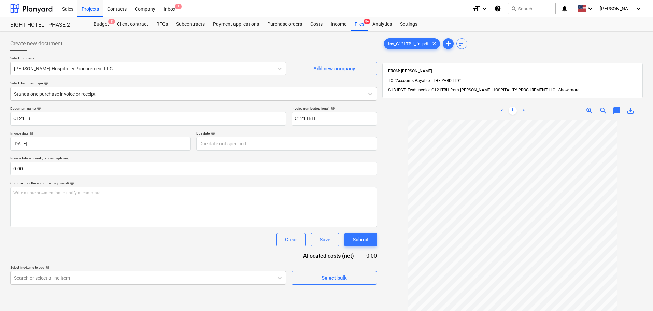
click at [135, 132] on div "Invoice date help" at bounding box center [100, 133] width 181 height 4
click at [236, 144] on body "Sales Projects Contacts Company Inbox 4 format_size keyboard_arrow_down help se…" at bounding box center [326, 155] width 653 height 311
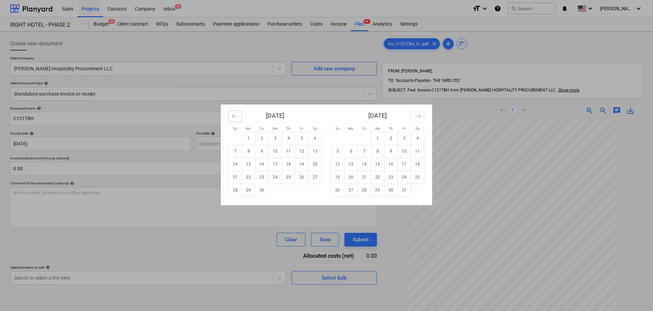
click at [234, 117] on icon "Move backward to switch to the previous month." at bounding box center [235, 116] width 6 height 6
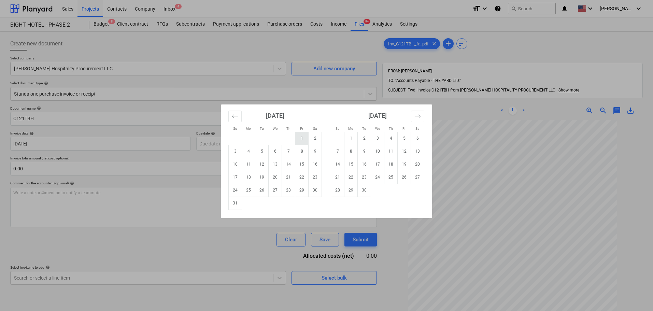
click at [299, 136] on td "1" at bounding box center [301, 138] width 13 height 13
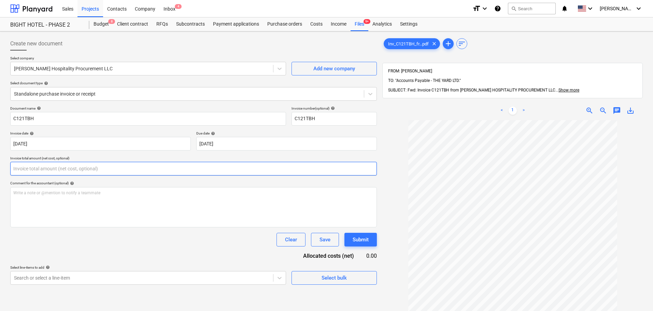
click at [86, 167] on input "text" at bounding box center [193, 169] width 366 height 14
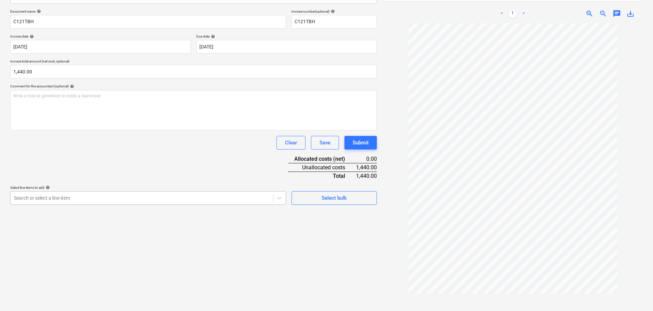
click at [104, 195] on div at bounding box center [142, 197] width 256 height 7
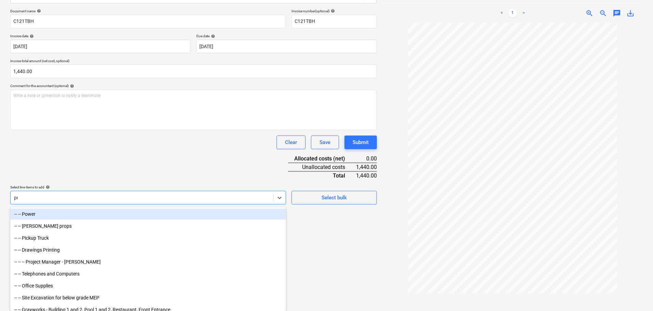
scroll to position [97, 0]
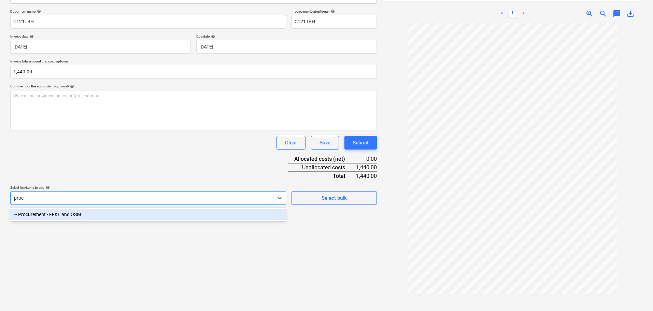
click at [117, 218] on div "-- Procurement - FF&E and OS&E" at bounding box center [148, 214] width 276 height 11
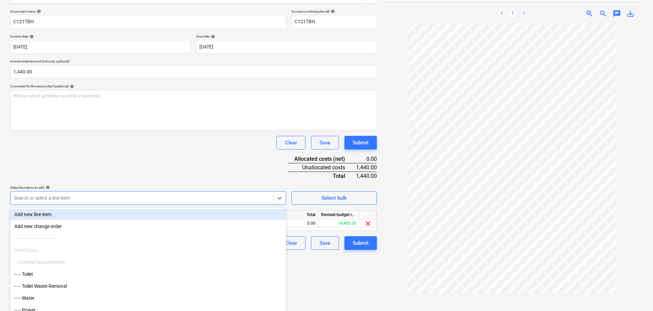
click at [161, 167] on div "Document name help C121TBH Invoice number (optional) help C121TBH Invoice date …" at bounding box center [193, 129] width 366 height 241
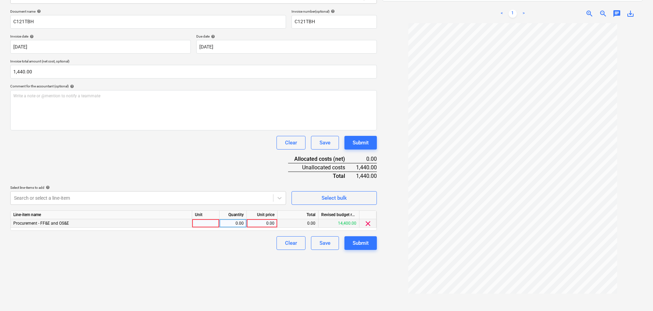
click at [199, 222] on div at bounding box center [205, 223] width 27 height 9
click at [241, 158] on div "Document name help C121TBH Invoice number (optional) help C121TBH Invoice date …" at bounding box center [193, 129] width 366 height 241
click at [370, 243] on button "Submit" at bounding box center [360, 243] width 32 height 14
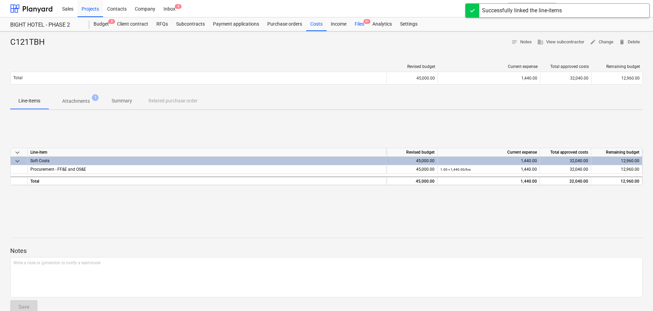
click at [360, 24] on div "Files 9+" at bounding box center [359, 24] width 18 height 14
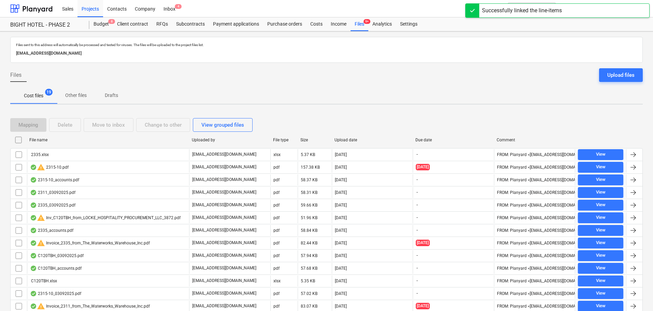
click at [350, 136] on div "Upload date" at bounding box center [372, 139] width 81 height 11
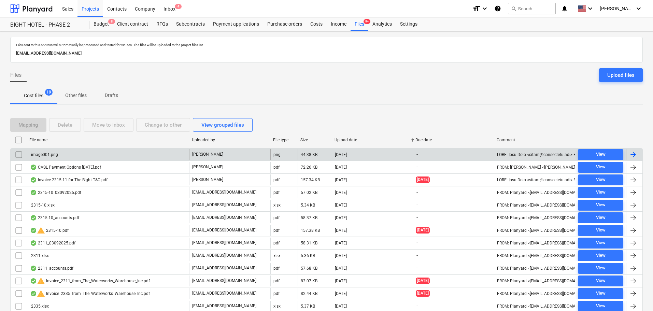
click at [109, 158] on div "image001.png" at bounding box center [108, 154] width 162 height 11
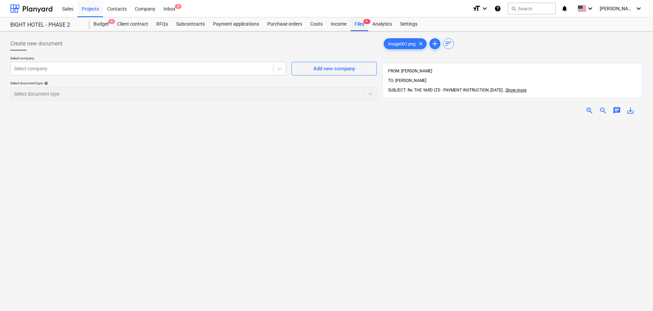
click at [359, 27] on div "Files 9+" at bounding box center [359, 24] width 18 height 14
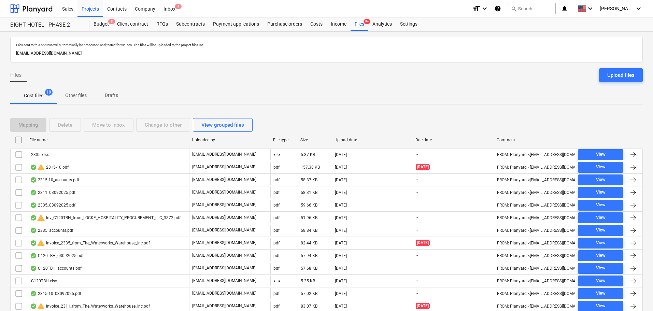
click at [342, 143] on div "Upload date" at bounding box center [372, 139] width 81 height 11
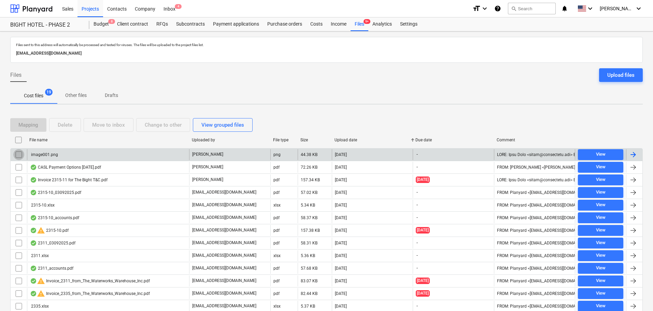
click at [18, 153] on input "checkbox" at bounding box center [18, 154] width 11 height 11
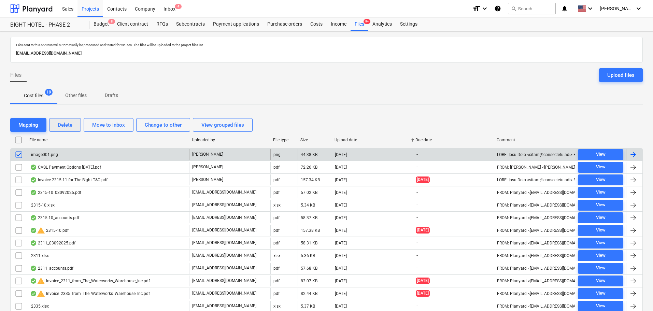
click at [70, 124] on div "Delete" at bounding box center [65, 124] width 15 height 9
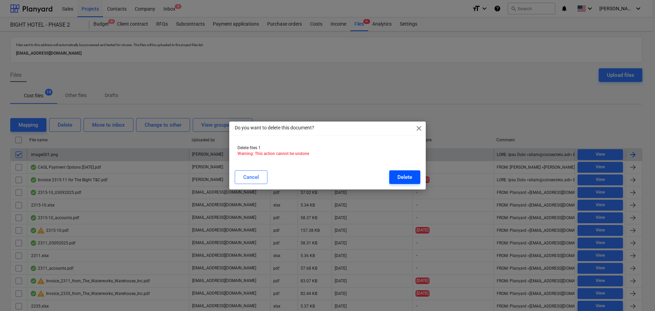
click at [404, 173] on div "Delete" at bounding box center [405, 177] width 15 height 9
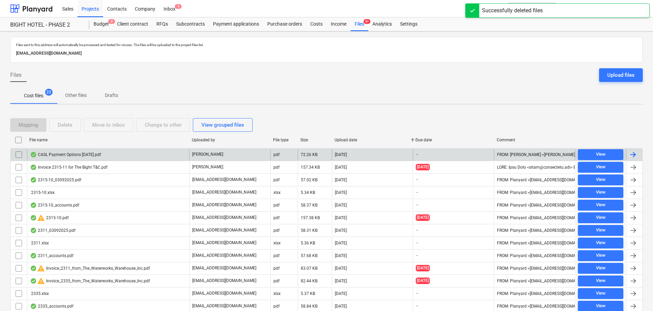
click at [15, 155] on input "checkbox" at bounding box center [18, 154] width 11 height 11
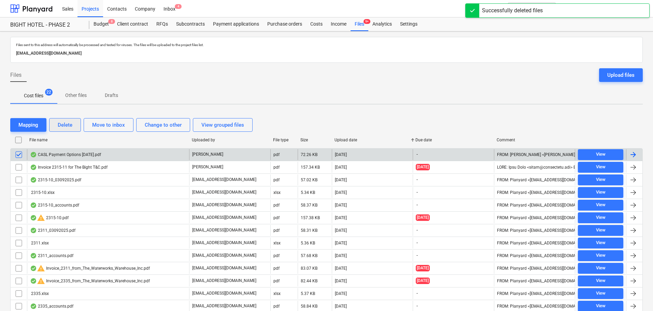
click at [65, 128] on div "Delete" at bounding box center [65, 124] width 15 height 9
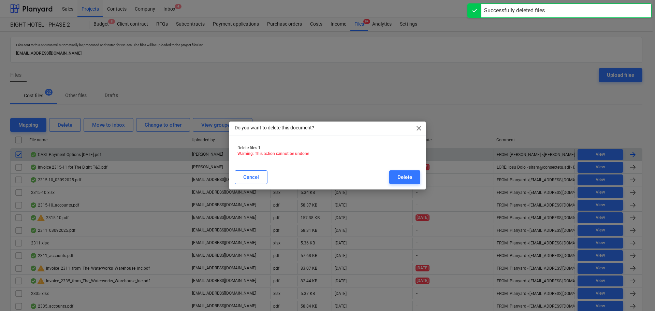
click at [411, 173] on div "Delete" at bounding box center [405, 177] width 15 height 9
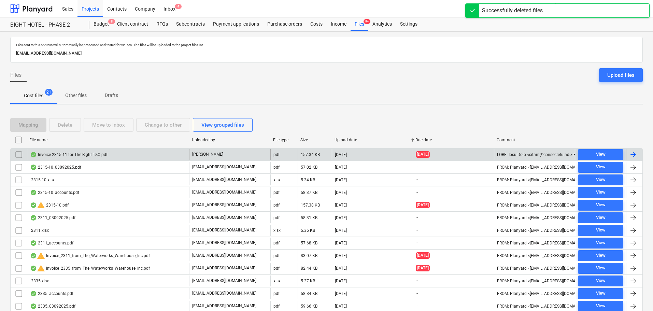
click at [102, 154] on div "Invoice 2315-11 for The Bight T&C.pdf" at bounding box center [68, 154] width 77 height 5
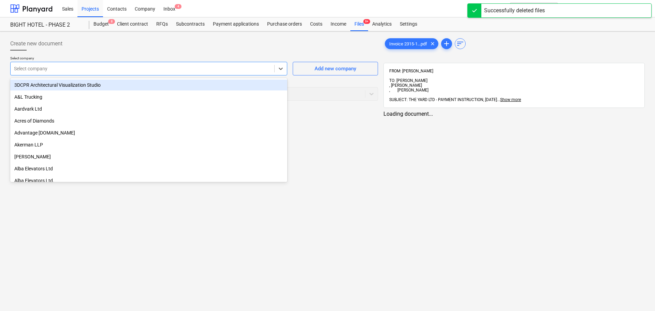
click at [128, 71] on div at bounding box center [142, 68] width 257 height 7
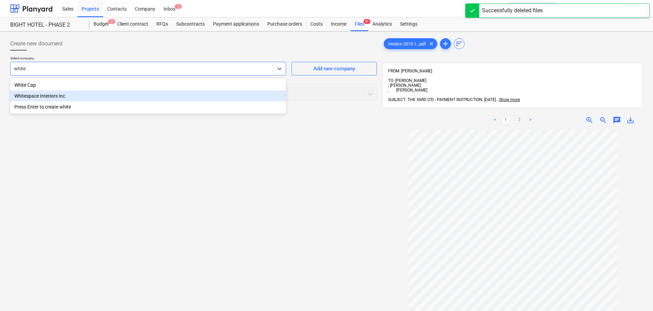
click at [122, 94] on div "Whitespace Interiors Inc" at bounding box center [148, 95] width 276 height 11
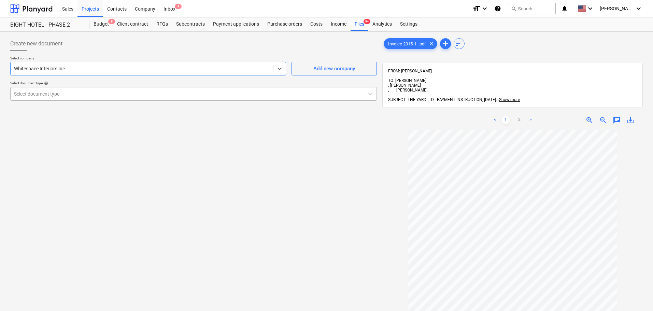
click at [91, 97] on div at bounding box center [187, 93] width 346 height 7
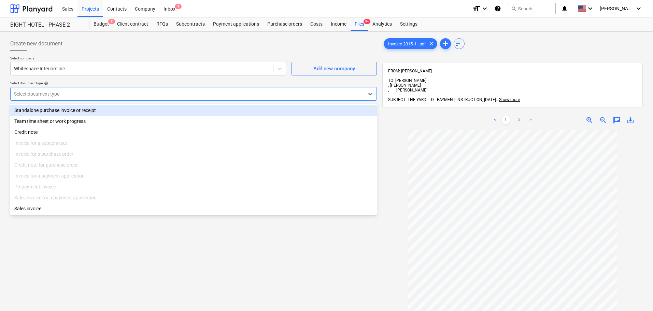
click at [91, 109] on div "Standalone purchase invoice or receipt" at bounding box center [193, 110] width 366 height 11
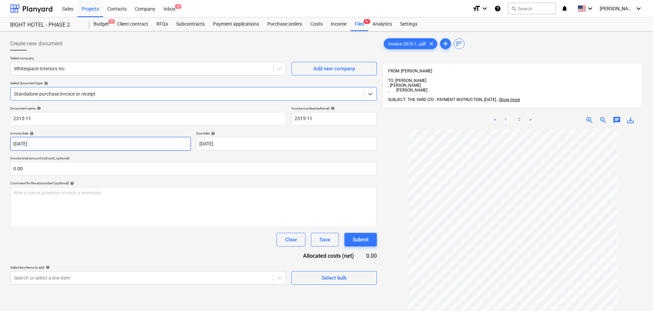
click at [67, 143] on body "Sales Projects Contacts Company Inbox 4 format_size keyboard_arrow_down help se…" at bounding box center [326, 155] width 653 height 311
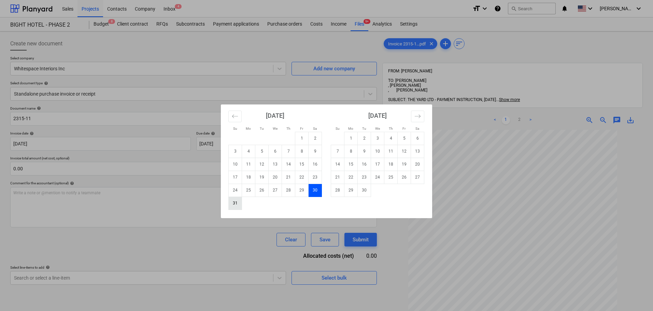
click at [232, 206] on td "31" at bounding box center [235, 203] width 13 height 13
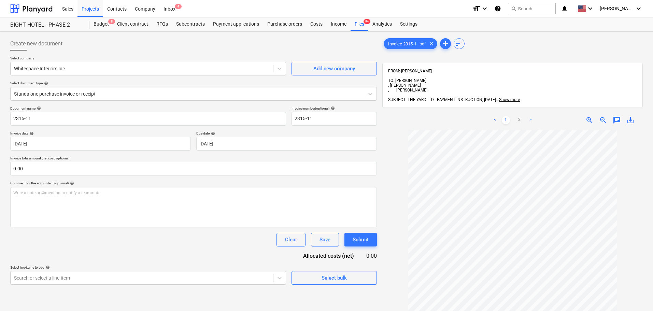
click at [172, 159] on p "Invoice total amount (net cost, optional)" at bounding box center [193, 159] width 366 height 6
click at [257, 144] on body "Sales Projects Contacts Company Inbox 4 format_size keyboard_arrow_down help se…" at bounding box center [326, 155] width 653 height 311
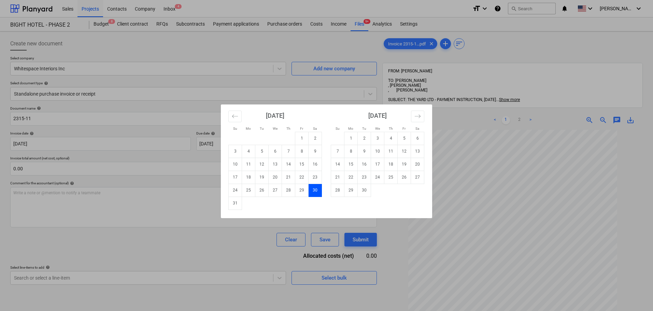
click at [228, 205] on div "[DATE] 1 2 3 4 5 6 7 8 9 10 11 12 13 14 15 16 17 18 19 20 21 22 23 24 25 26 27 …" at bounding box center [275, 156] width 102 height 105
click at [240, 202] on td "31" at bounding box center [235, 203] width 13 height 13
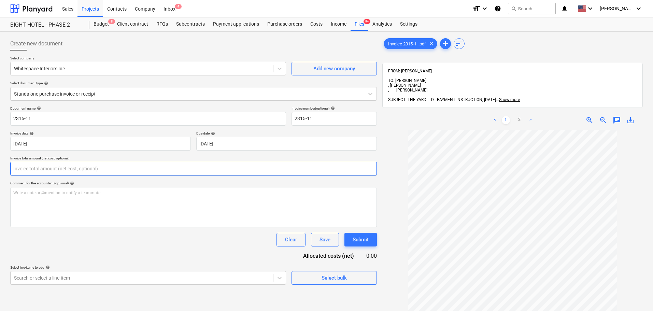
click at [213, 164] on input "text" at bounding box center [193, 169] width 366 height 14
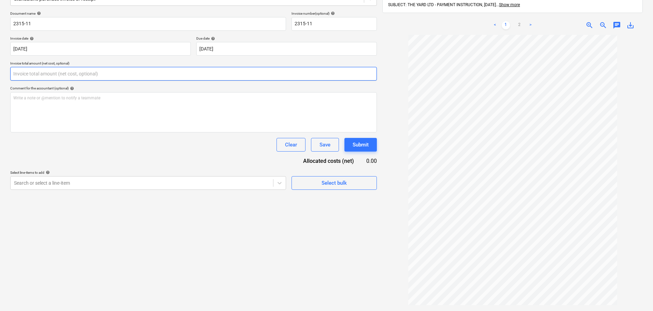
scroll to position [97, 0]
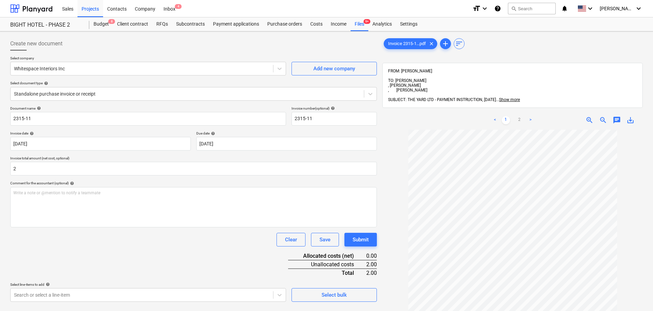
scroll to position [97, 0]
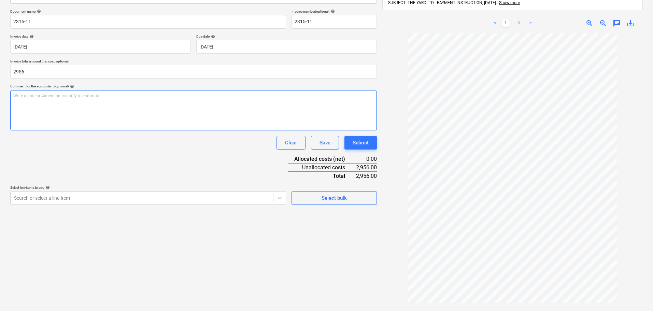
type input "2,956.00"
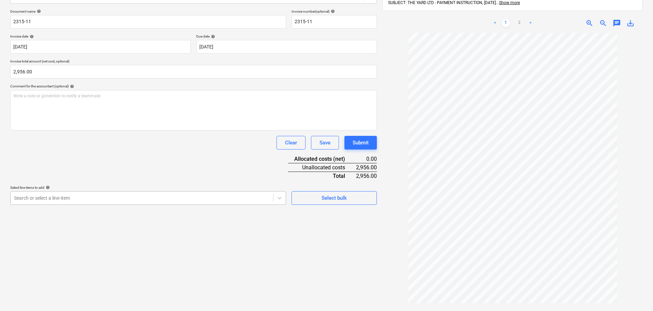
scroll to position [97, 0]
click at [246, 200] on div at bounding box center [142, 197] width 256 height 7
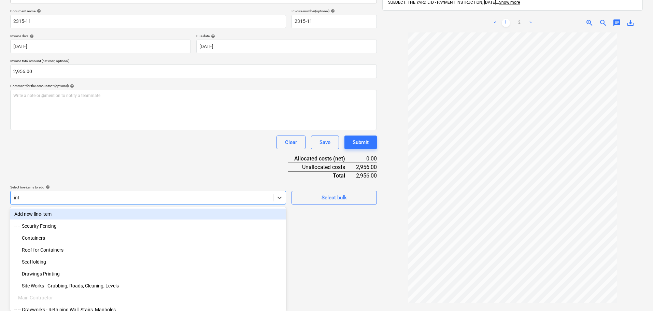
type input "inte"
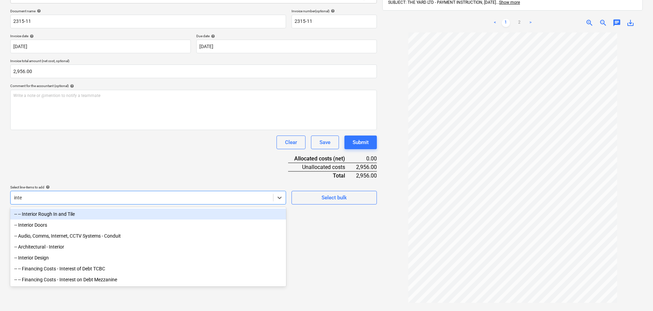
scroll to position [97, 0]
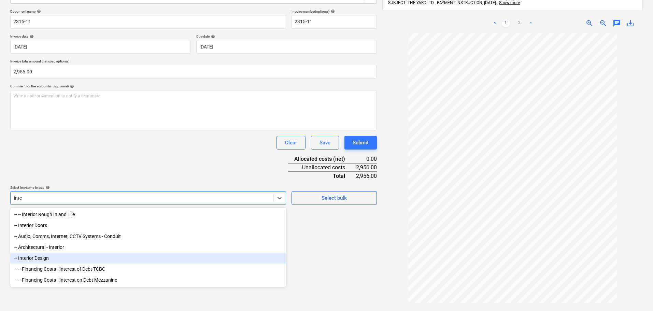
click at [200, 260] on div "-- Interior Design" at bounding box center [148, 258] width 276 height 11
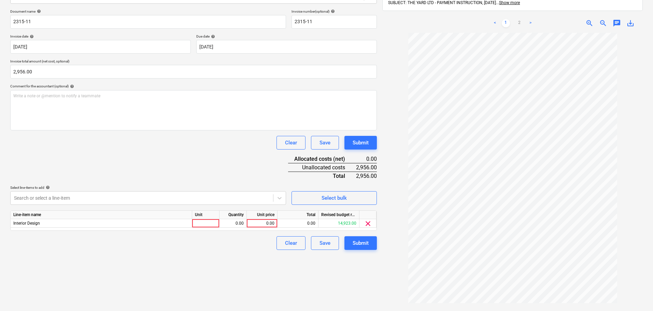
click at [203, 163] on div "Document name help 2315-11 Invoice number (optional) help 2315-11 Invoice date …" at bounding box center [193, 129] width 366 height 241
click at [206, 224] on div at bounding box center [205, 223] width 27 height 9
type input "hrs"
type input "2956"
click at [212, 177] on div "Document name help 2315-11 Invoice number (optional) help 2315-11 Invoice date …" at bounding box center [193, 129] width 366 height 241
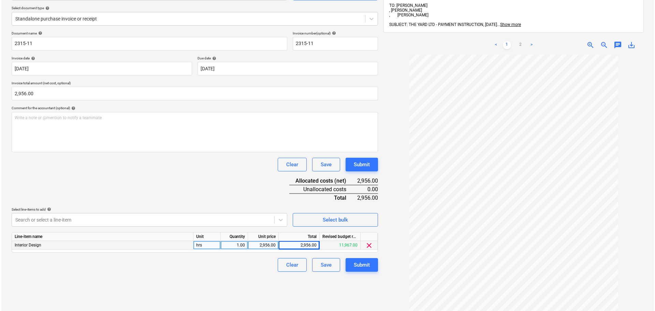
scroll to position [63, 0]
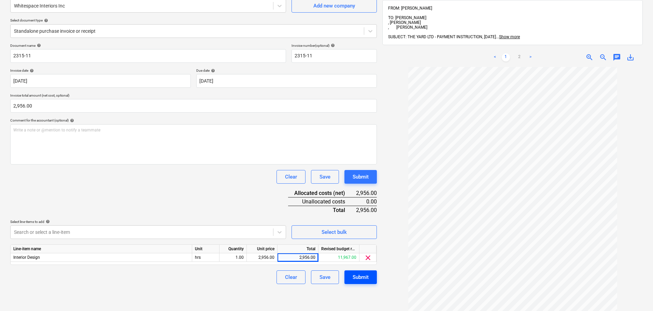
click at [358, 276] on div "Submit" at bounding box center [360, 277] width 16 height 9
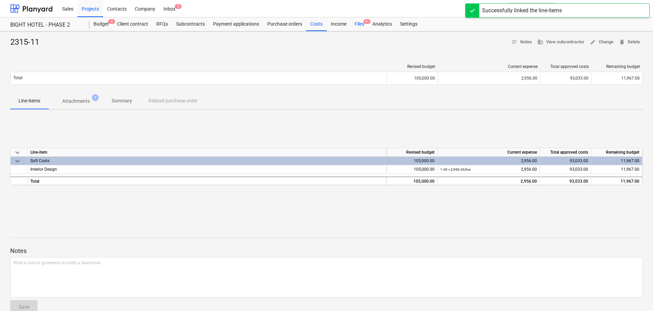
click at [354, 21] on div "Files 9+" at bounding box center [359, 24] width 18 height 14
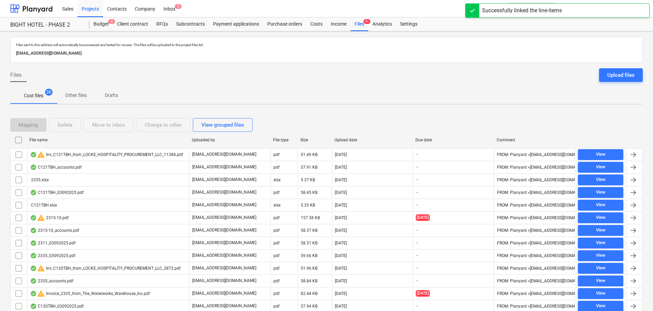
click at [348, 140] on div "Upload date" at bounding box center [372, 140] width 76 height 5
checkbox input "false"
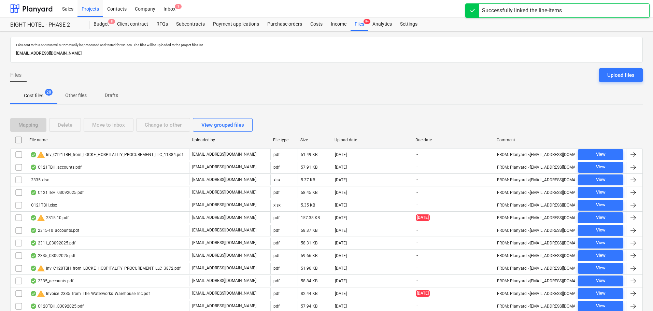
checkbox input "false"
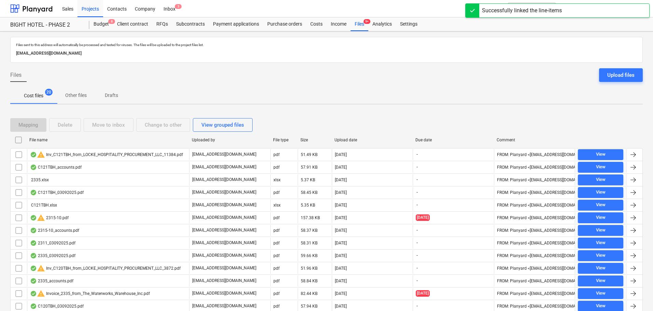
checkbox input "false"
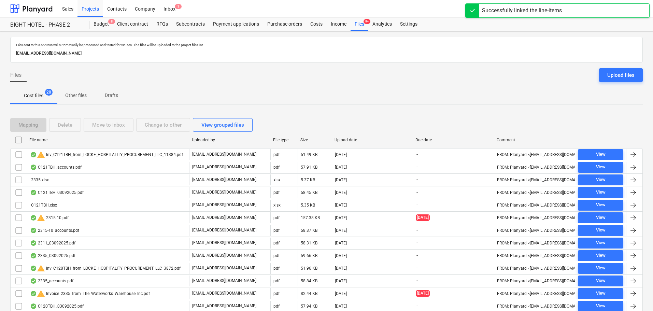
checkbox input "false"
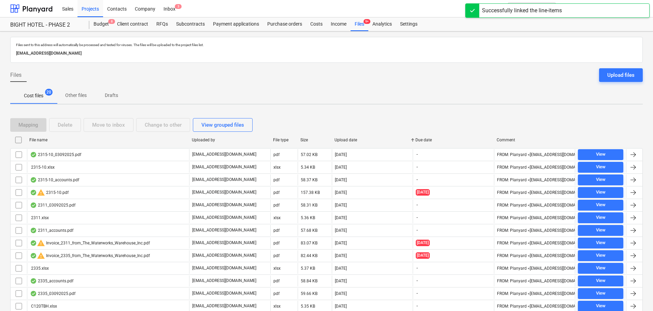
click at [361, 138] on div "Upload date" at bounding box center [372, 140] width 76 height 5
checkbox input "false"
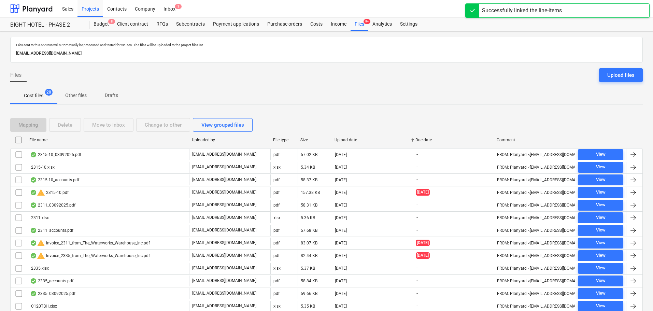
checkbox input "false"
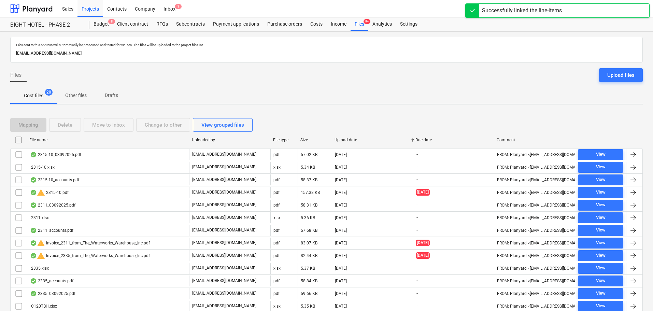
checkbox input "false"
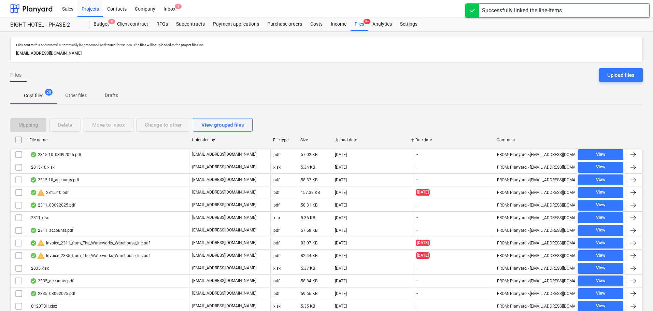
checkbox input "false"
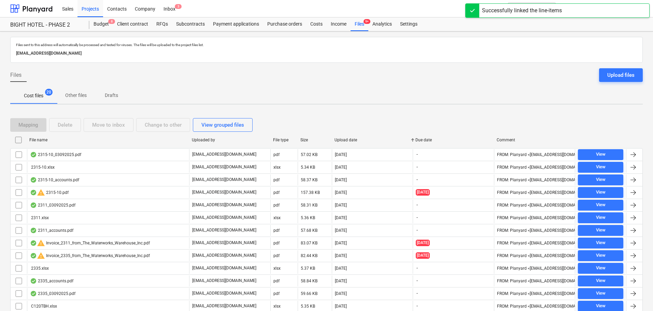
checkbox input "false"
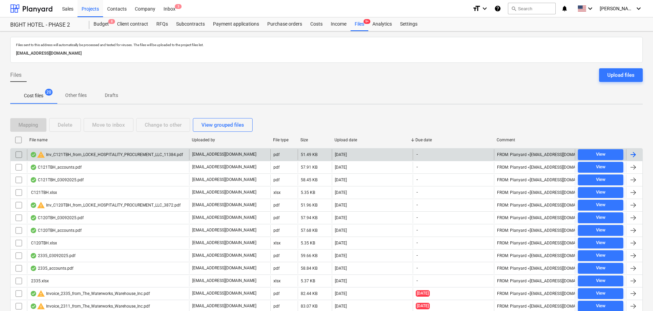
click at [16, 154] on input "checkbox" at bounding box center [18, 154] width 11 height 11
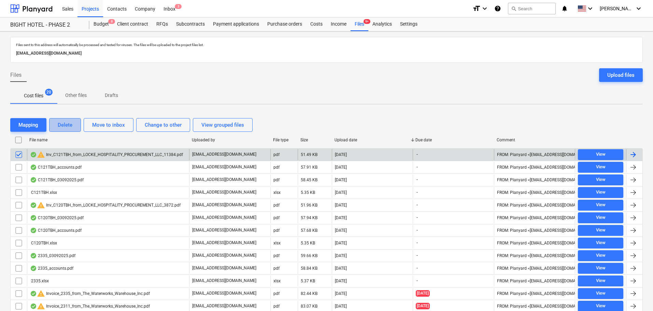
click at [56, 124] on button "Delete" at bounding box center [65, 125] width 32 height 14
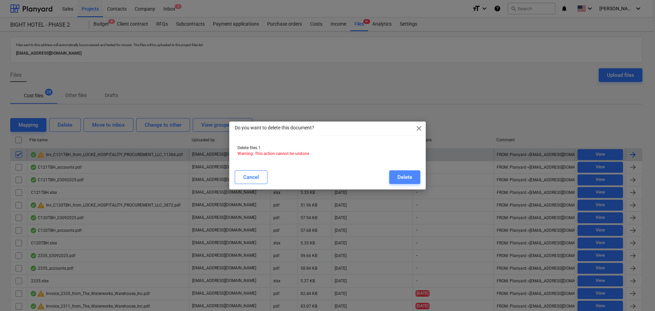
click at [405, 173] on div "Delete" at bounding box center [405, 177] width 15 height 9
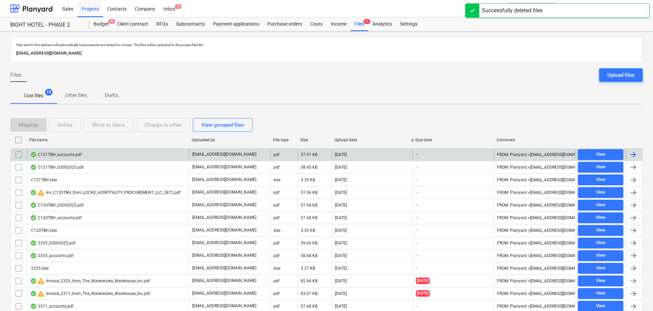
click at [87, 158] on div "C121TBH_accounts.pdf" at bounding box center [108, 154] width 162 height 11
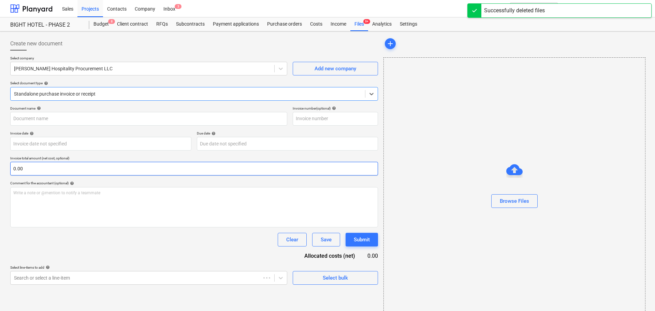
type input "C121TBH"
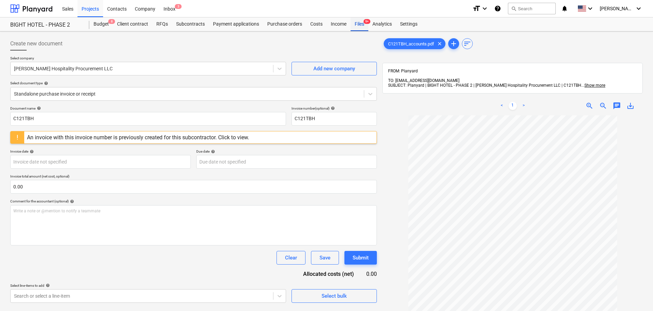
click at [358, 25] on div "Files 9+" at bounding box center [359, 24] width 18 height 14
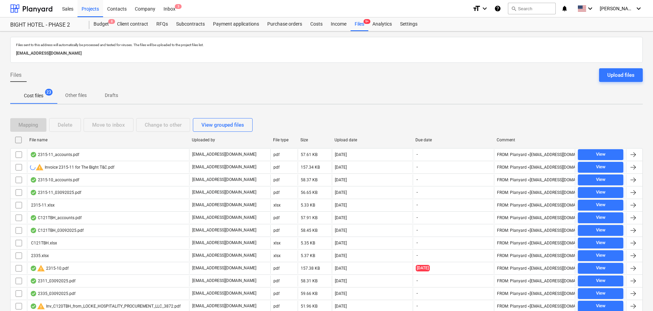
click at [39, 144] on div "File name" at bounding box center [108, 139] width 162 height 11
checkbox input "false"
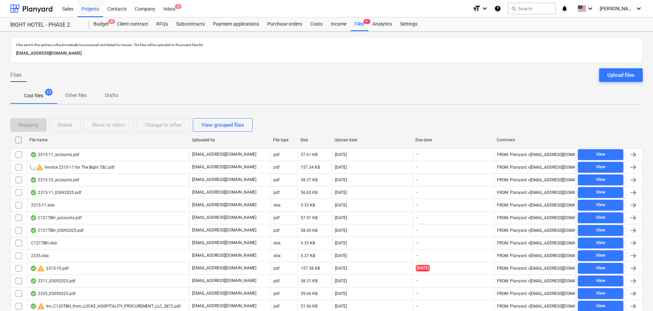
checkbox input "false"
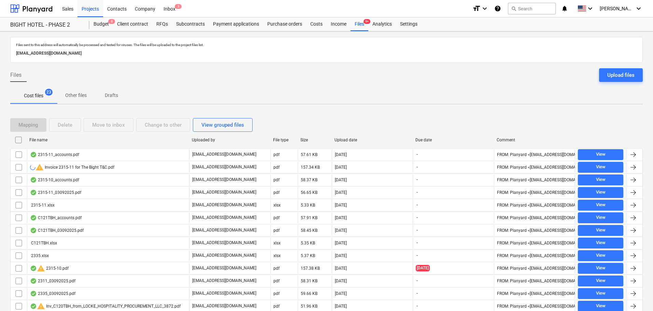
checkbox input "false"
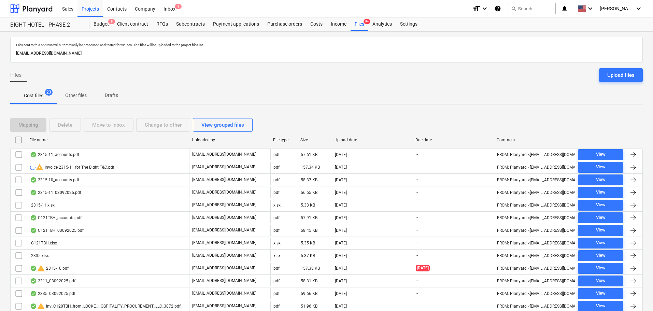
checkbox input "false"
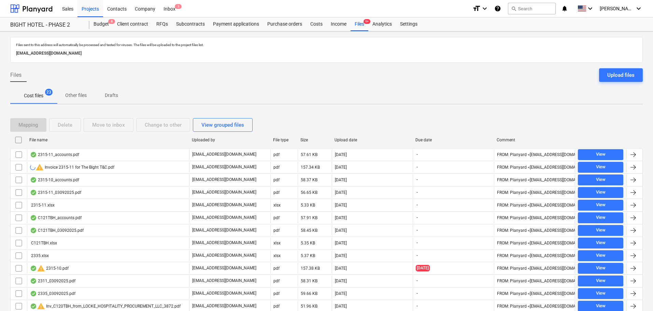
checkbox input "false"
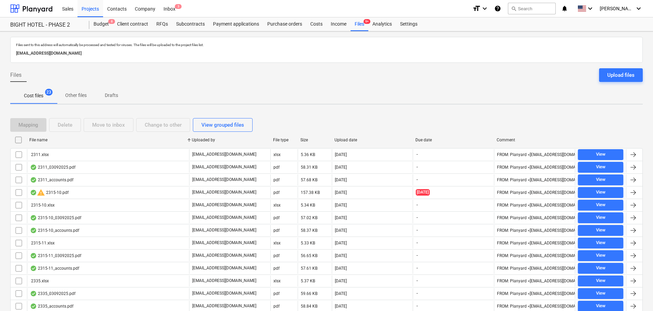
click at [351, 143] on div "Upload date" at bounding box center [372, 139] width 81 height 11
checkbox input "false"
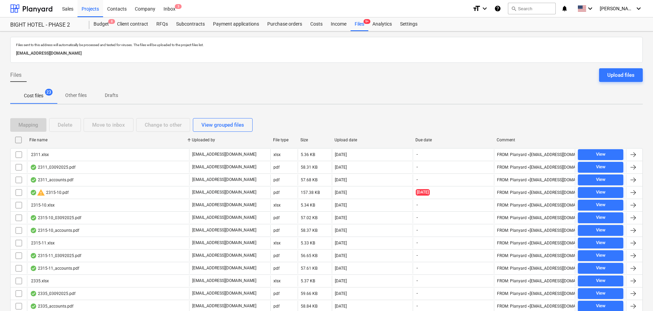
checkbox input "false"
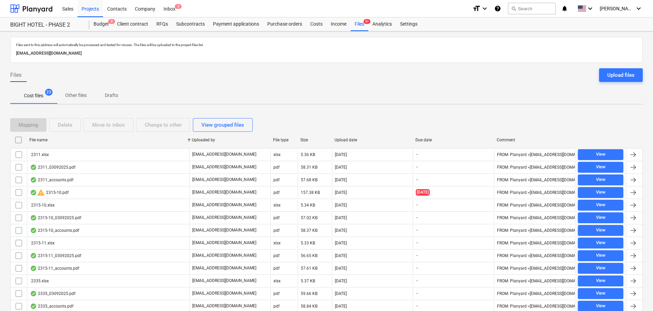
checkbox input "false"
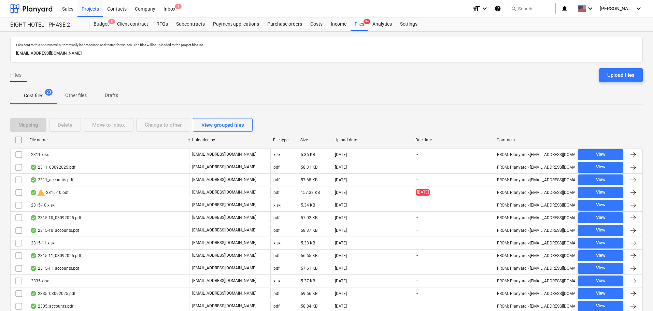
checkbox input "false"
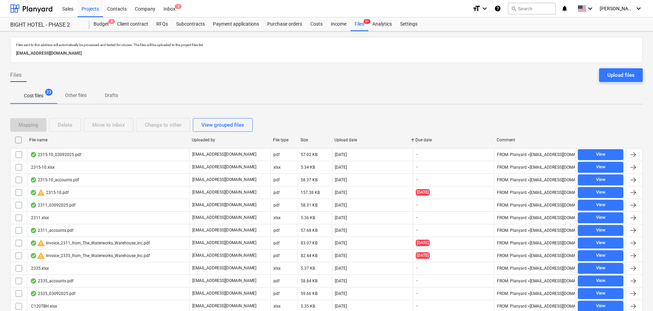
click at [19, 140] on input "checkbox" at bounding box center [18, 139] width 11 height 11
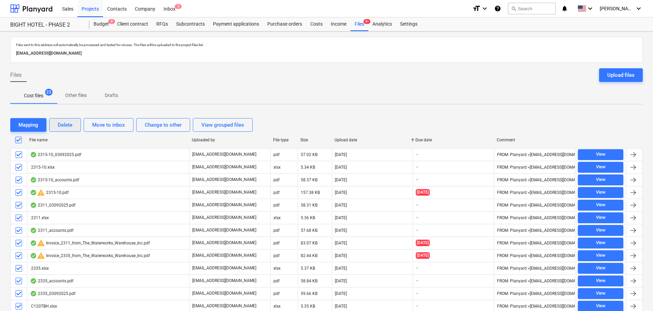
click at [64, 129] on div "Delete" at bounding box center [65, 124] width 15 height 9
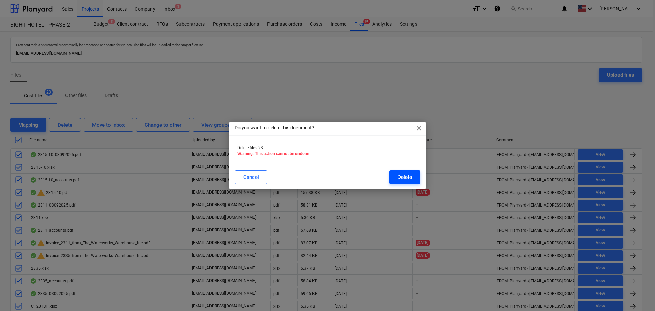
click at [405, 176] on div "Delete" at bounding box center [405, 177] width 15 height 9
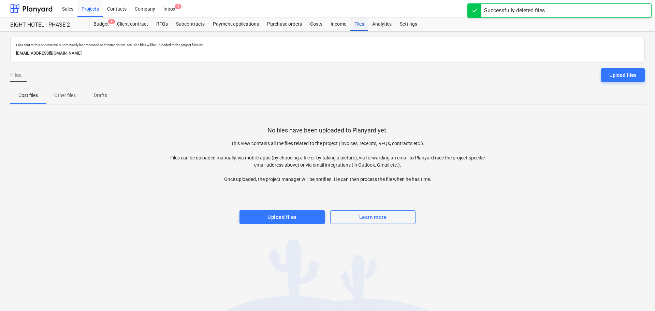
click at [358, 29] on div "Files" at bounding box center [359, 24] width 18 height 14
click at [103, 21] on div "Budget 8" at bounding box center [101, 24] width 24 height 14
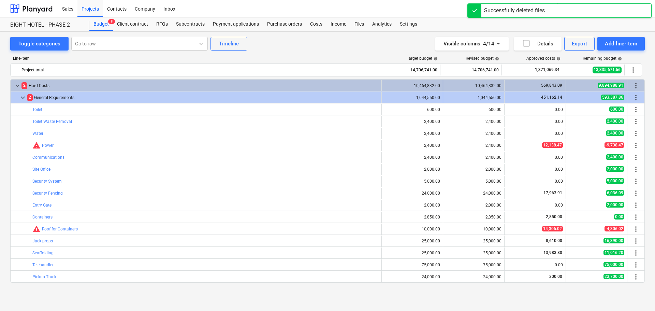
click at [329, 42] on div "Toggle categories Go to row Timeline Visible columns : 4/14 Details Export Add …" at bounding box center [327, 44] width 635 height 14
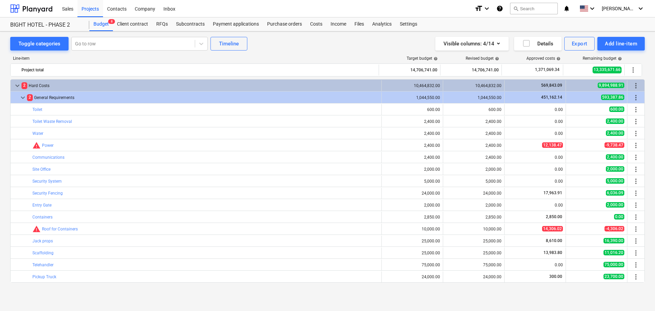
scroll to position [34, 0]
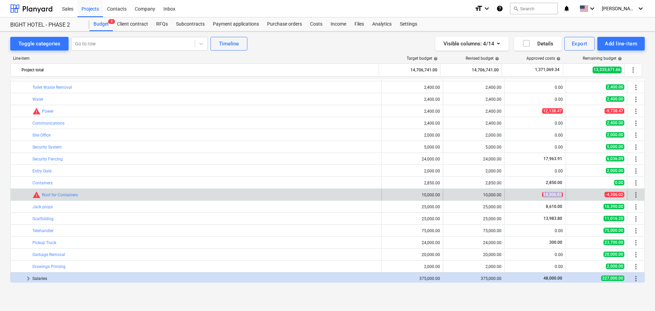
drag, startPoint x: 518, startPoint y: 197, endPoint x: 587, endPoint y: 197, distance: 68.2
click at [587, 197] on div "bar_chart warning Roof for Containers edit 10,000.00 edit 10,000.00 14,306.02 -…" at bounding box center [328, 194] width 634 height 11
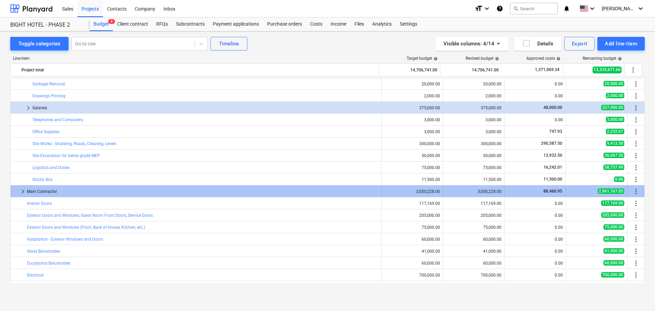
scroll to position [205, 0]
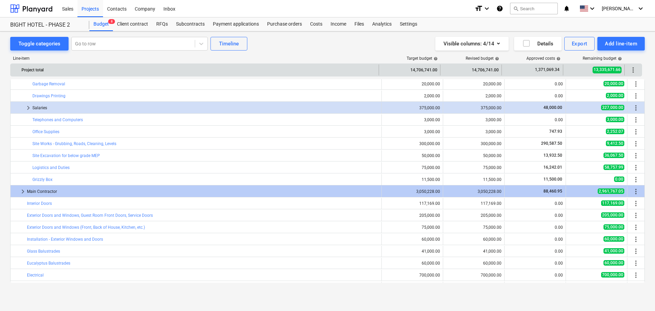
click at [83, 66] on div "Project total" at bounding box center [198, 69] width 355 height 11
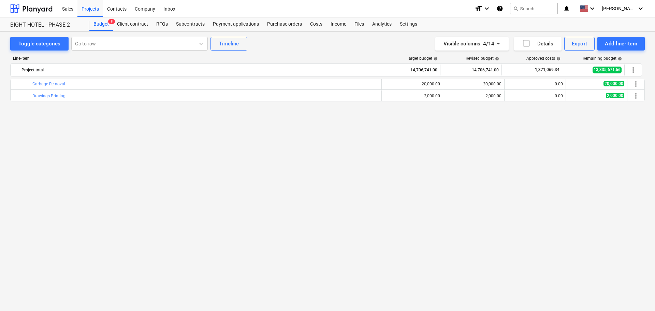
scroll to position [0, 0]
